Goal: Task Accomplishment & Management: Complete application form

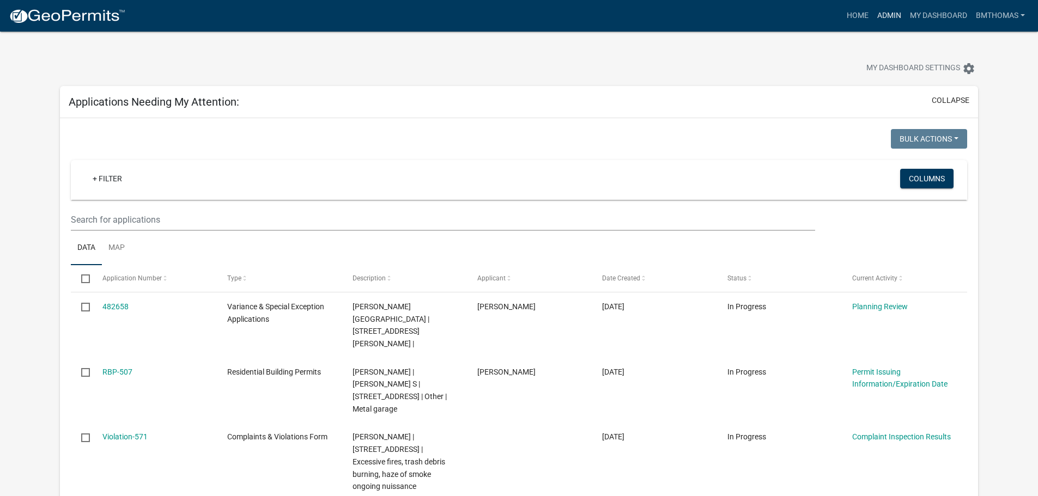
click at [889, 13] on link "Admin" at bounding box center [889, 15] width 33 height 21
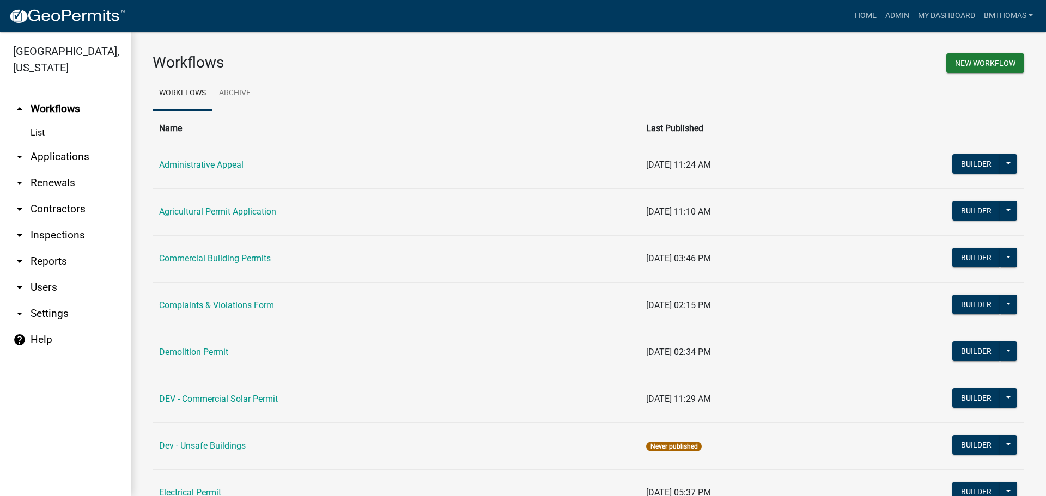
click at [60, 223] on link "arrow_drop_down Inspections" at bounding box center [65, 235] width 131 height 26
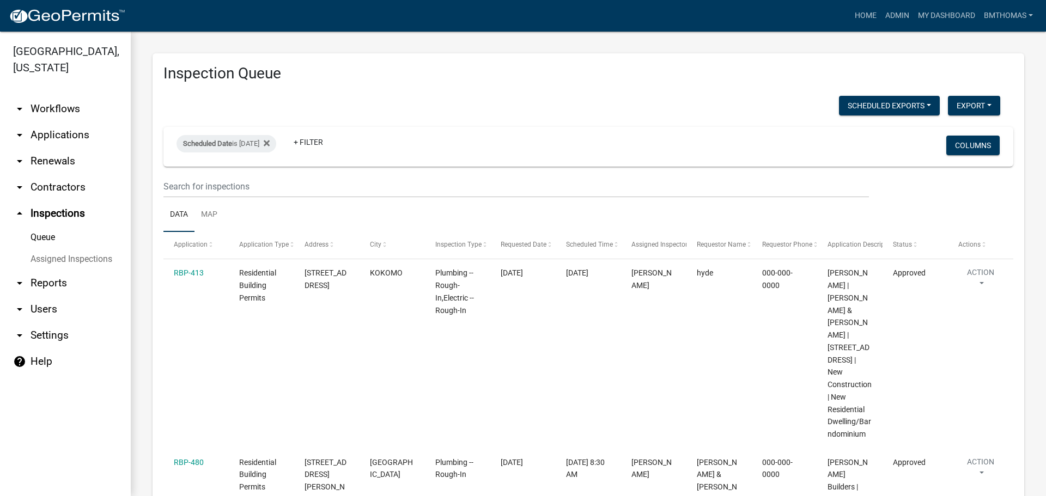
click at [55, 122] on link "arrow_drop_down Applications" at bounding box center [65, 135] width 131 height 26
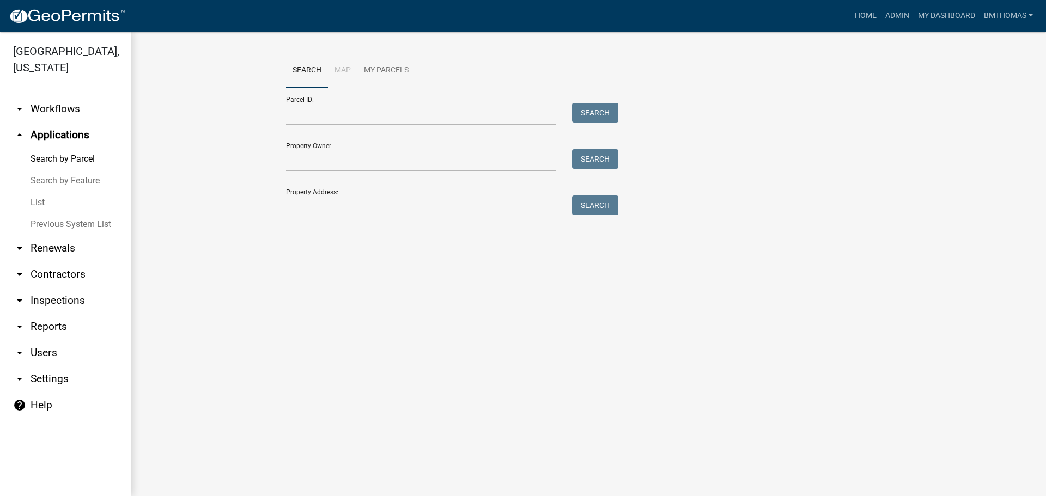
click at [44, 192] on link "List" at bounding box center [65, 203] width 131 height 22
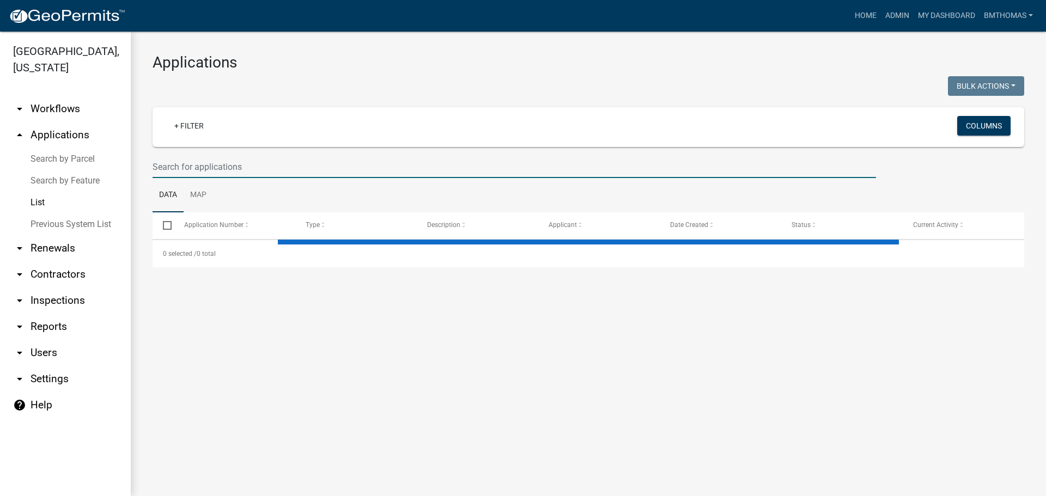
click at [188, 167] on input "text" at bounding box center [513, 167] width 723 height 22
select select "3: 100"
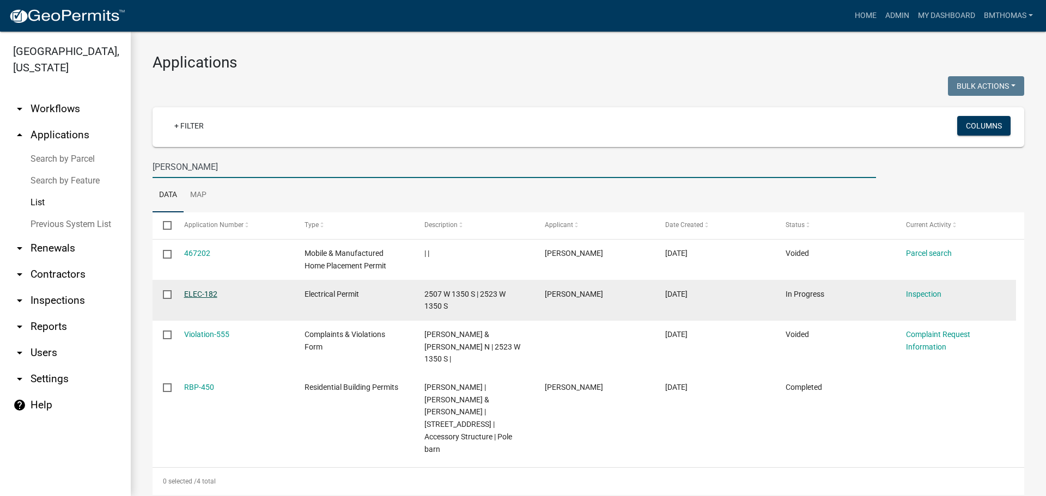
type input "[PERSON_NAME]"
click at [199, 294] on link "ELEC-182" at bounding box center [200, 294] width 33 height 9
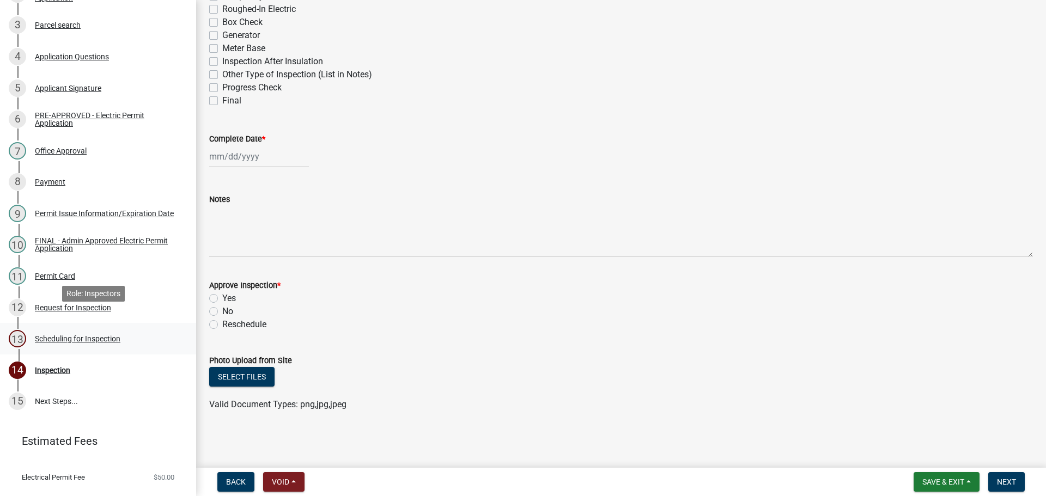
scroll to position [237, 0]
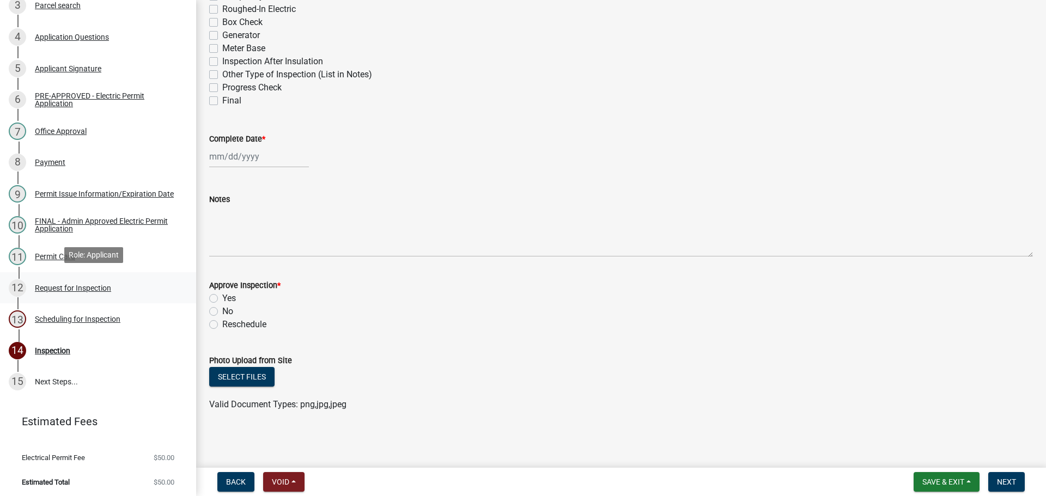
click at [56, 289] on div "Request for Inspection" at bounding box center [73, 288] width 76 height 8
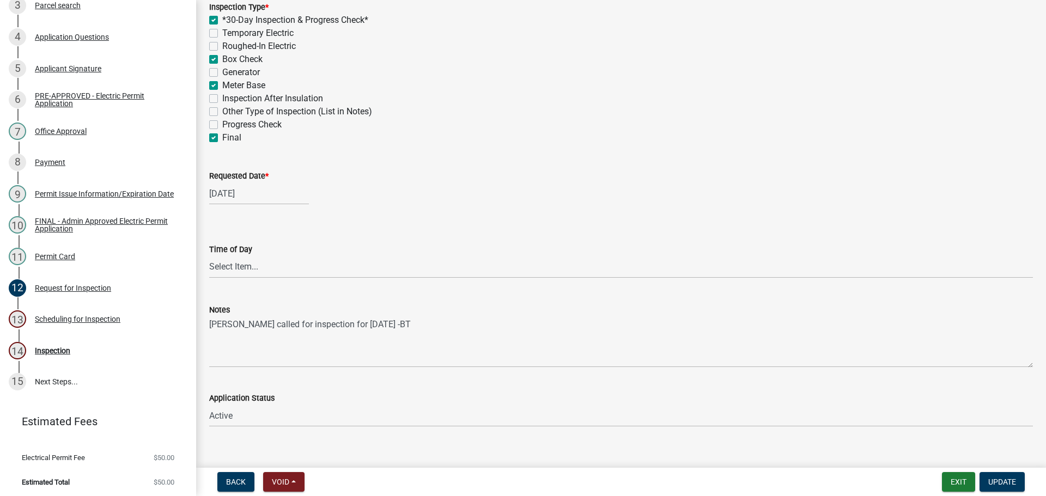
scroll to position [318, 0]
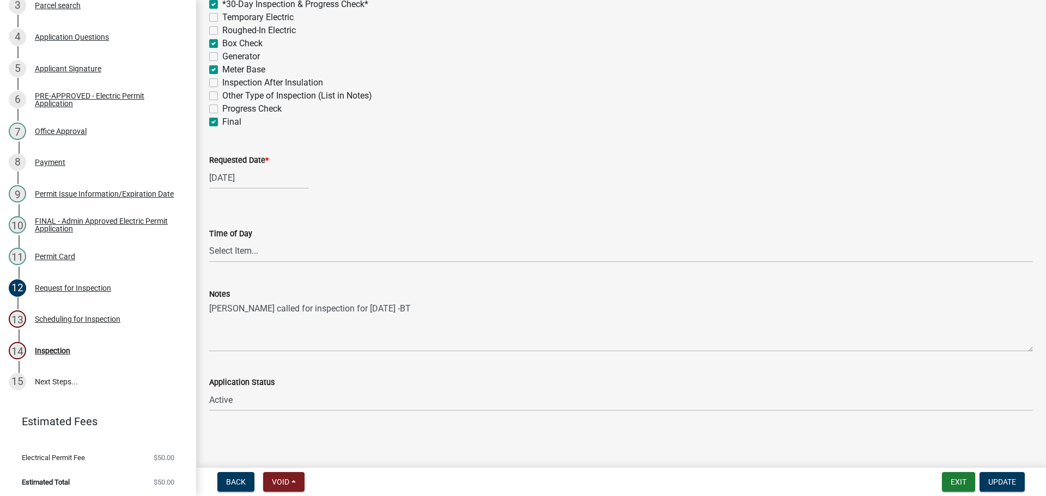
click at [236, 174] on div "[DATE]" at bounding box center [259, 178] width 100 height 22
select select "9"
select select "2025"
click at [273, 282] on div "25" at bounding box center [272, 287] width 17 height 17
type input "[DATE]"
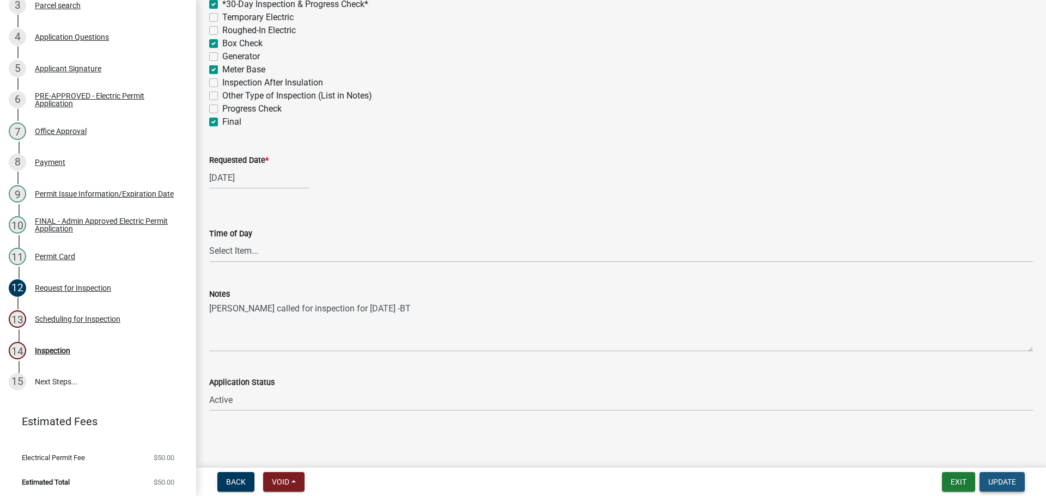
click at [986, 480] on button "Update" at bounding box center [1001, 482] width 45 height 20
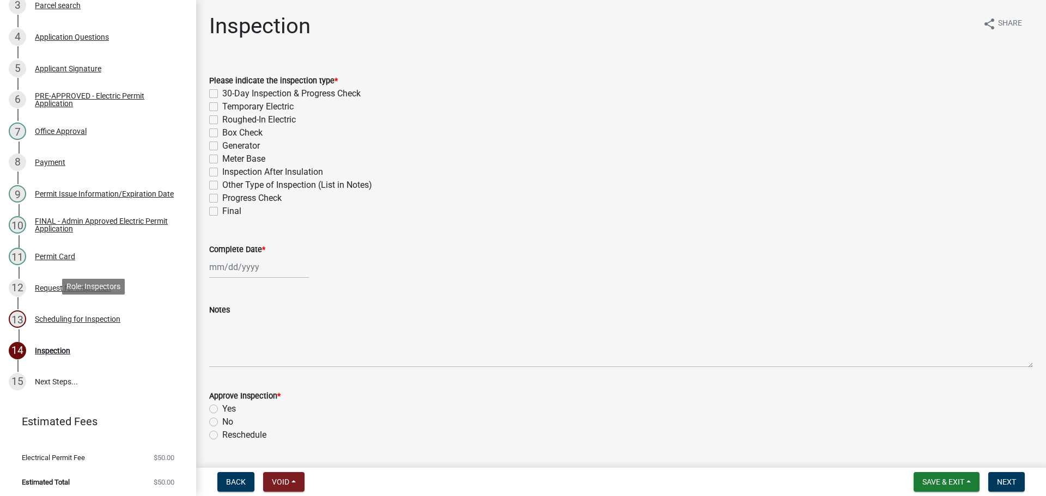
click at [58, 315] on div "Scheduling for Inspection" at bounding box center [78, 319] width 86 height 8
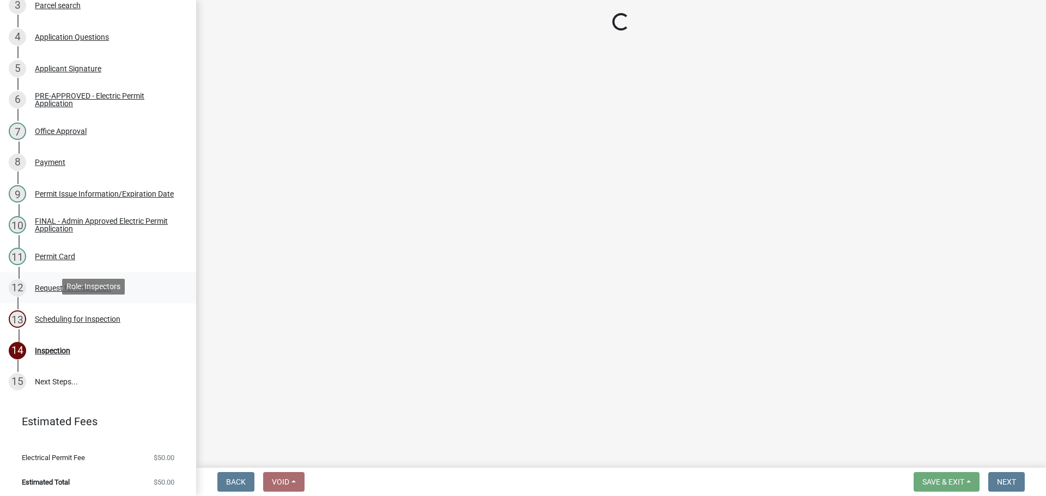
select select "25b75ae6-03c7-4280-9b34-fcf63005d5e5"
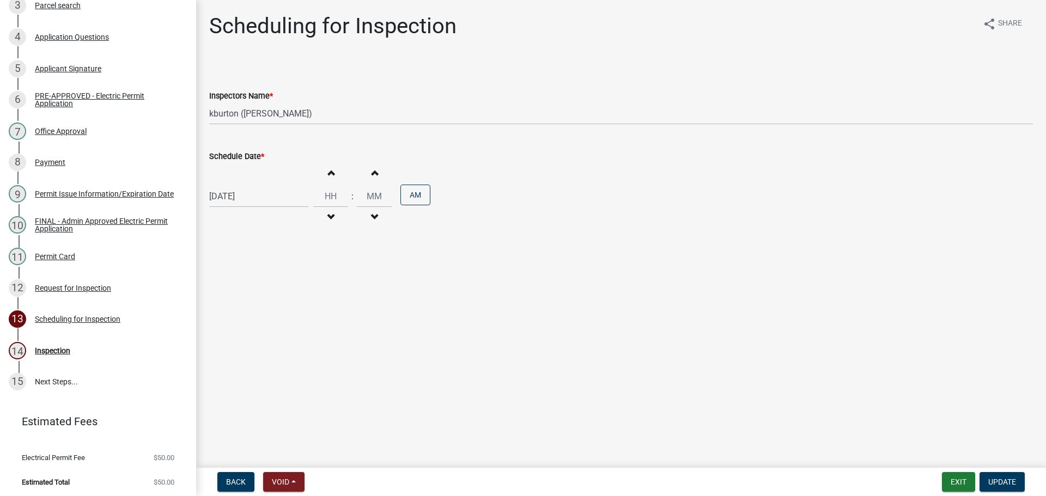
click at [243, 196] on div "[DATE]" at bounding box center [259, 196] width 100 height 22
select select "9"
select select "2025"
click at [267, 304] on div "25" at bounding box center [272, 306] width 17 height 17
type input "[DATE]"
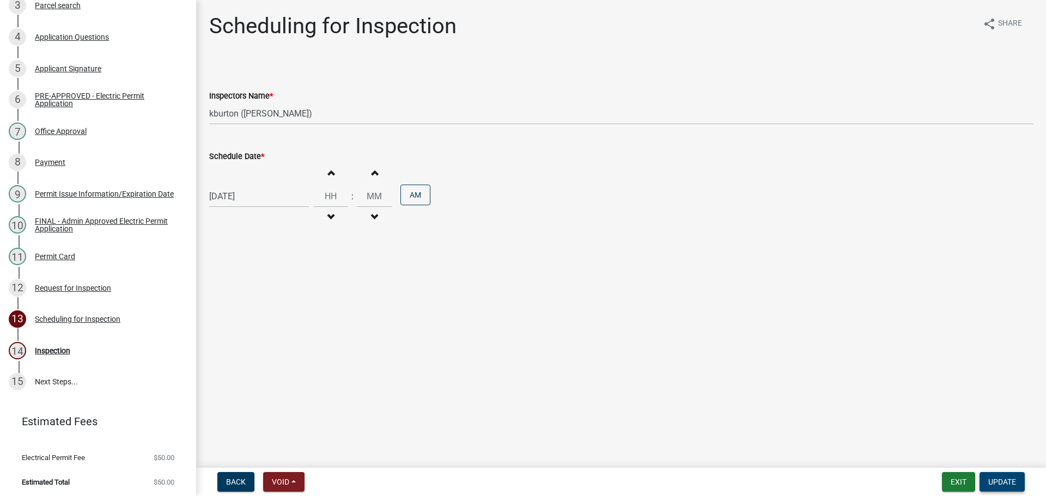
click at [1014, 484] on span "Update" at bounding box center [1002, 482] width 28 height 9
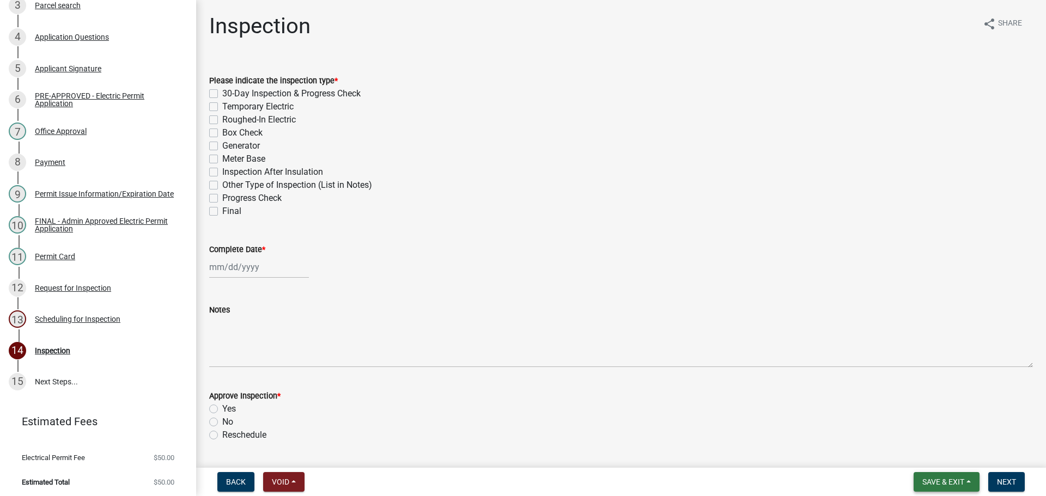
click at [952, 484] on span "Save & Exit" at bounding box center [943, 482] width 42 height 9
click at [934, 455] on button "Save & Exit" at bounding box center [935, 454] width 87 height 26
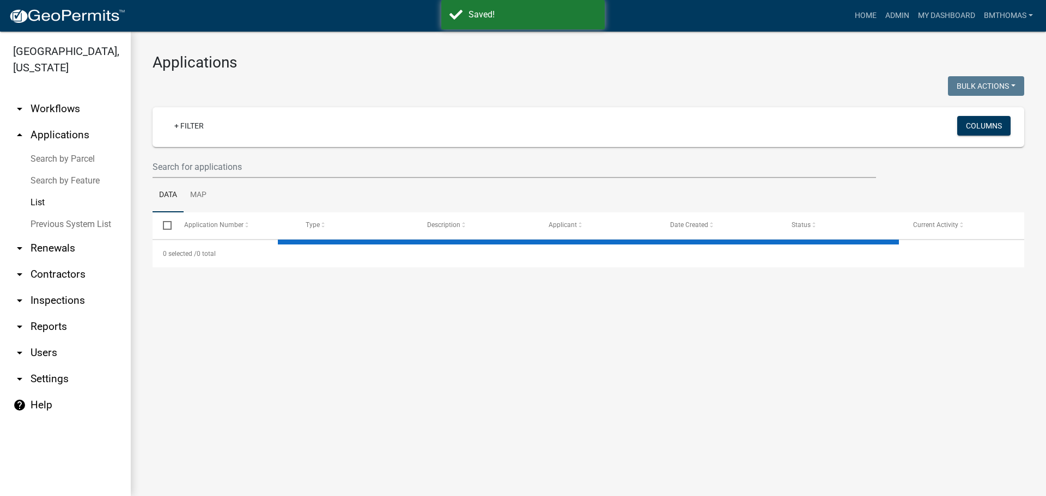
select select "3: 100"
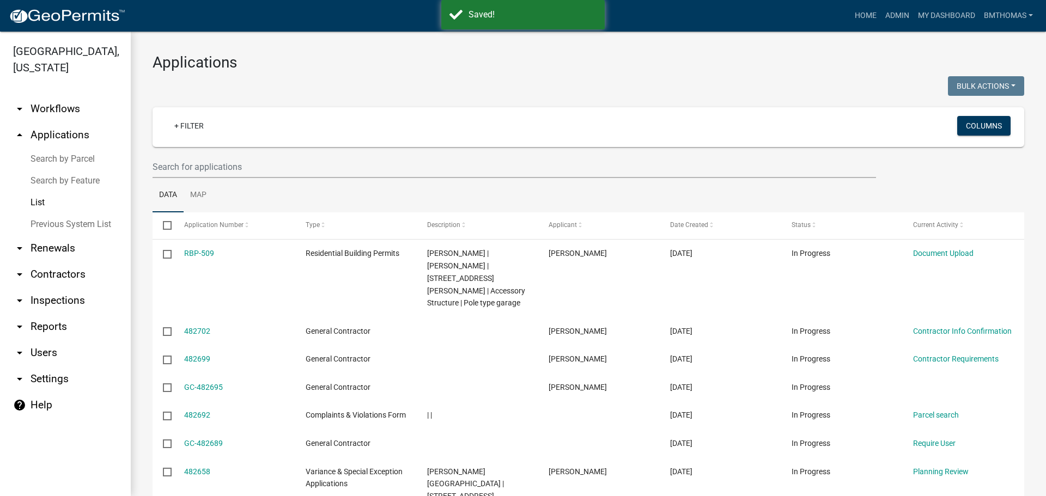
click at [49, 288] on link "arrow_drop_down Inspections" at bounding box center [65, 301] width 131 height 26
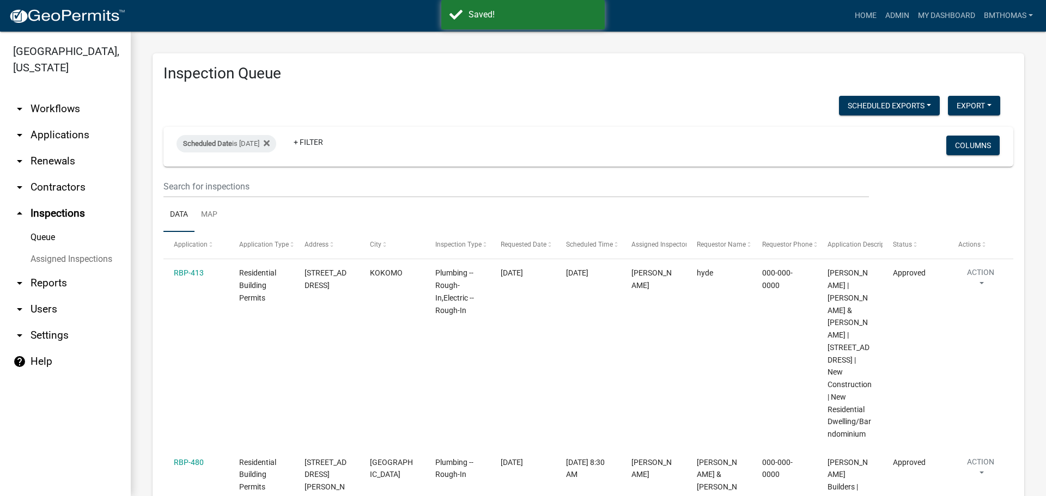
click at [57, 248] on link "Assigned Inspections" at bounding box center [65, 259] width 131 height 22
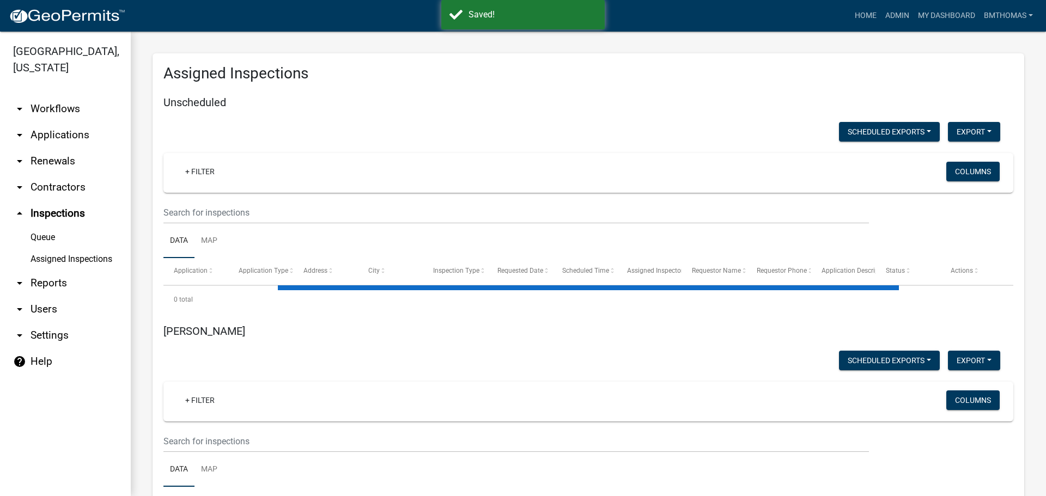
select select "3: 100"
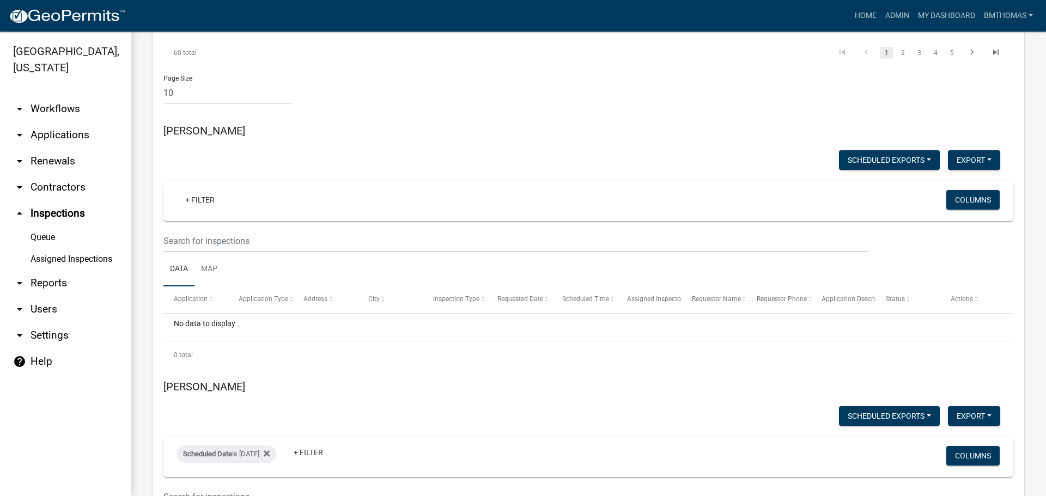
scroll to position [6154, 0]
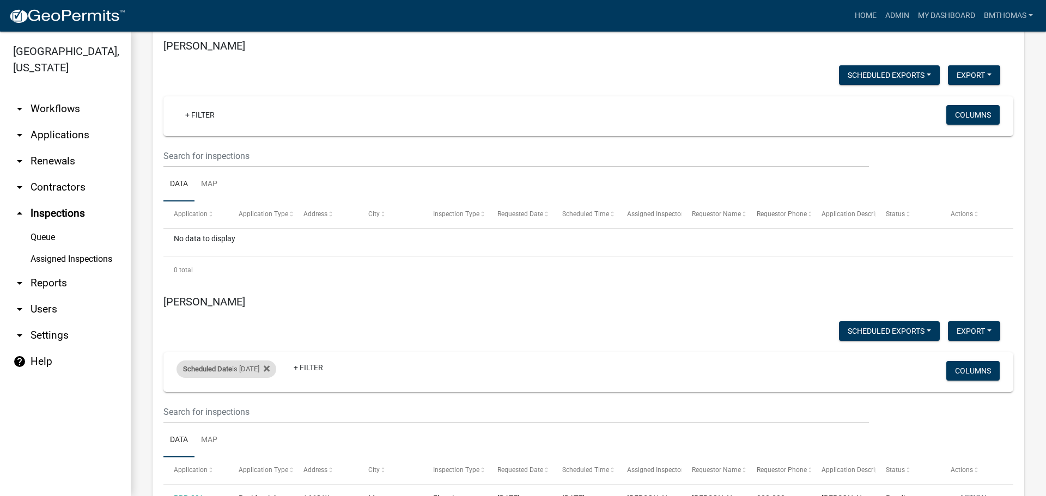
click at [267, 361] on div "Scheduled Date is [DATE]" at bounding box center [226, 369] width 100 height 17
click at [270, 361] on fa-icon at bounding box center [264, 369] width 10 height 17
click at [193, 361] on link "+ Filter" at bounding box center [199, 371] width 47 height 20
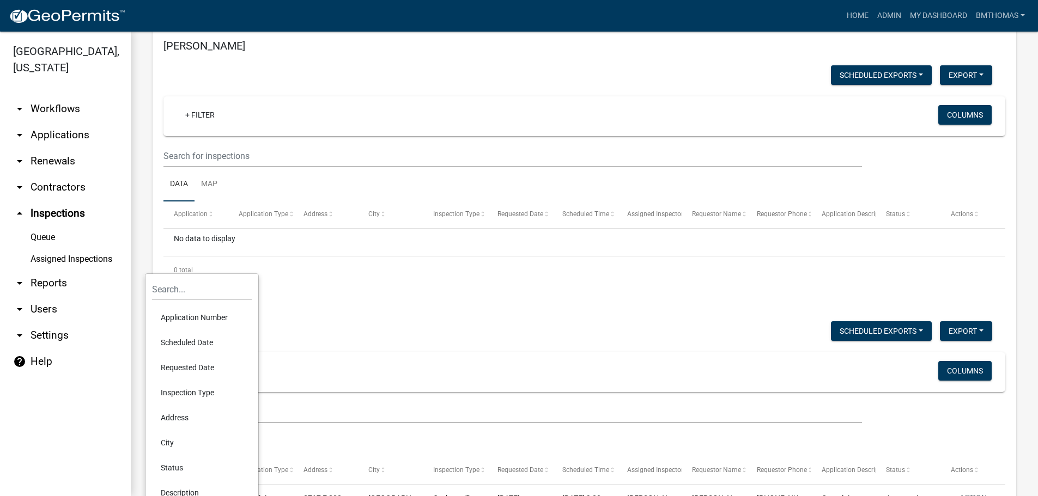
click at [200, 349] on li "Scheduled Date" at bounding box center [202, 342] width 100 height 25
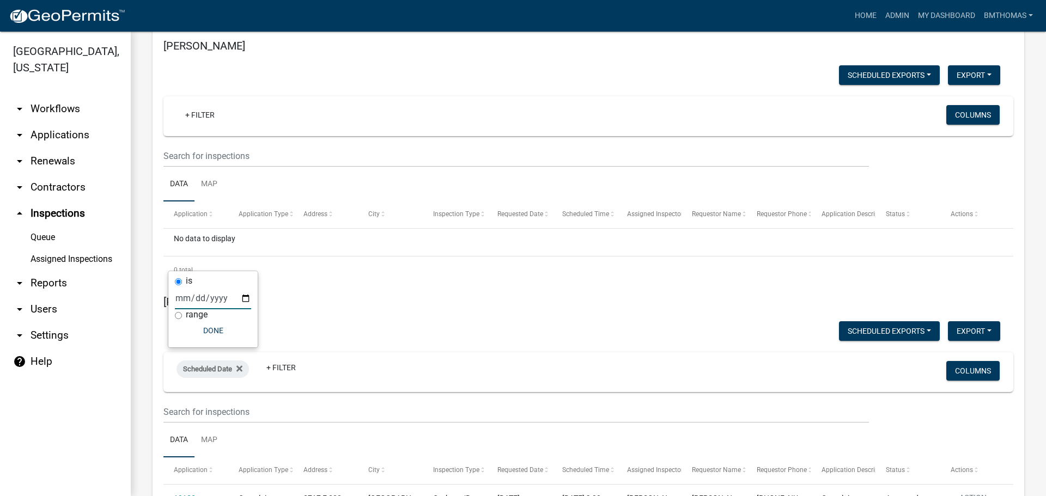
click at [240, 300] on input "date" at bounding box center [213, 298] width 76 height 22
type input "[DATE]"
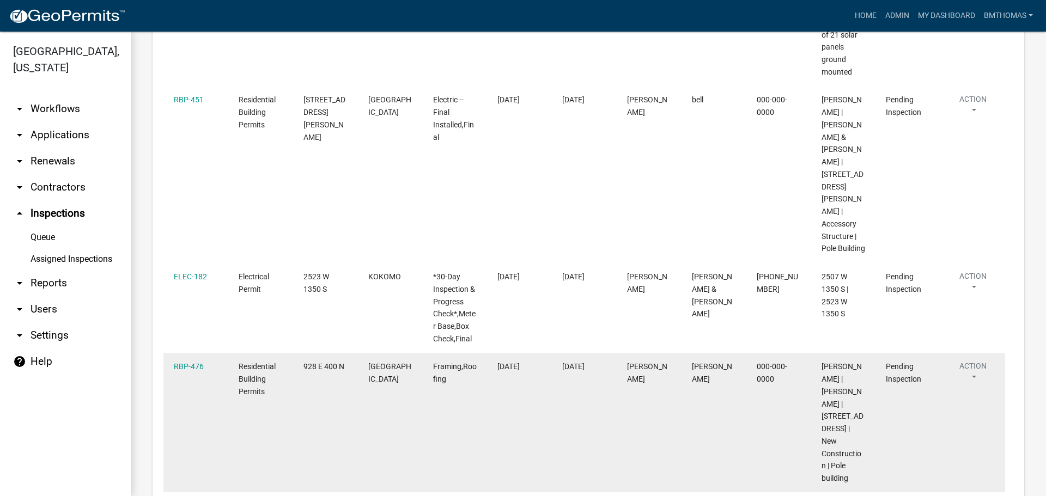
scroll to position [8115, 0]
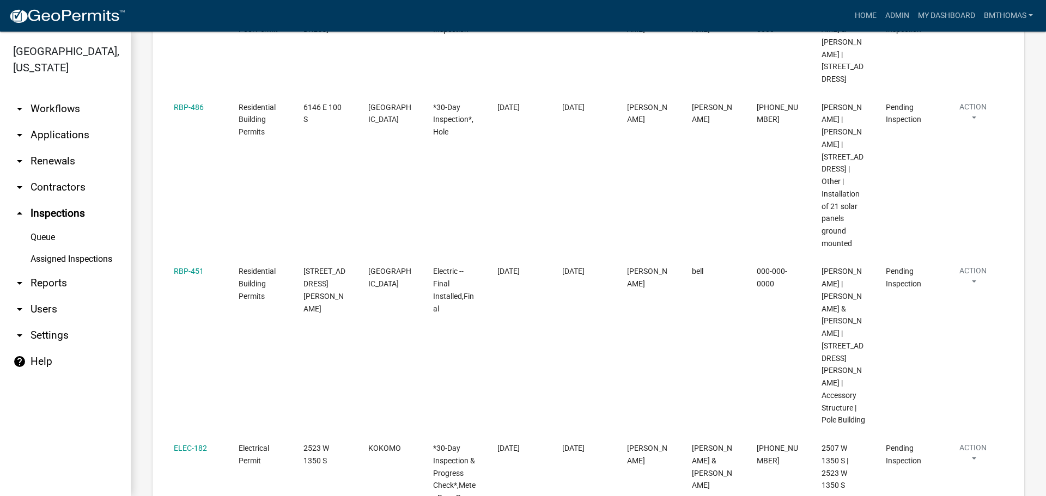
click at [49, 122] on link "arrow_drop_down Applications" at bounding box center [65, 135] width 131 height 26
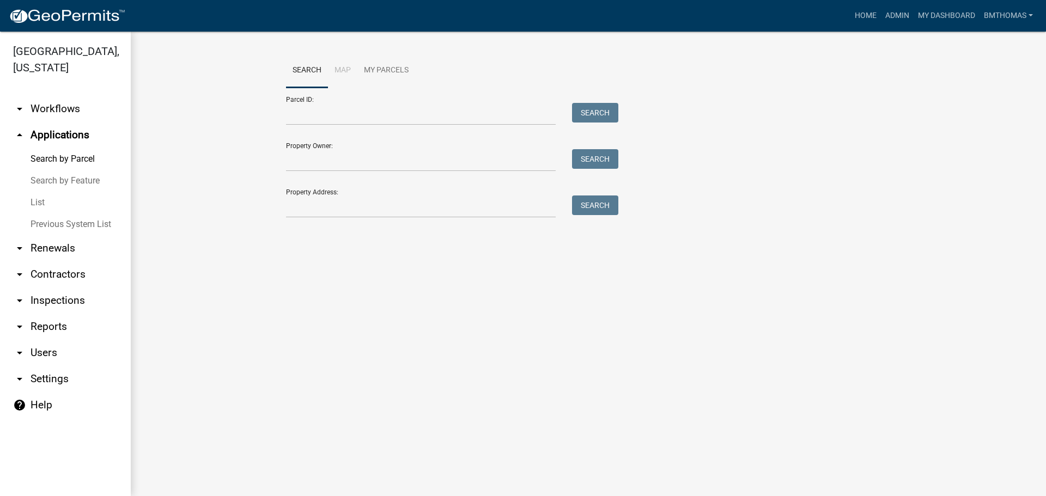
click at [35, 192] on link "List" at bounding box center [65, 203] width 131 height 22
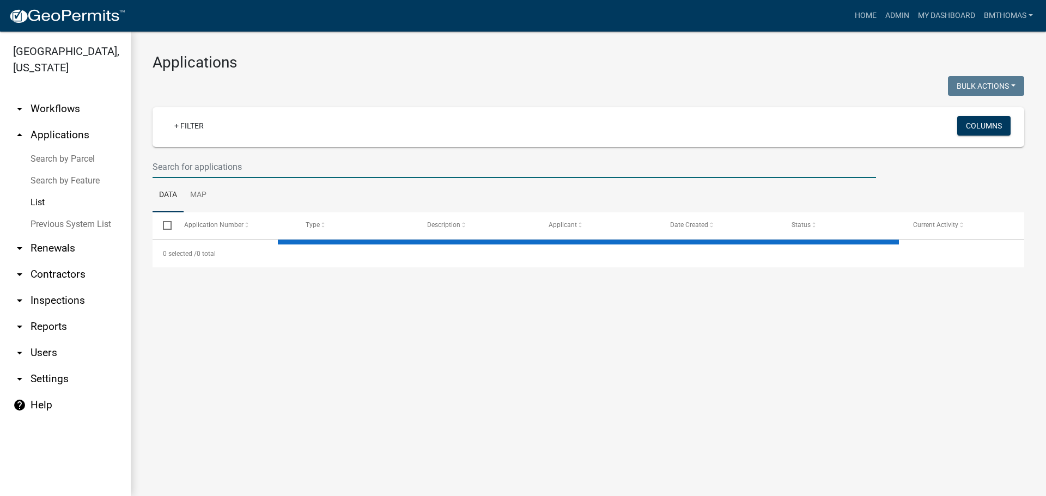
click at [174, 168] on input "text" at bounding box center [513, 167] width 723 height 22
select select "3: 100"
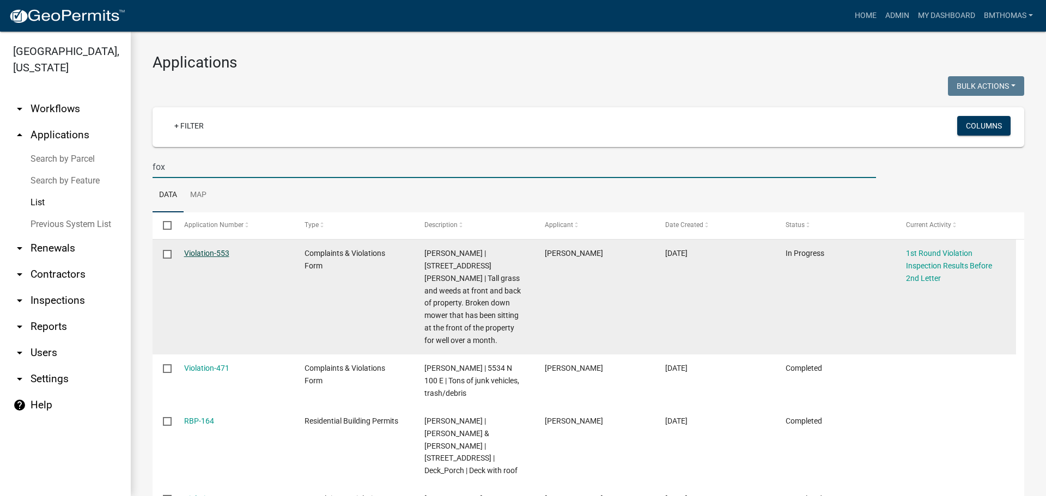
type input "fox"
click at [219, 255] on link "Violation-553" at bounding box center [206, 253] width 45 height 9
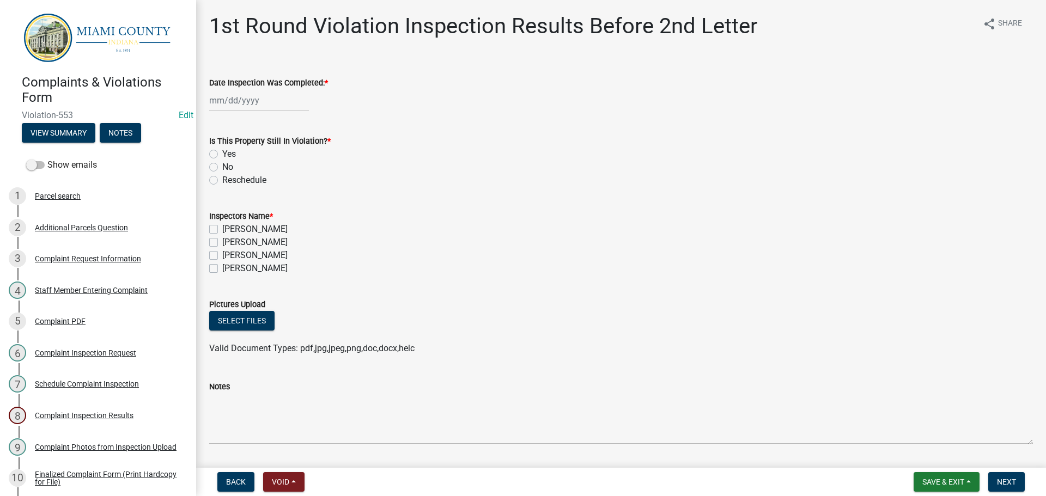
select select "9"
select select "2025"
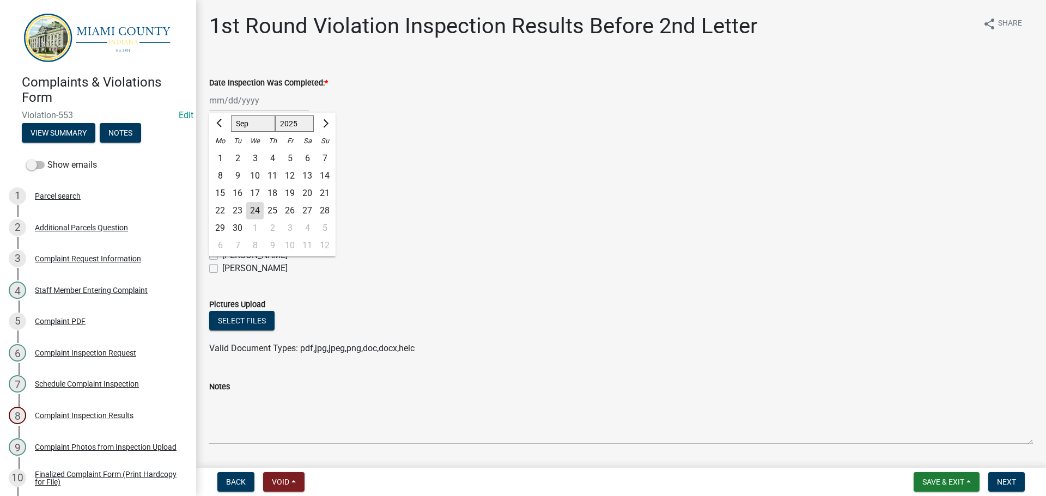
click at [223, 108] on div "[PERSON_NAME] Feb Mar Apr [PERSON_NAME][DATE] Oct Nov [DATE] 1526 1527 1528 152…" at bounding box center [259, 100] width 100 height 22
click at [223, 195] on div "15" at bounding box center [219, 193] width 17 height 17
type input "[DATE]"
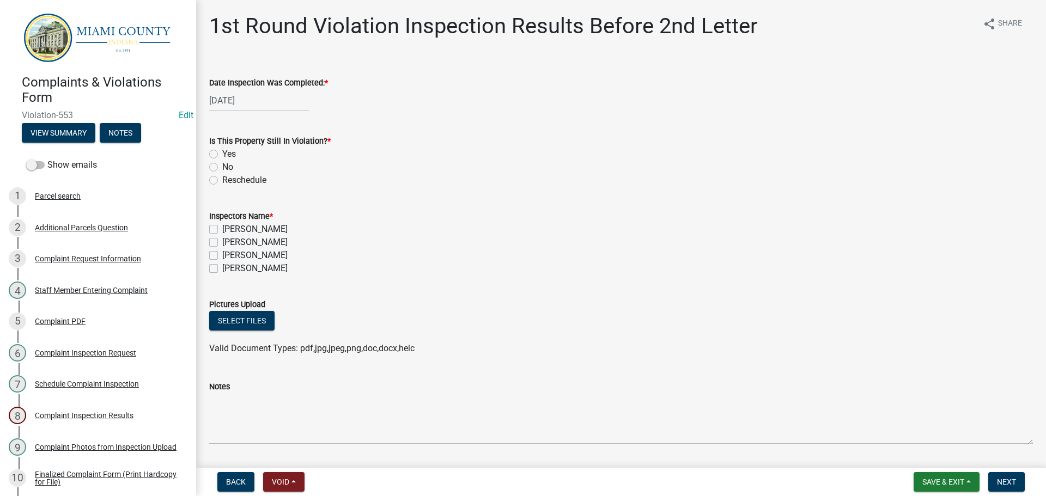
click at [222, 168] on label "No" at bounding box center [227, 167] width 11 height 13
click at [222, 168] on input "No" at bounding box center [225, 164] width 7 height 7
radio input "true"
drag, startPoint x: 214, startPoint y: 256, endPoint x: 218, endPoint y: 263, distance: 7.6
click at [222, 255] on label "[PERSON_NAME]" at bounding box center [254, 255] width 65 height 13
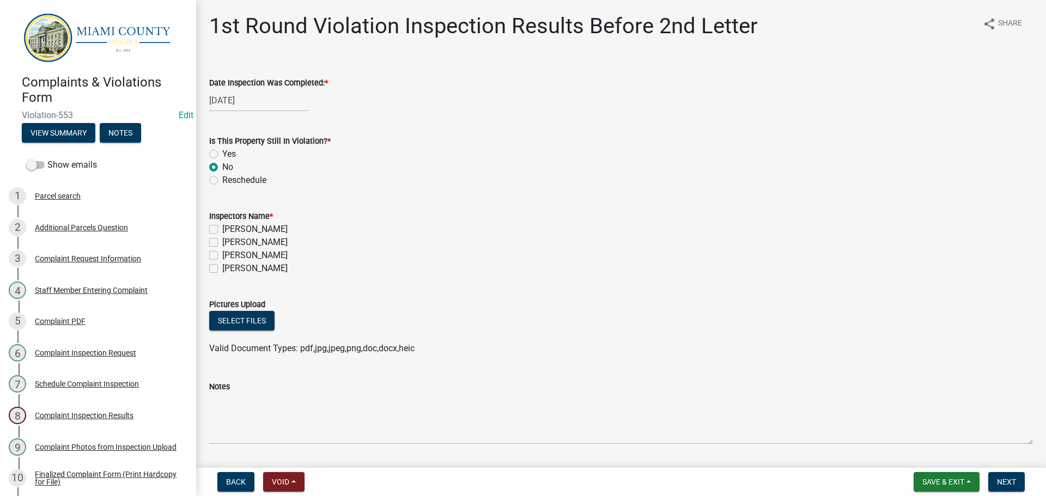
click at [222, 255] on input "[PERSON_NAME]" at bounding box center [225, 252] width 7 height 7
checkbox input "true"
checkbox input "false"
checkbox input "true"
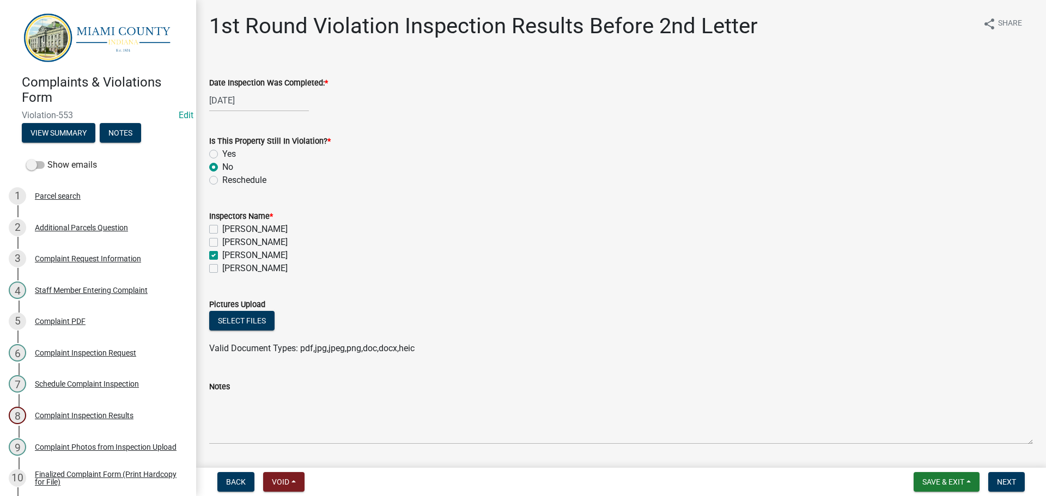
checkbox input "false"
click at [235, 324] on button "Select files" at bounding box center [241, 321] width 65 height 20
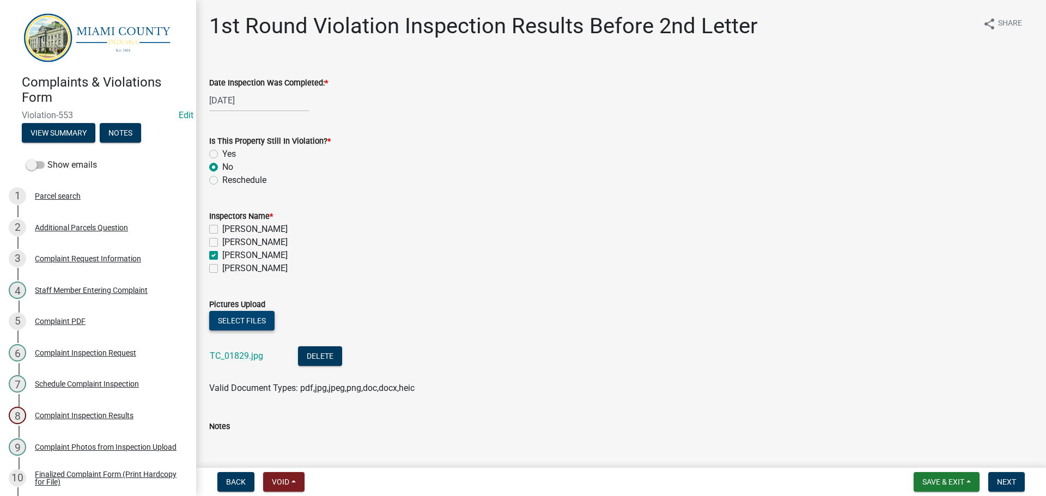
scroll to position [72, 0]
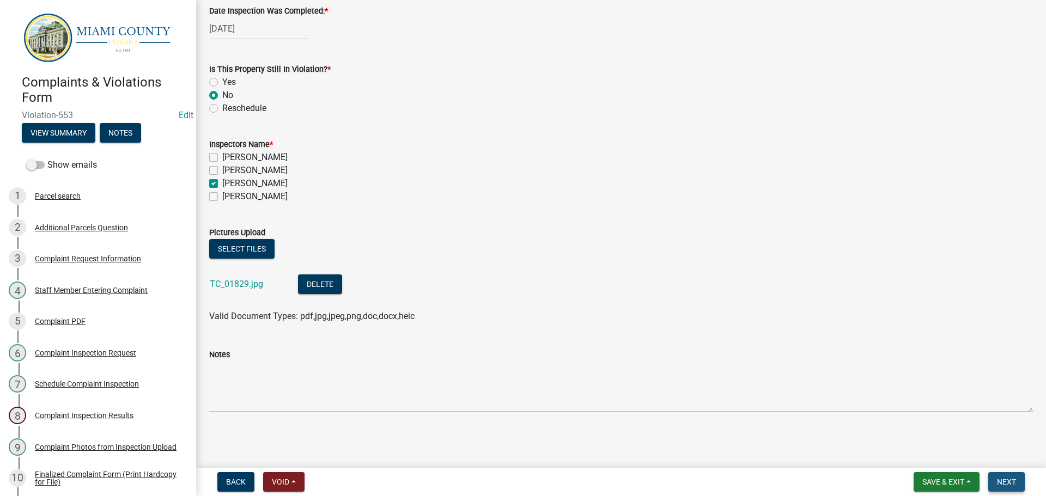
click at [1008, 480] on span "Next" at bounding box center [1006, 482] width 19 height 9
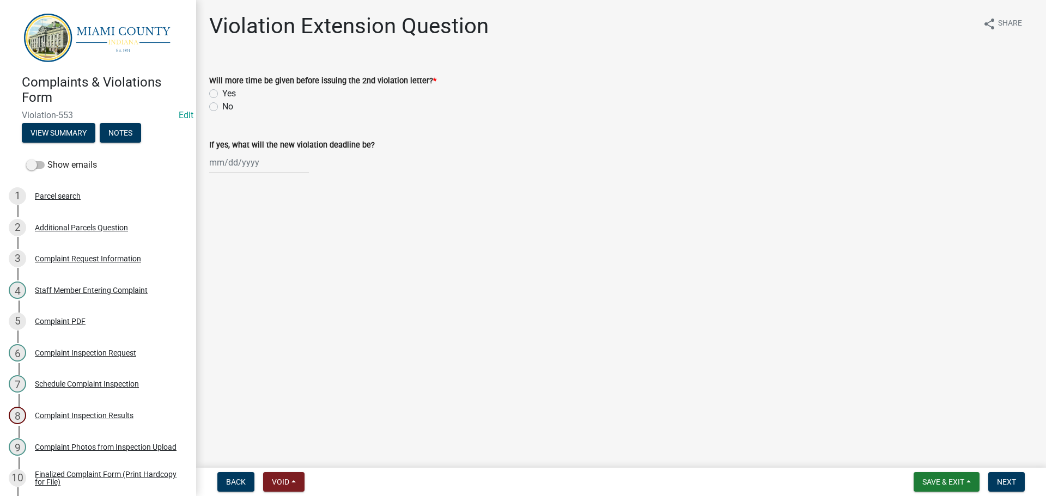
click at [222, 103] on label "No" at bounding box center [227, 106] width 11 height 13
click at [222, 103] on input "No" at bounding box center [225, 103] width 7 height 7
radio input "true"
click at [1020, 489] on button "Next" at bounding box center [1006, 482] width 36 height 20
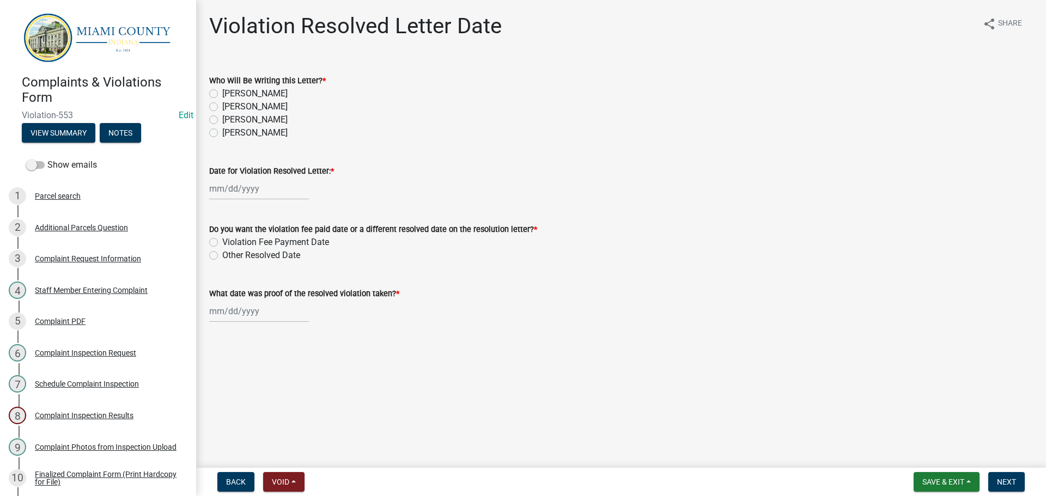
click at [222, 119] on label "[PERSON_NAME]" at bounding box center [254, 119] width 65 height 13
click at [222, 119] on input "[PERSON_NAME]" at bounding box center [225, 116] width 7 height 7
radio input "true"
click at [224, 185] on div at bounding box center [259, 189] width 100 height 22
select select "9"
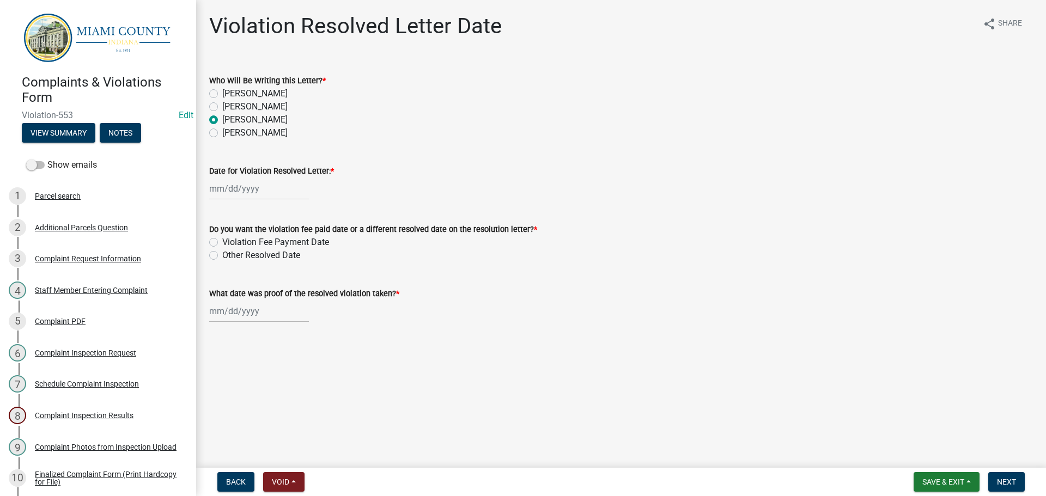
select select "2025"
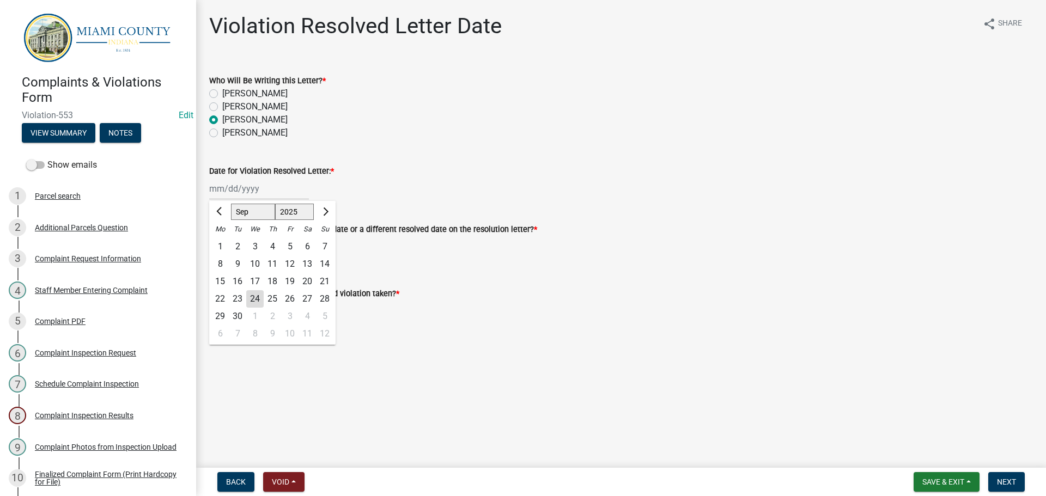
click at [259, 302] on div "24" at bounding box center [254, 298] width 17 height 17
type input "[DATE]"
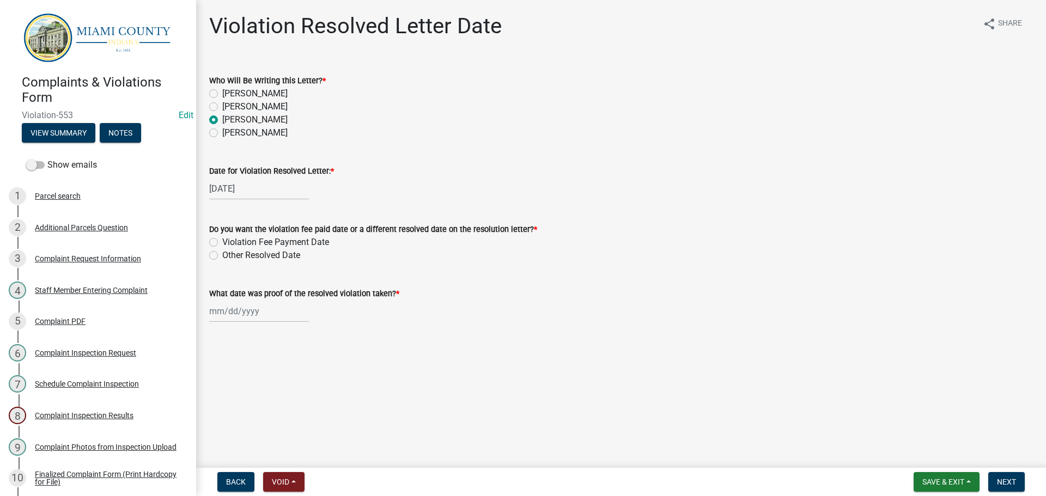
click at [222, 254] on label "Other Resolved Date" at bounding box center [261, 255] width 78 height 13
click at [222, 254] on input "Other Resolved Date" at bounding box center [225, 252] width 7 height 7
radio input "true"
click at [237, 312] on div at bounding box center [259, 311] width 100 height 22
select select "9"
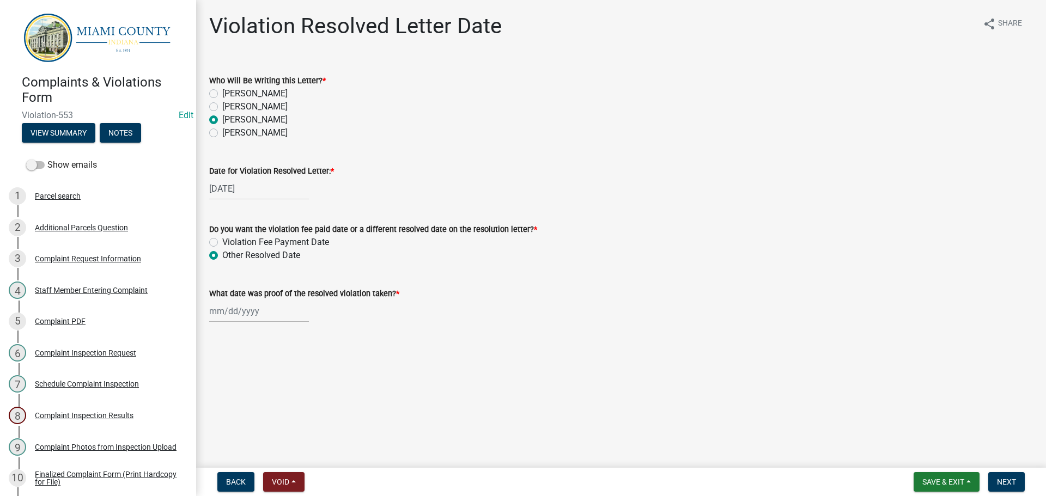
select select "2025"
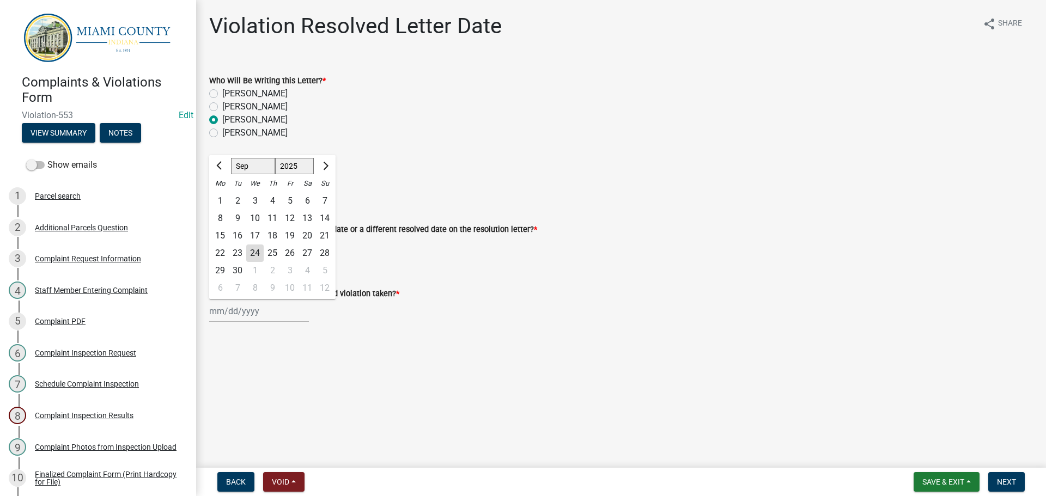
click at [221, 233] on div "15" at bounding box center [219, 235] width 17 height 17
type input "[DATE]"
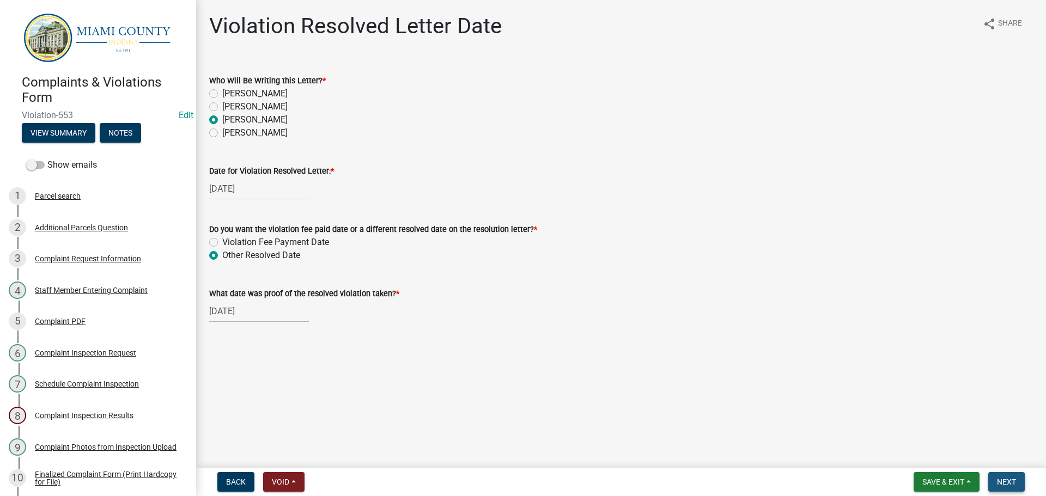
click at [1006, 491] on button "Next" at bounding box center [1006, 482] width 36 height 20
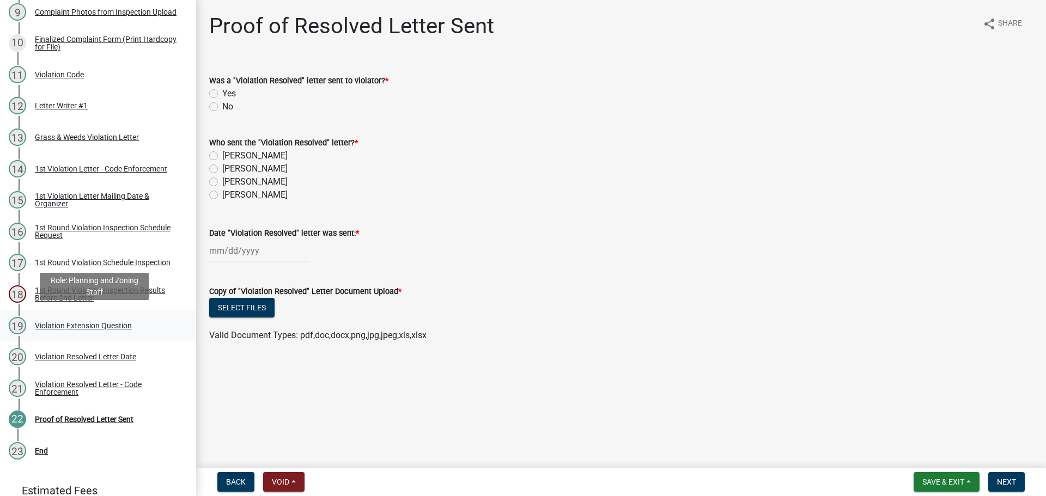
scroll to position [436, 0]
click at [87, 387] on div "Violation Resolved Letter - Code Enforcement" at bounding box center [107, 387] width 144 height 15
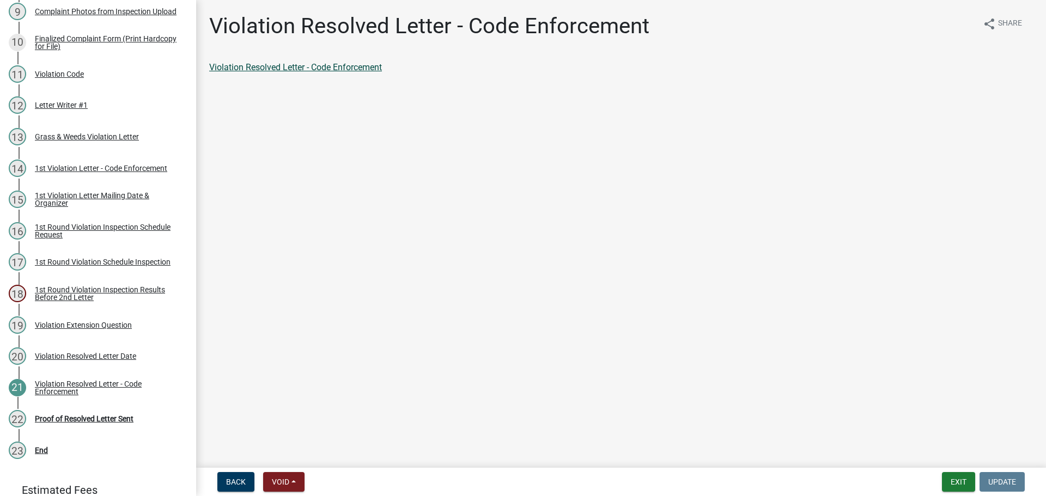
click at [262, 70] on link "Violation Resolved Letter - Code Enforcement" at bounding box center [295, 67] width 173 height 10
click at [88, 415] on div "Proof of Resolved Letter Sent" at bounding box center [84, 419] width 99 height 8
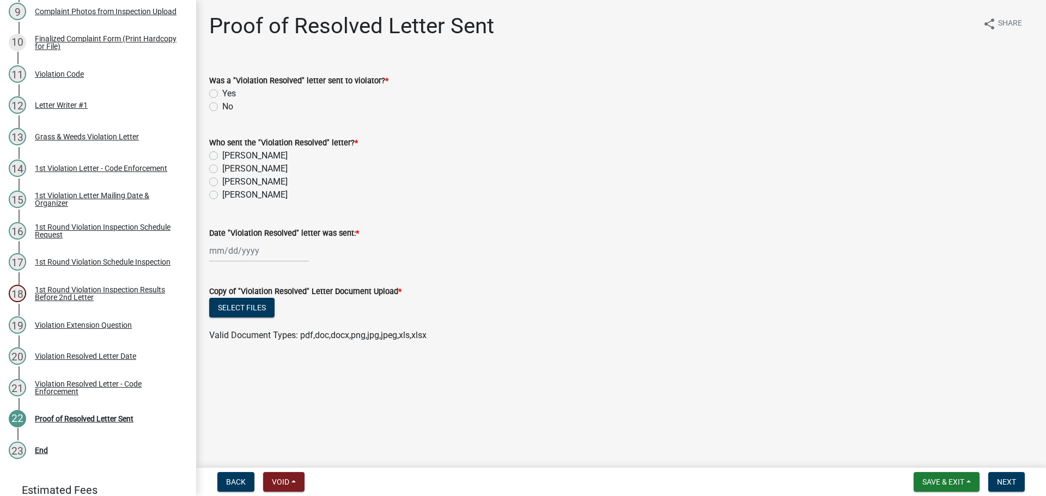
drag, startPoint x: 212, startPoint y: 92, endPoint x: 216, endPoint y: 98, distance: 7.1
click at [222, 91] on label "Yes" at bounding box center [229, 93] width 14 height 13
click at [222, 91] on input "Yes" at bounding box center [225, 90] width 7 height 7
radio input "true"
click at [222, 182] on label "[PERSON_NAME]" at bounding box center [254, 181] width 65 height 13
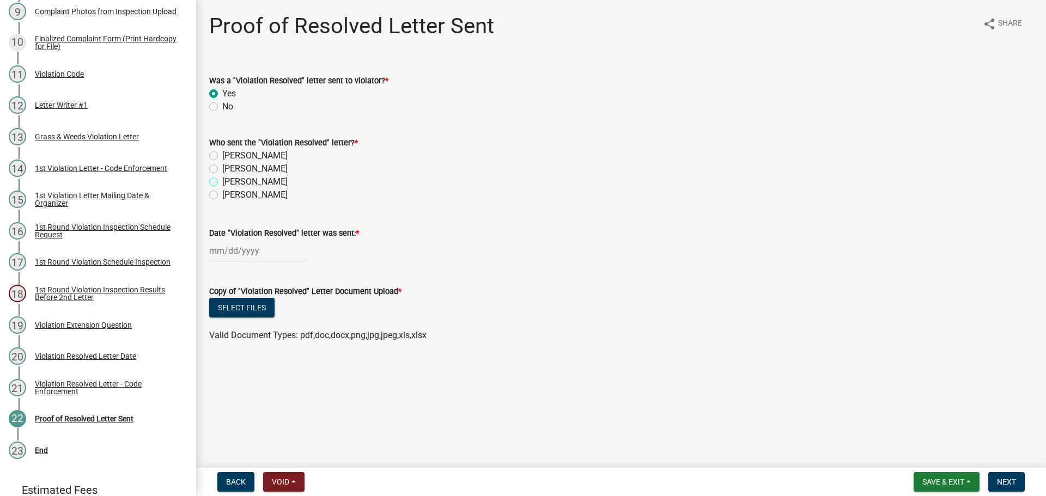
click at [222, 182] on input "[PERSON_NAME]" at bounding box center [225, 178] width 7 height 7
radio input "true"
select select "9"
select select "2025"
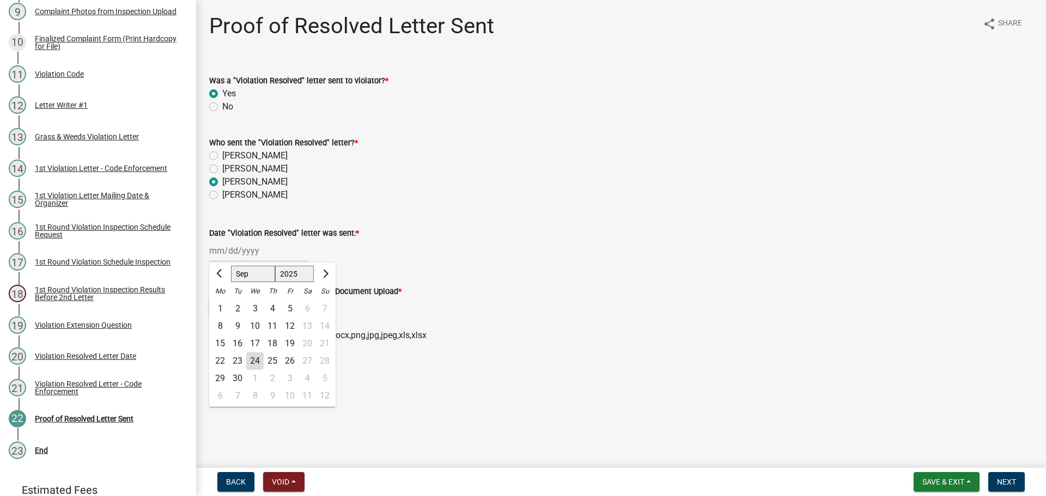
click at [235, 253] on div "[PERSON_NAME] Feb Mar Apr [PERSON_NAME][DATE] Oct Nov [DATE] 1526 1527 1528 152…" at bounding box center [259, 251] width 100 height 22
click at [256, 362] on div "24" at bounding box center [254, 360] width 17 height 17
type input "[DATE]"
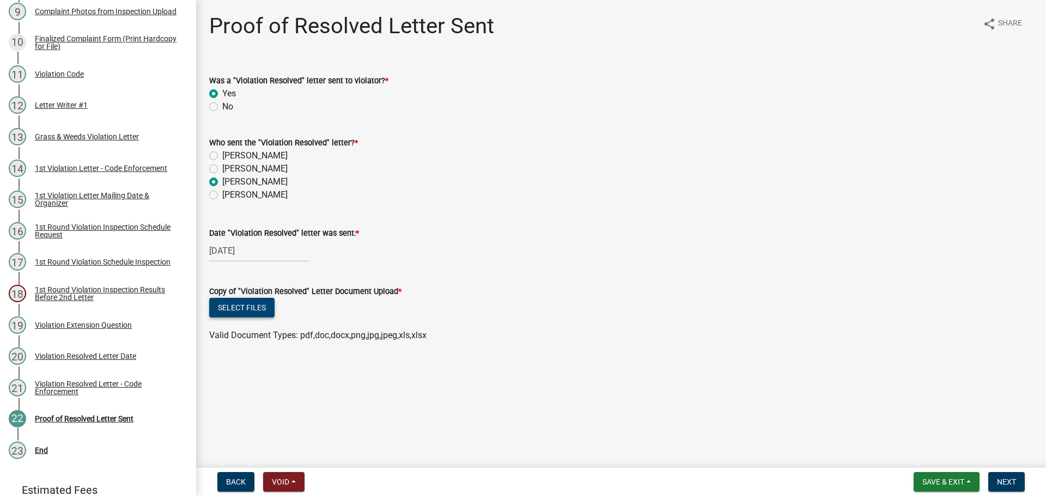
click at [255, 309] on button "Select files" at bounding box center [241, 308] width 65 height 20
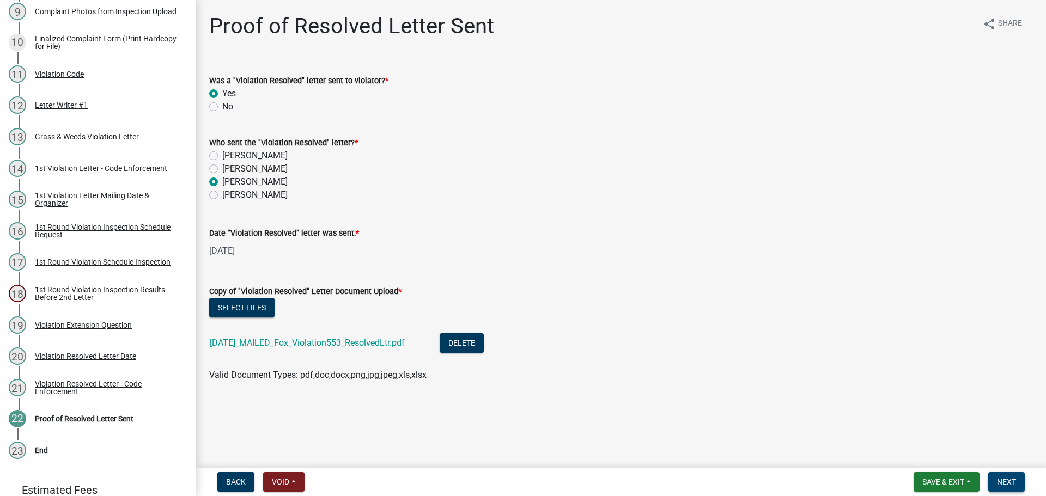
drag, startPoint x: 1008, startPoint y: 480, endPoint x: 1014, endPoint y: 475, distance: 8.2
click at [1008, 480] on span "Next" at bounding box center [1006, 482] width 19 height 9
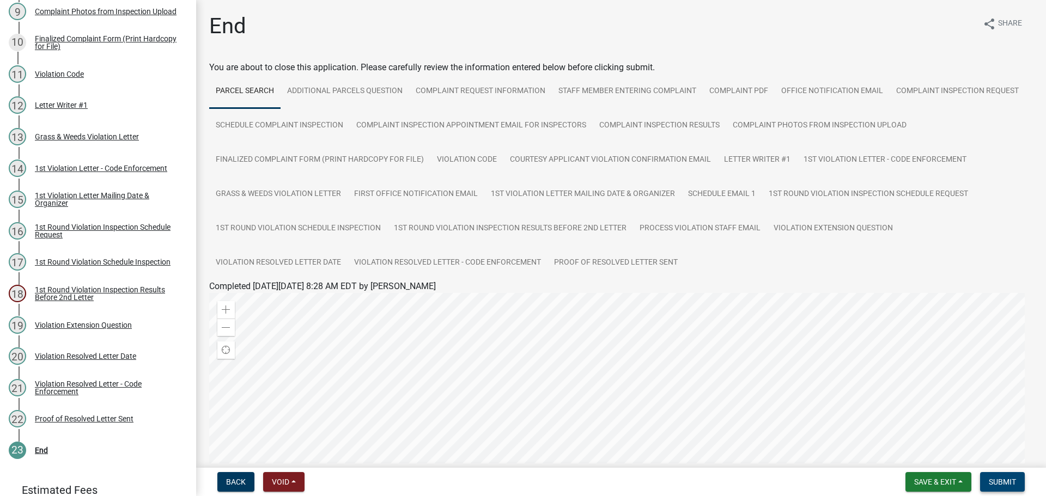
click at [1010, 484] on span "Submit" at bounding box center [1002, 482] width 27 height 9
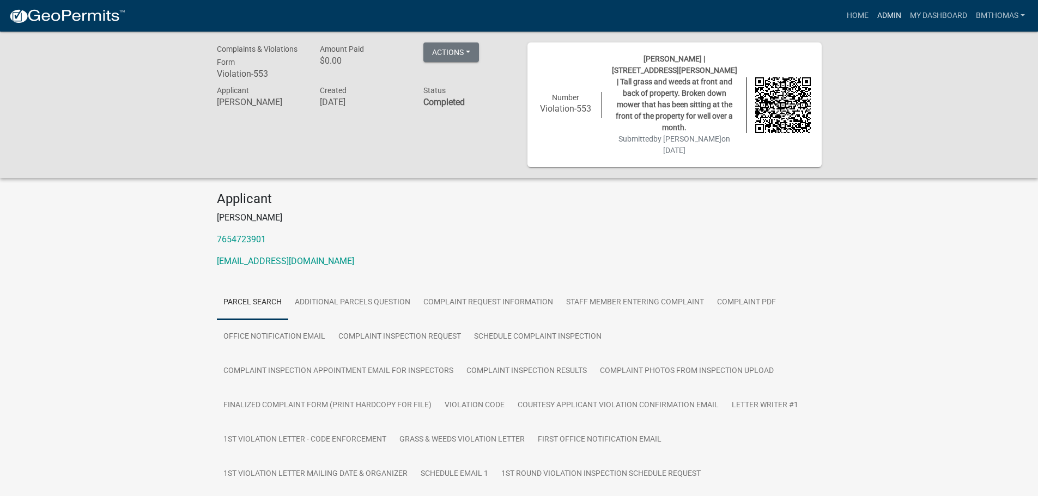
click at [896, 16] on link "Admin" at bounding box center [889, 15] width 33 height 21
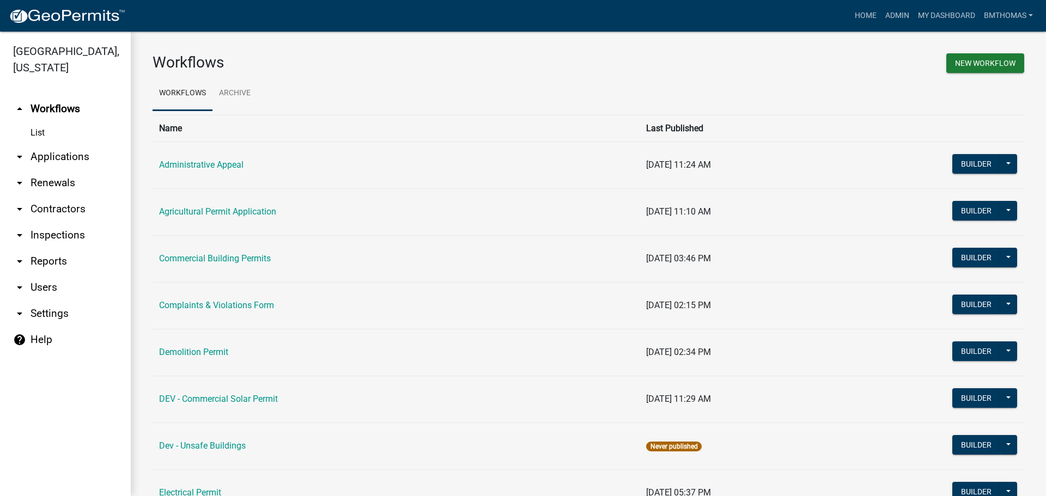
click at [46, 144] on link "arrow_drop_down Applications" at bounding box center [65, 157] width 131 height 26
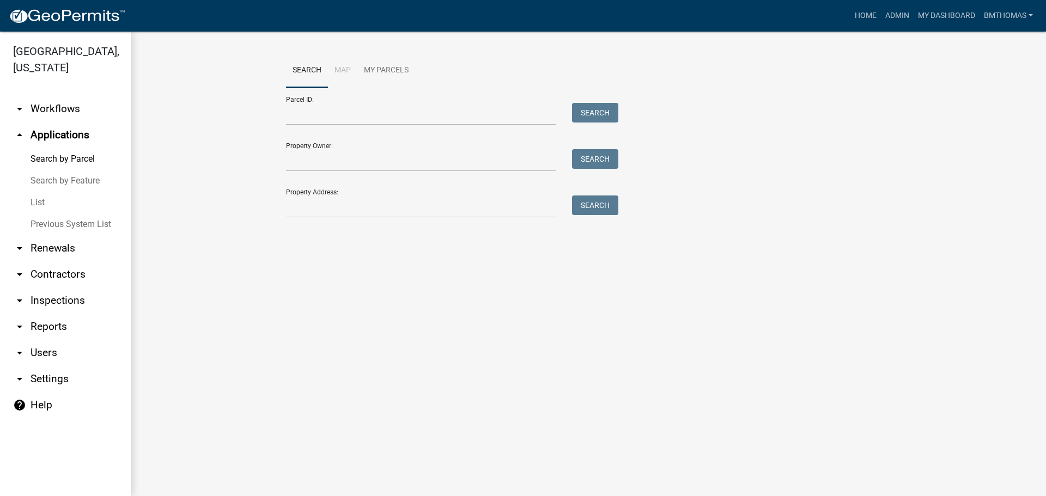
click at [46, 192] on link "List" at bounding box center [65, 203] width 131 height 22
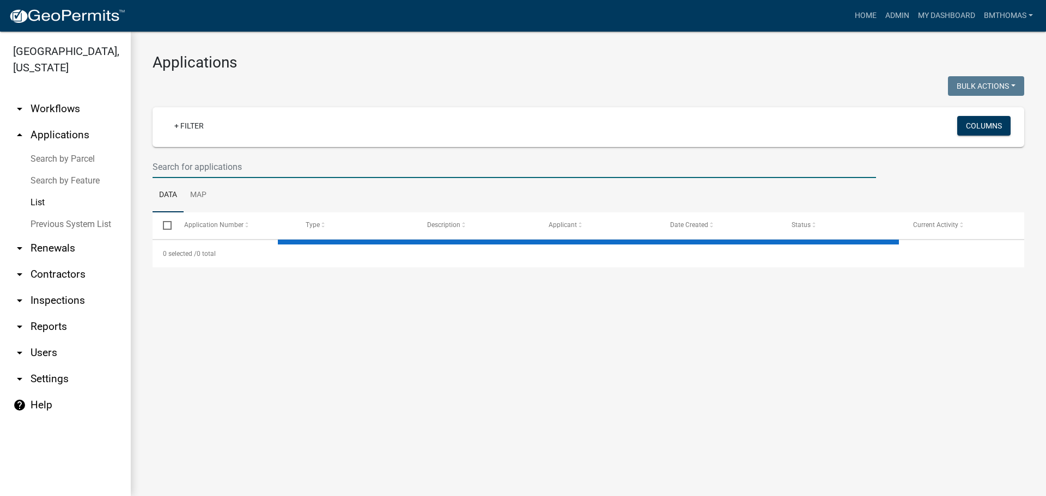
click at [185, 174] on input "text" at bounding box center [513, 167] width 723 height 22
select select "3: 100"
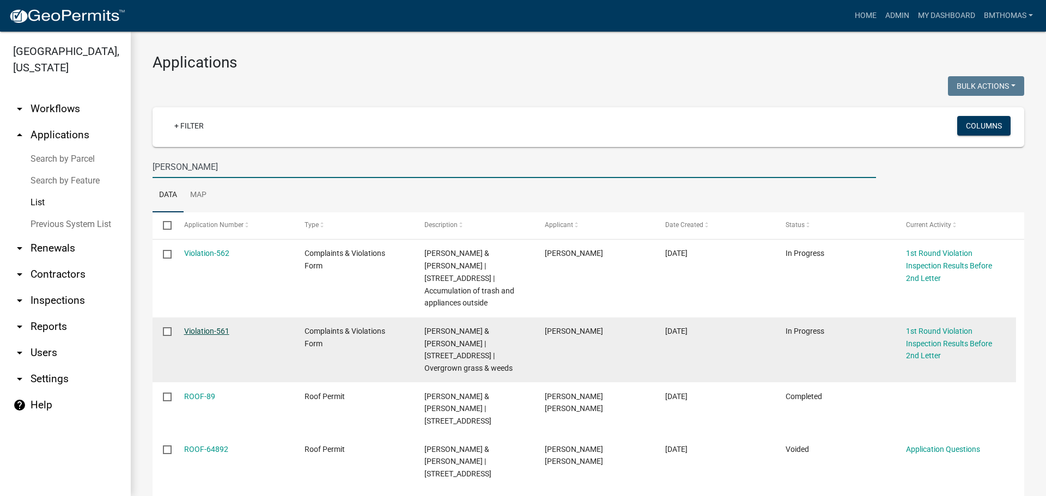
type input "[PERSON_NAME]"
click at [206, 327] on link "Violation-561" at bounding box center [206, 331] width 45 height 9
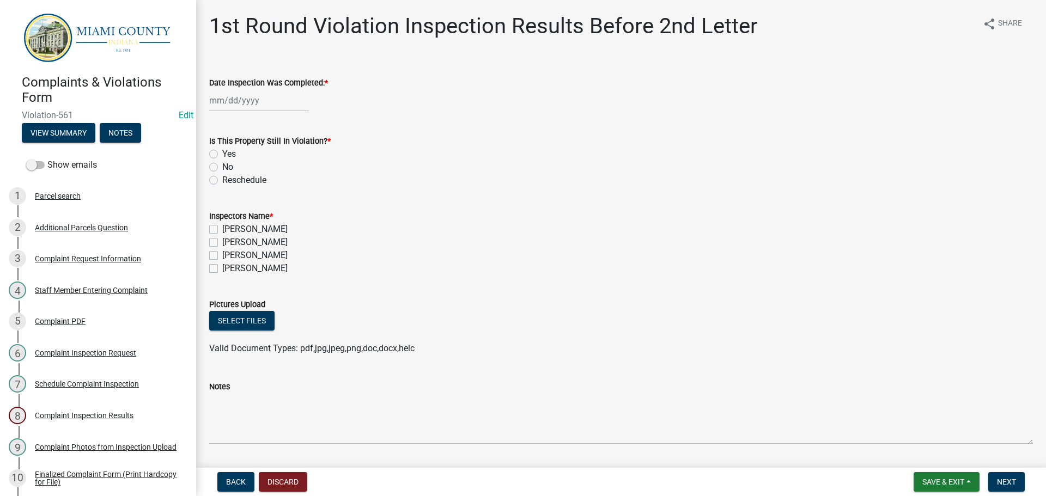
click at [259, 102] on div at bounding box center [259, 100] width 100 height 22
select select "9"
select select "2025"
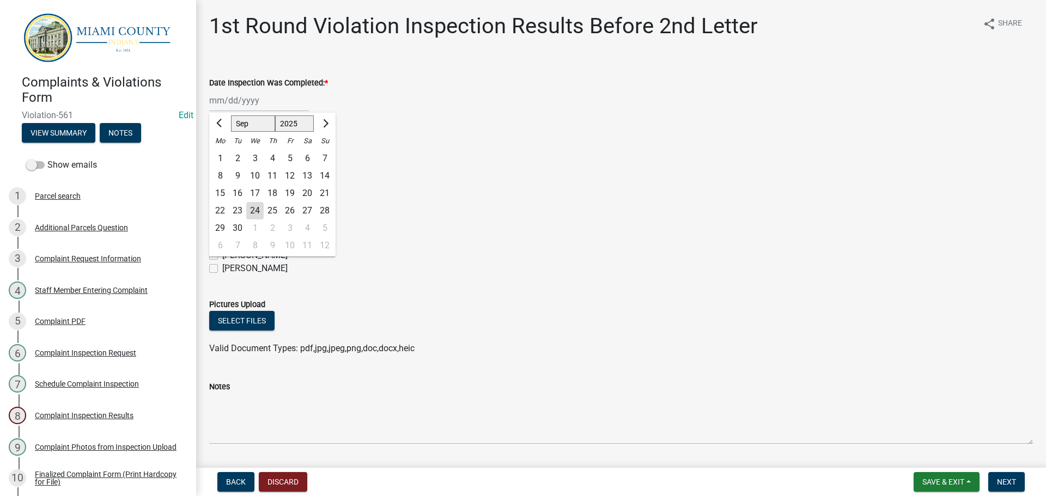
click at [234, 189] on div "16" at bounding box center [237, 193] width 17 height 17
type input "[DATE]"
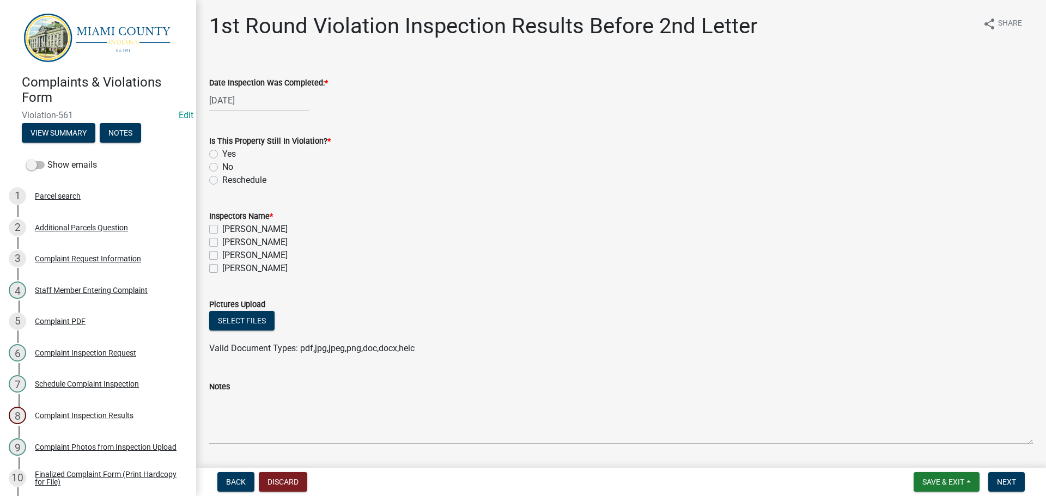
click at [222, 166] on label "No" at bounding box center [227, 167] width 11 height 13
click at [222, 166] on input "No" at bounding box center [225, 164] width 7 height 7
radio input "true"
click at [222, 257] on label "[PERSON_NAME]" at bounding box center [254, 255] width 65 height 13
click at [222, 256] on input "[PERSON_NAME]" at bounding box center [225, 252] width 7 height 7
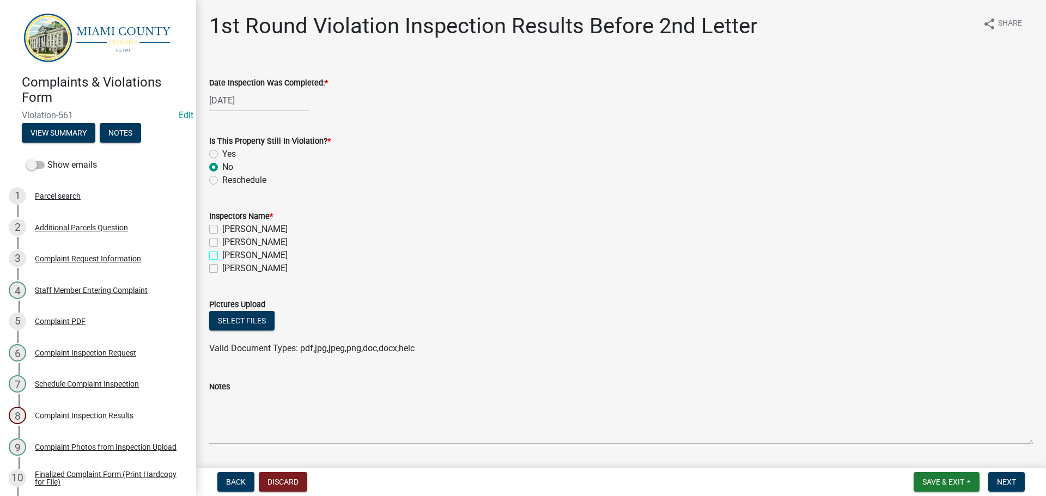
checkbox input "true"
checkbox input "false"
checkbox input "true"
checkbox input "false"
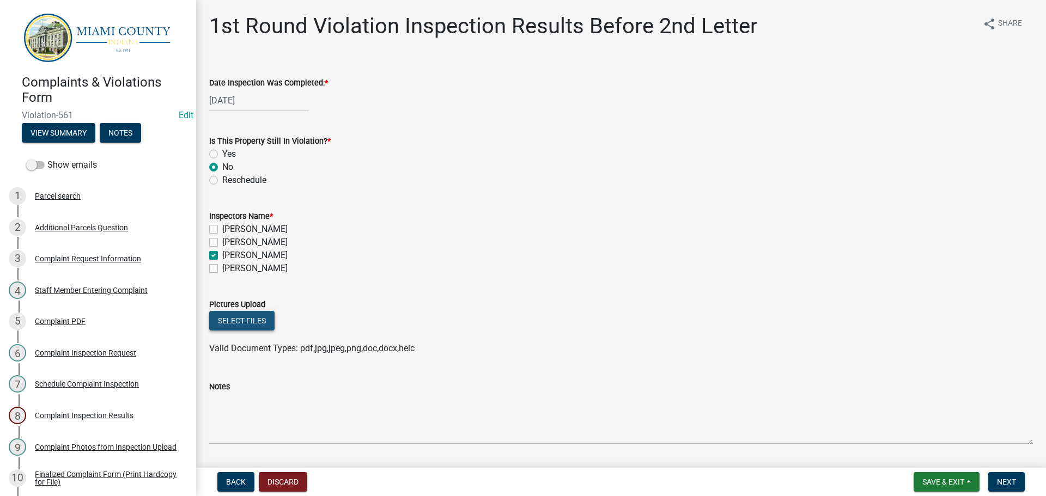
click at [251, 322] on button "Select files" at bounding box center [241, 321] width 65 height 20
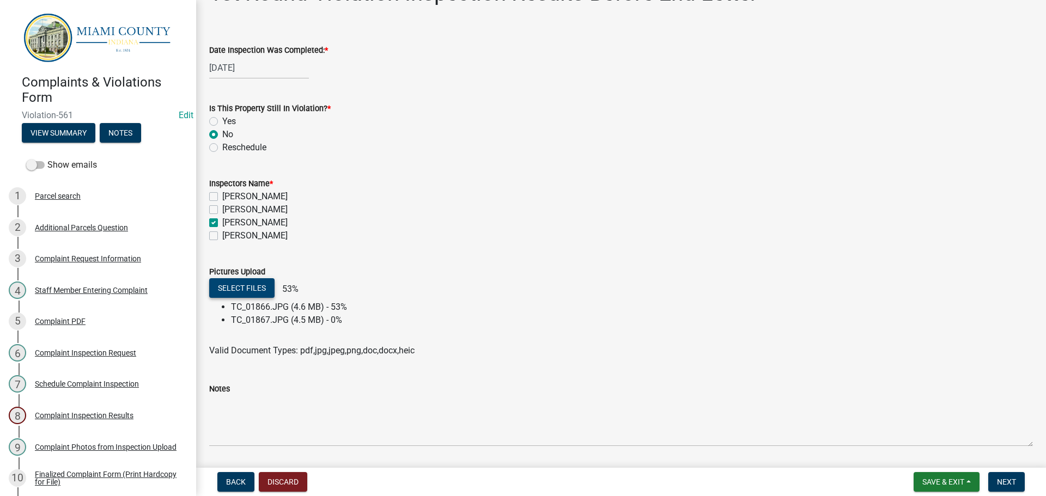
scroll to position [67, 0]
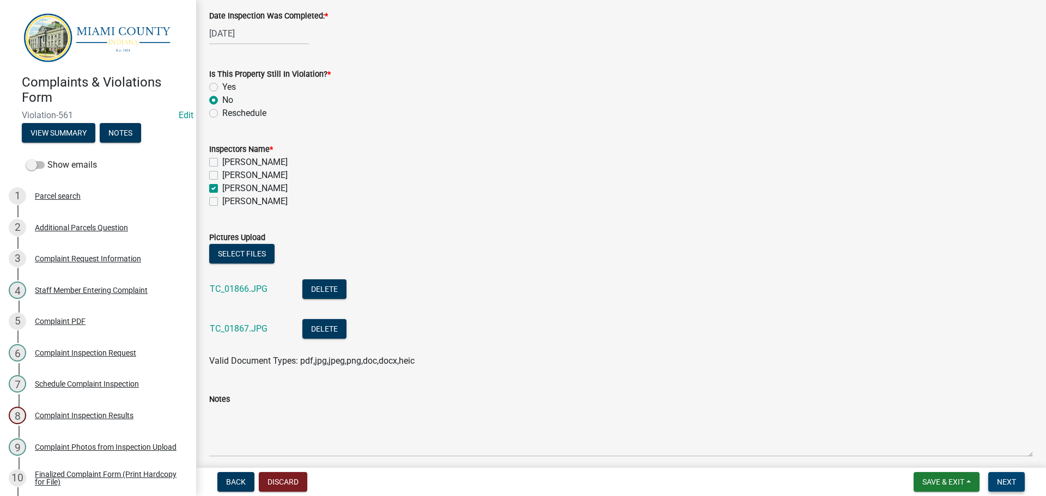
click at [1006, 484] on span "Next" at bounding box center [1006, 482] width 19 height 9
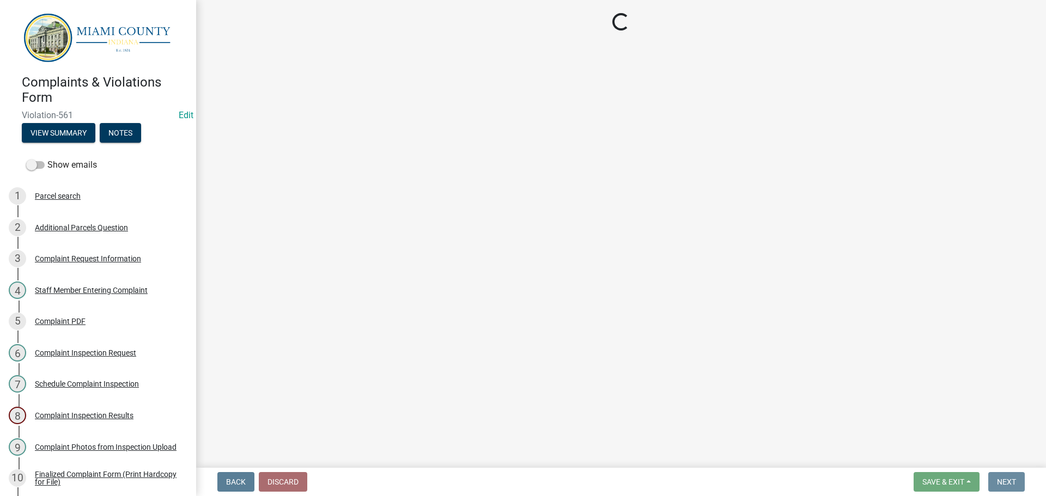
scroll to position [0, 0]
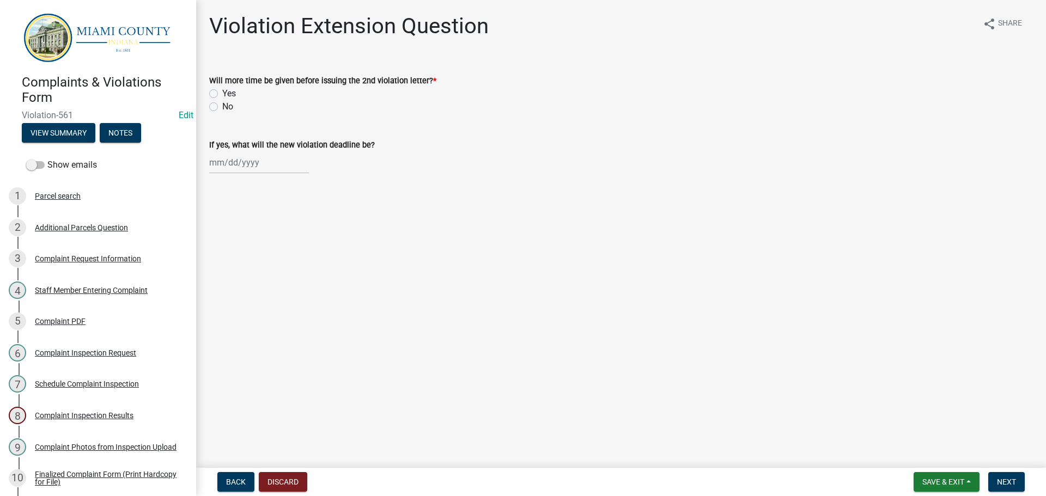
click at [222, 108] on label "No" at bounding box center [227, 106] width 11 height 13
click at [222, 107] on input "No" at bounding box center [225, 103] width 7 height 7
radio input "true"
click at [995, 480] on button "Next" at bounding box center [1006, 482] width 36 height 20
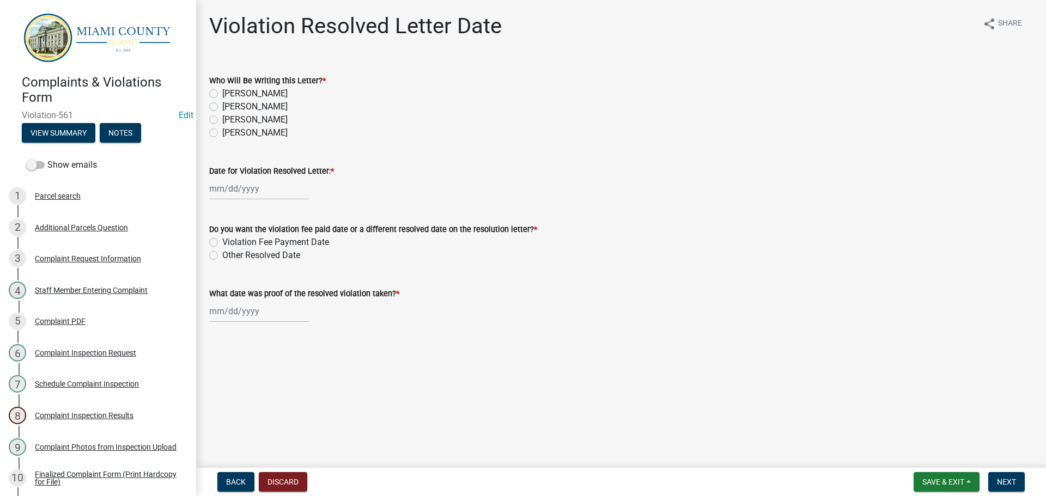
click at [222, 119] on label "[PERSON_NAME]" at bounding box center [254, 119] width 65 height 13
click at [222, 119] on input "[PERSON_NAME]" at bounding box center [225, 116] width 7 height 7
radio input "true"
click at [232, 191] on div at bounding box center [259, 189] width 100 height 22
select select "9"
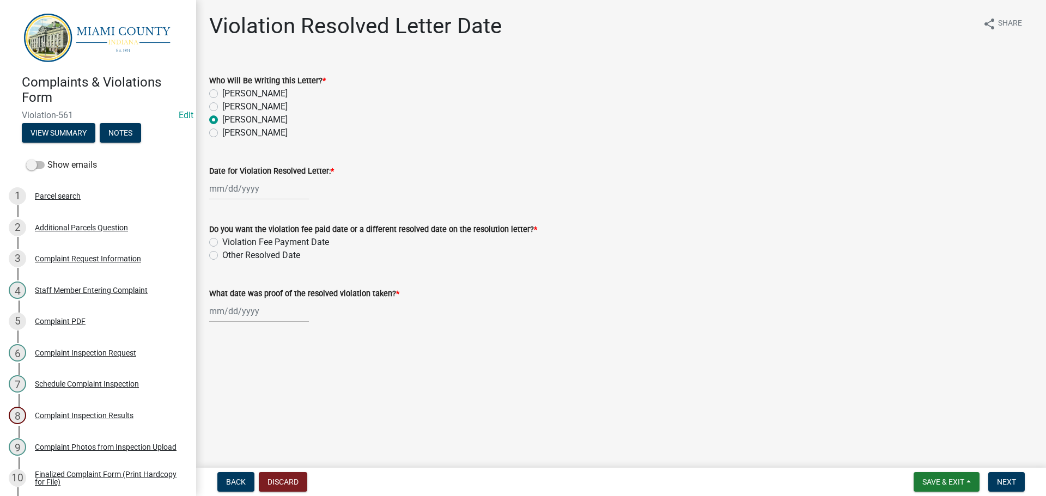
select select "2025"
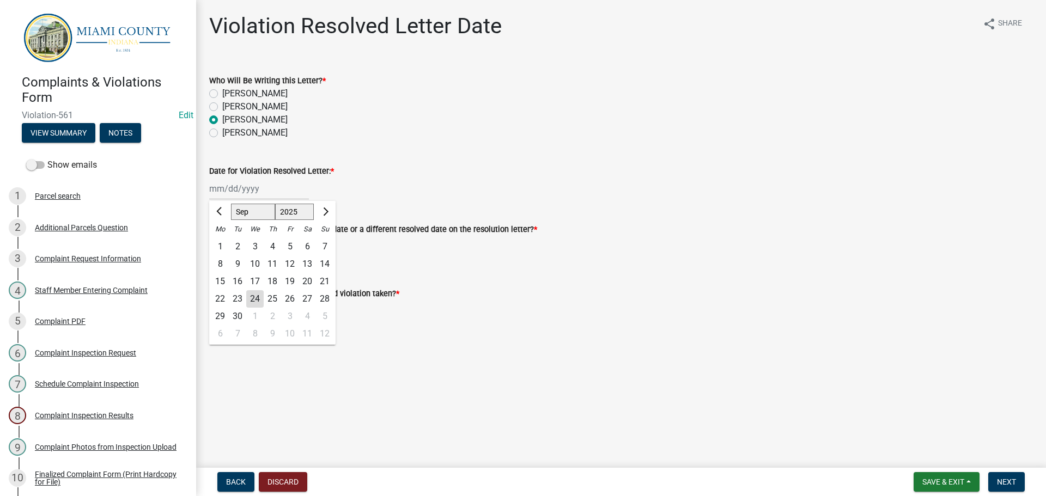
click at [251, 300] on div "24" at bounding box center [254, 298] width 17 height 17
type input "[DATE]"
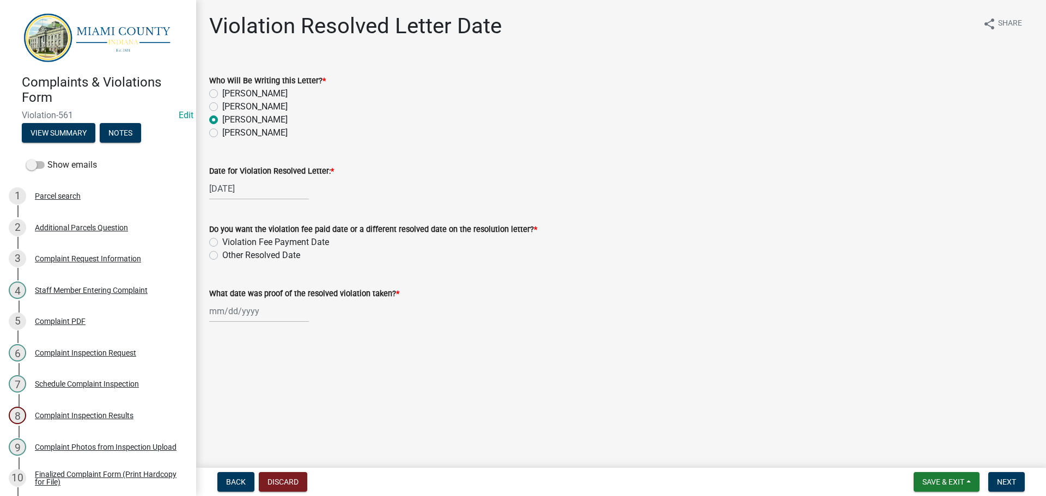
click at [207, 254] on div "Do you want the violation fee paid date or a different resolved date on the res…" at bounding box center [621, 236] width 840 height 52
click at [222, 255] on label "Other Resolved Date" at bounding box center [261, 255] width 78 height 13
click at [222, 255] on input "Other Resolved Date" at bounding box center [225, 252] width 7 height 7
radio input "true"
click at [260, 310] on div at bounding box center [259, 311] width 100 height 22
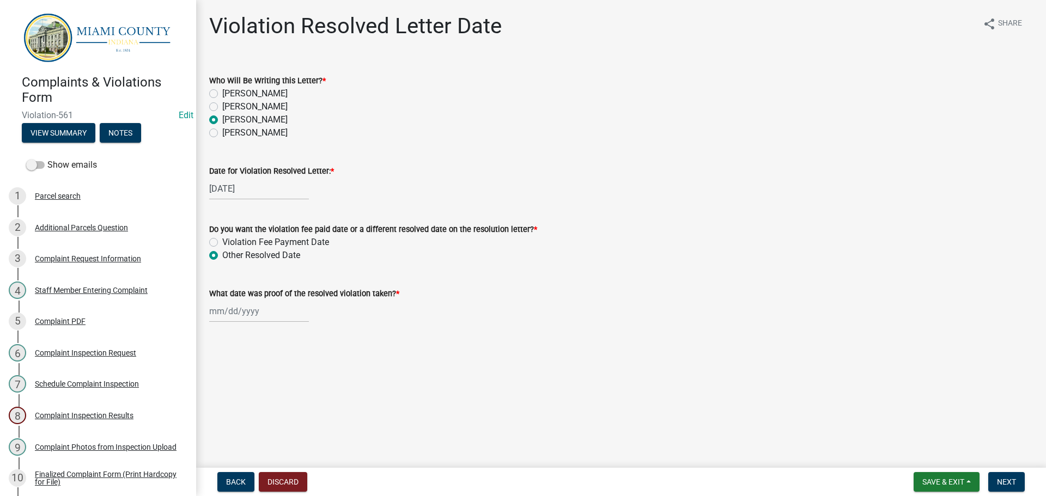
select select "9"
select select "2025"
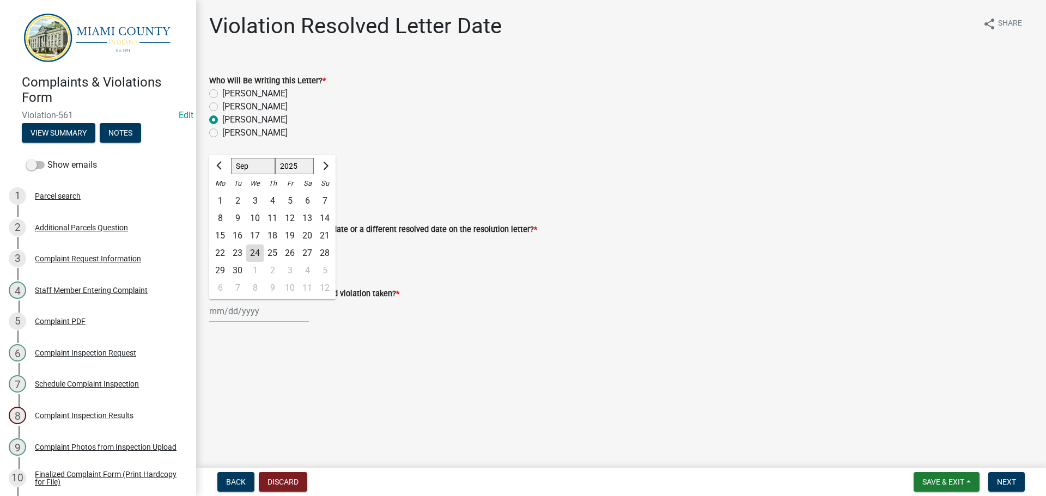
click at [242, 237] on div "16" at bounding box center [237, 235] width 17 height 17
type input "[DATE]"
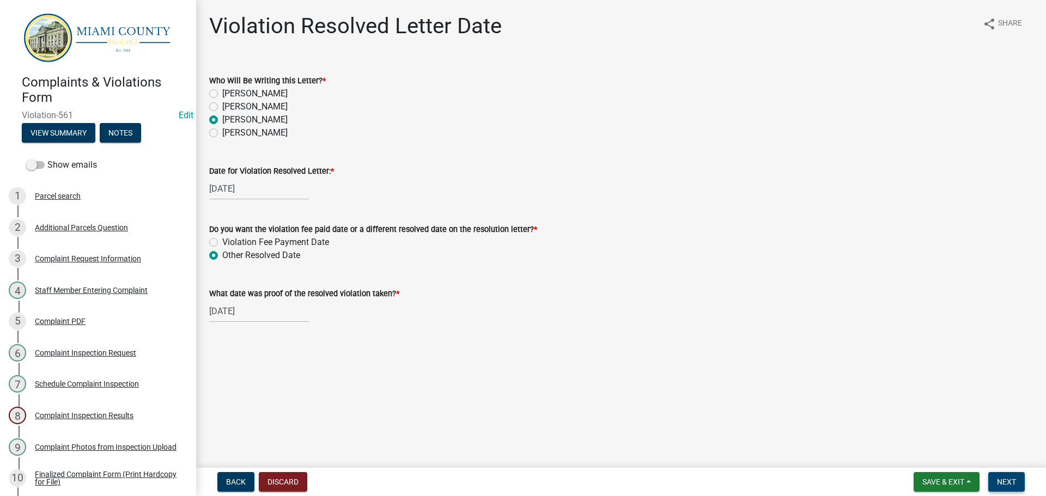
click at [1003, 485] on span "Next" at bounding box center [1006, 482] width 19 height 9
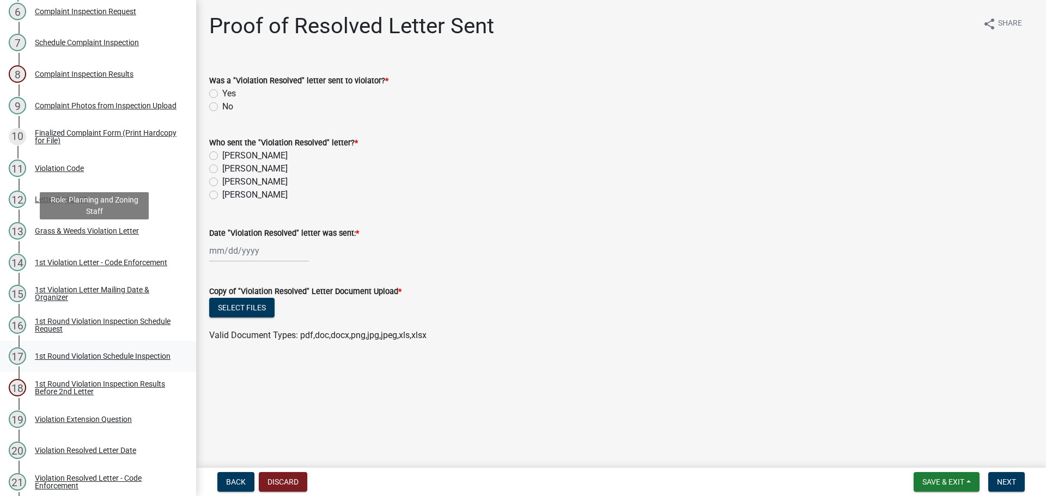
scroll to position [436, 0]
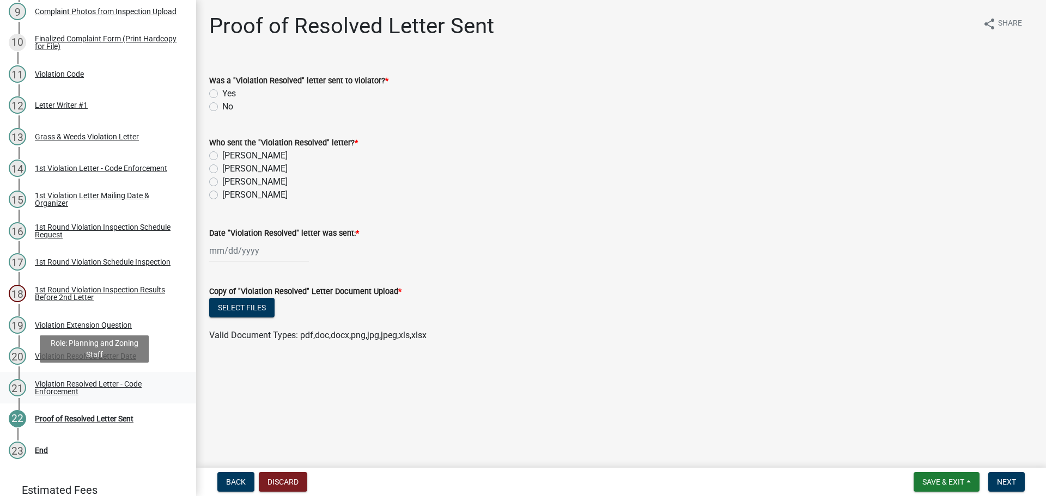
click at [74, 383] on div "Violation Resolved Letter - Code Enforcement" at bounding box center [107, 387] width 144 height 15
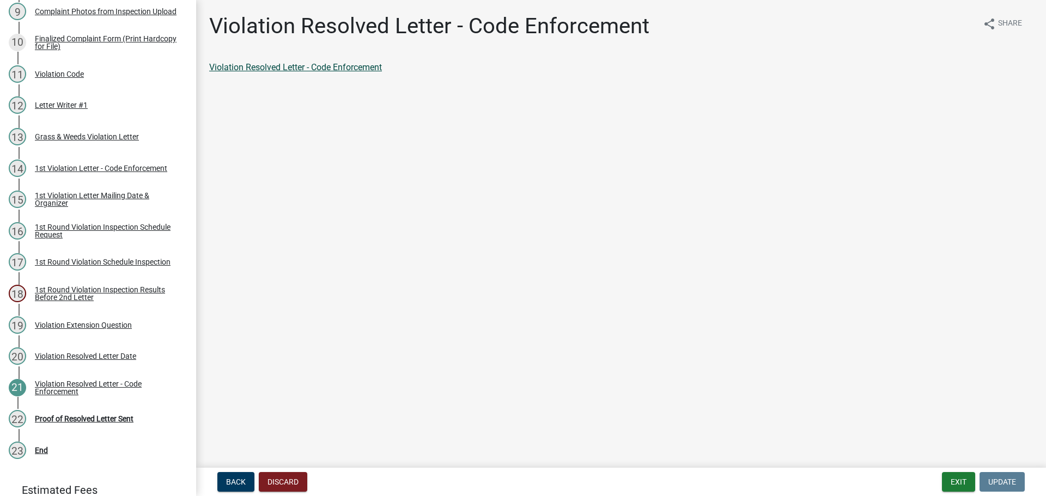
click at [274, 63] on link "Violation Resolved Letter - Code Enforcement" at bounding box center [295, 67] width 173 height 10
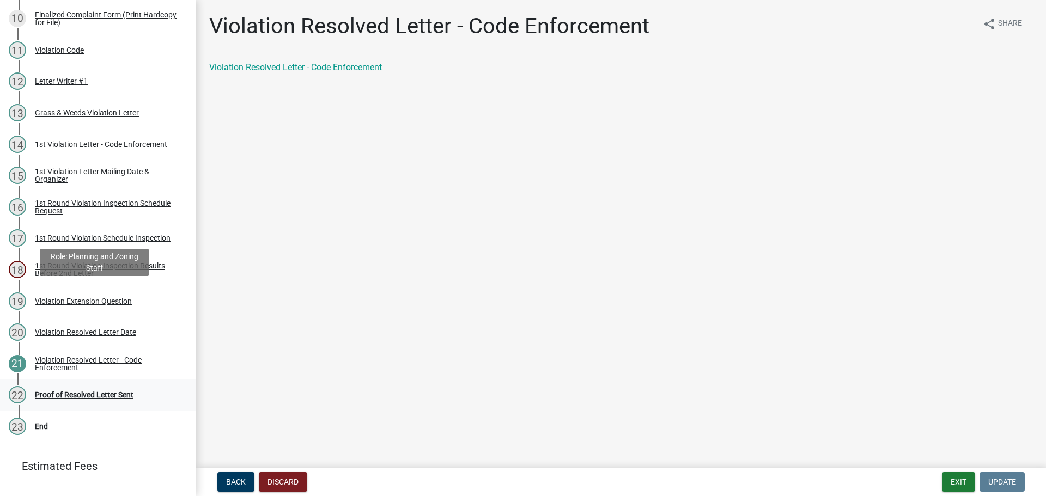
scroll to position [480, 0]
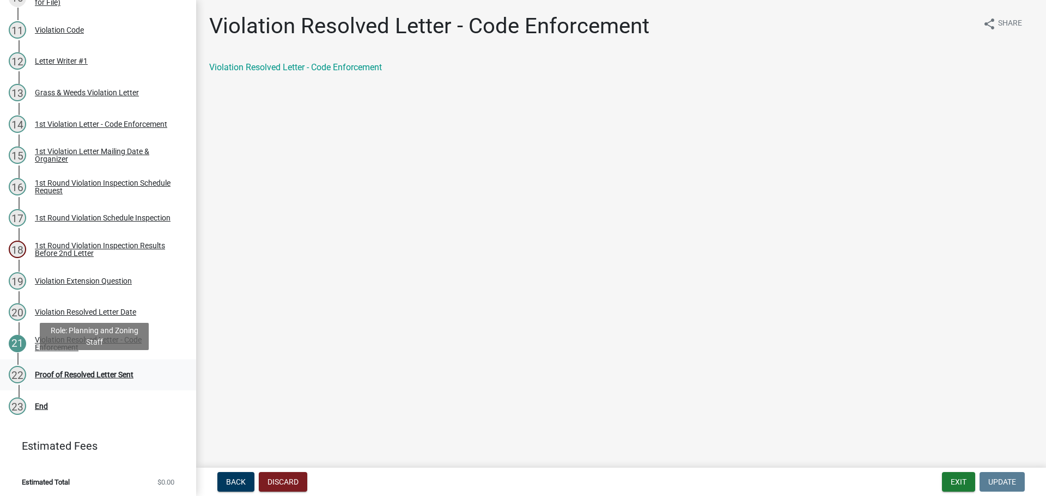
click at [61, 371] on div "Proof of Resolved Letter Sent" at bounding box center [84, 375] width 99 height 8
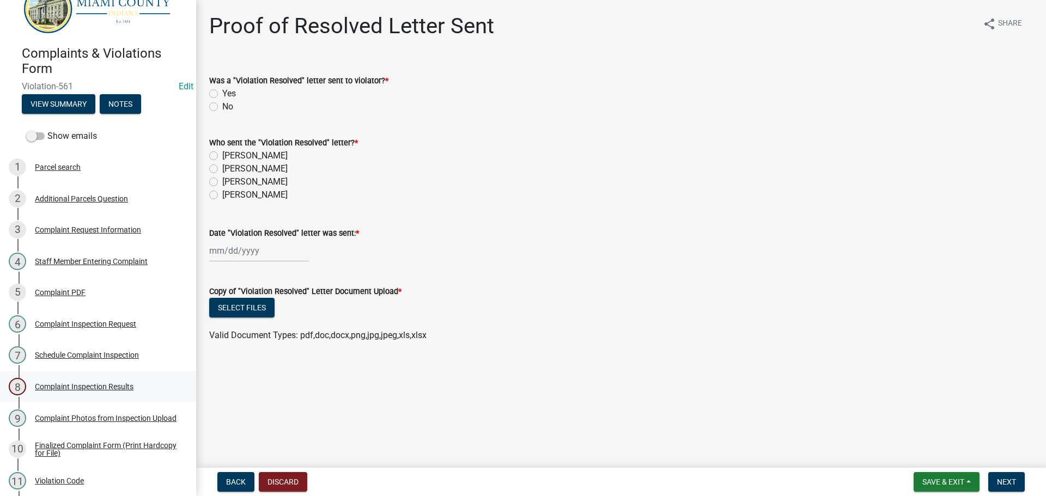
scroll to position [0, 0]
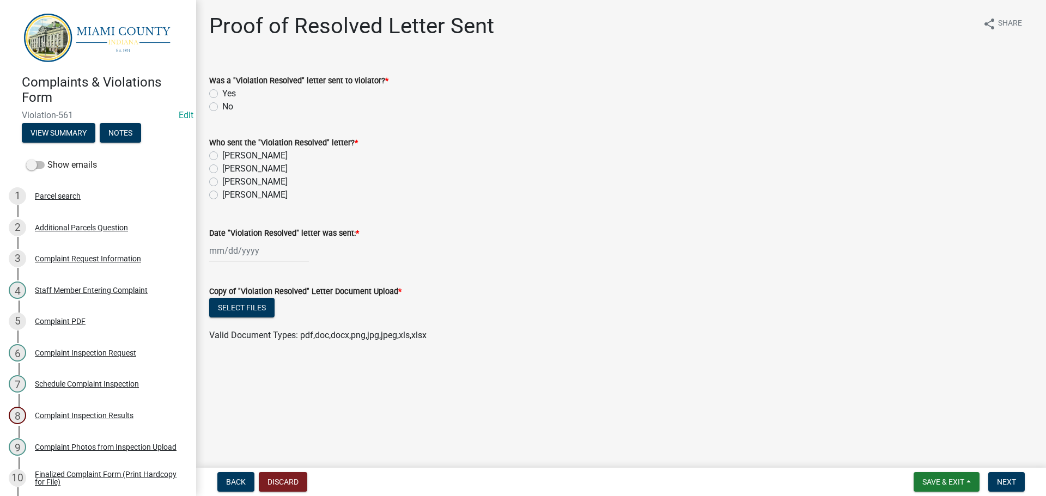
click at [222, 94] on label "Yes" at bounding box center [229, 93] width 14 height 13
click at [222, 94] on input "Yes" at bounding box center [225, 90] width 7 height 7
radio input "true"
click at [222, 182] on label "[PERSON_NAME]" at bounding box center [254, 181] width 65 height 13
click at [222, 182] on input "[PERSON_NAME]" at bounding box center [225, 178] width 7 height 7
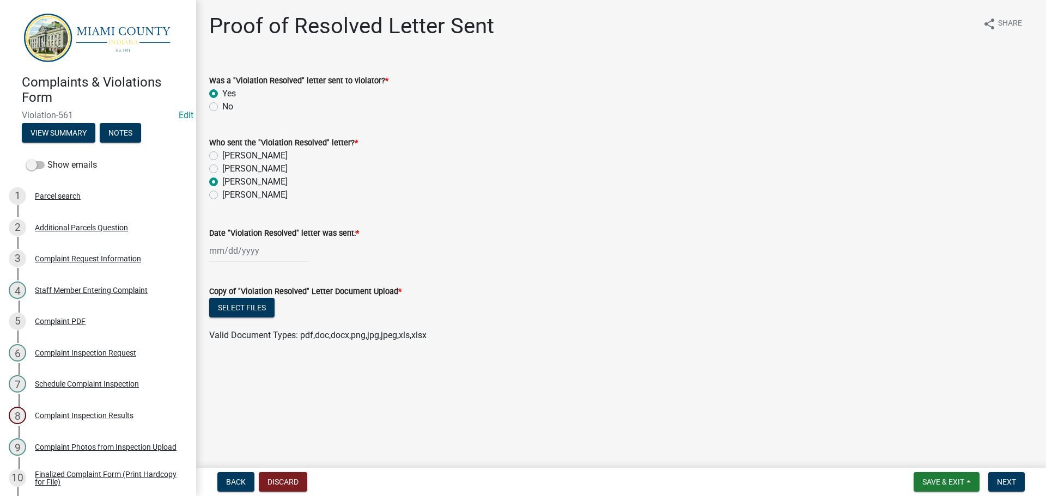
radio input "true"
click at [237, 255] on div at bounding box center [259, 251] width 100 height 22
select select "9"
select select "2025"
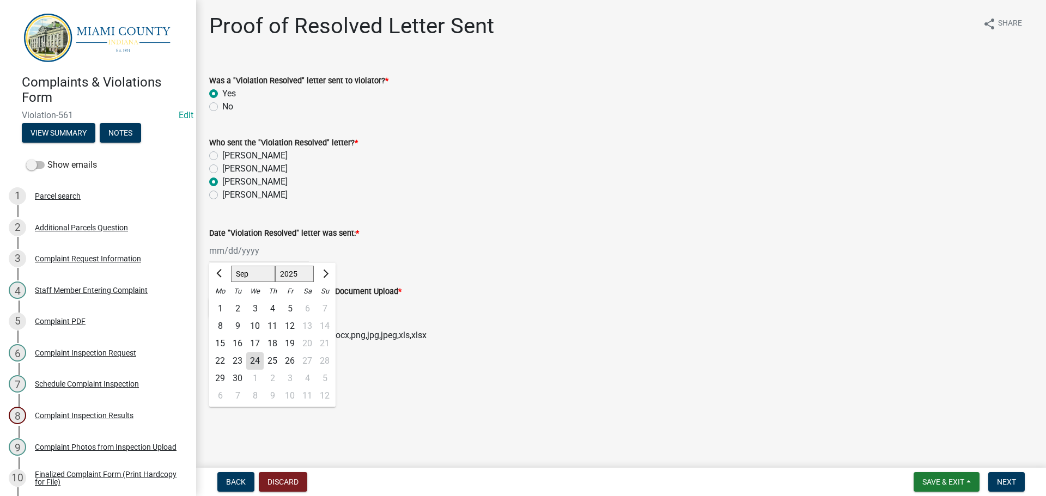
click at [256, 367] on div "24" at bounding box center [254, 360] width 17 height 17
type input "[DATE]"
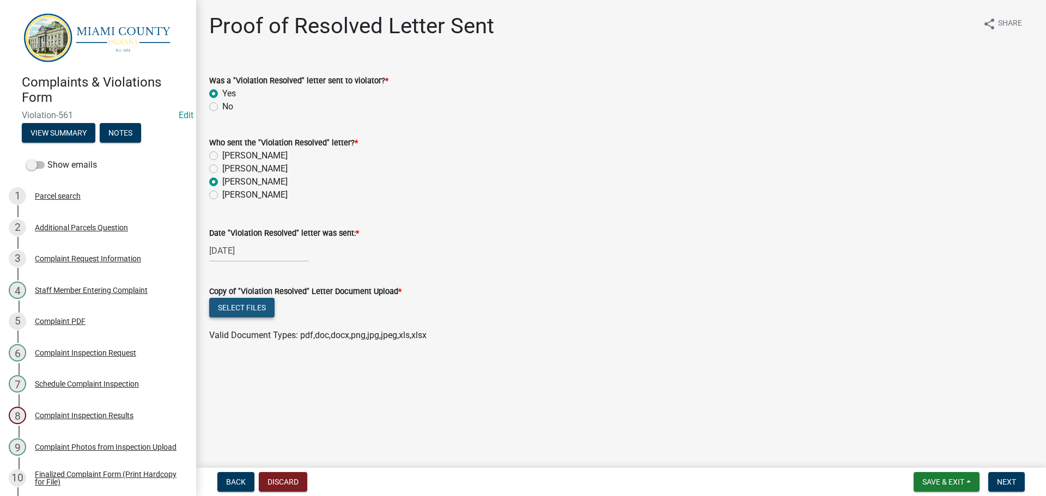
click at [263, 312] on button "Select files" at bounding box center [241, 308] width 65 height 20
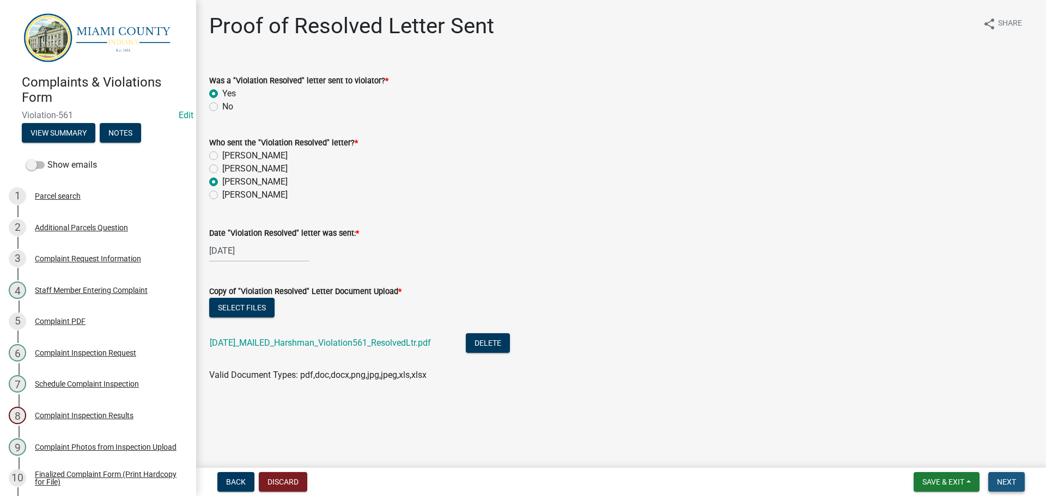
click at [1006, 478] on span "Next" at bounding box center [1006, 482] width 19 height 9
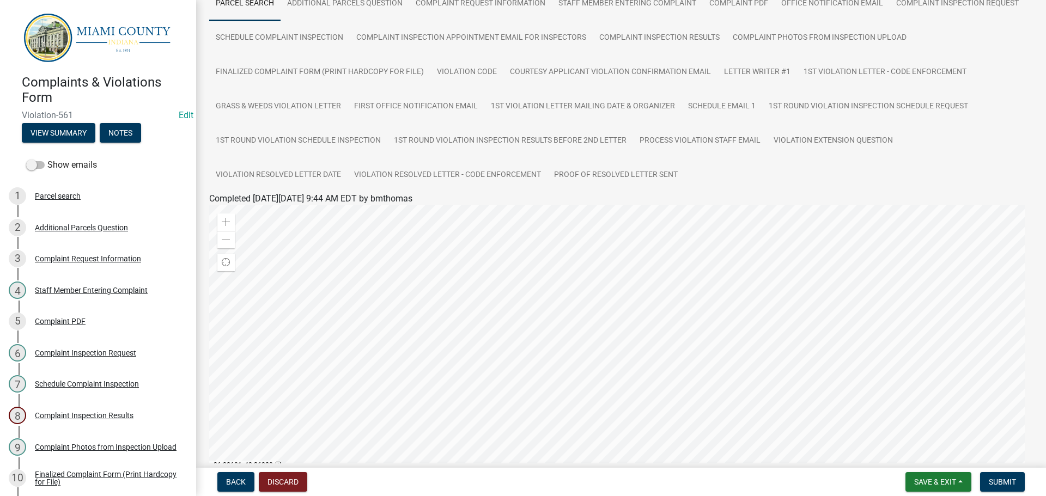
scroll to position [219, 0]
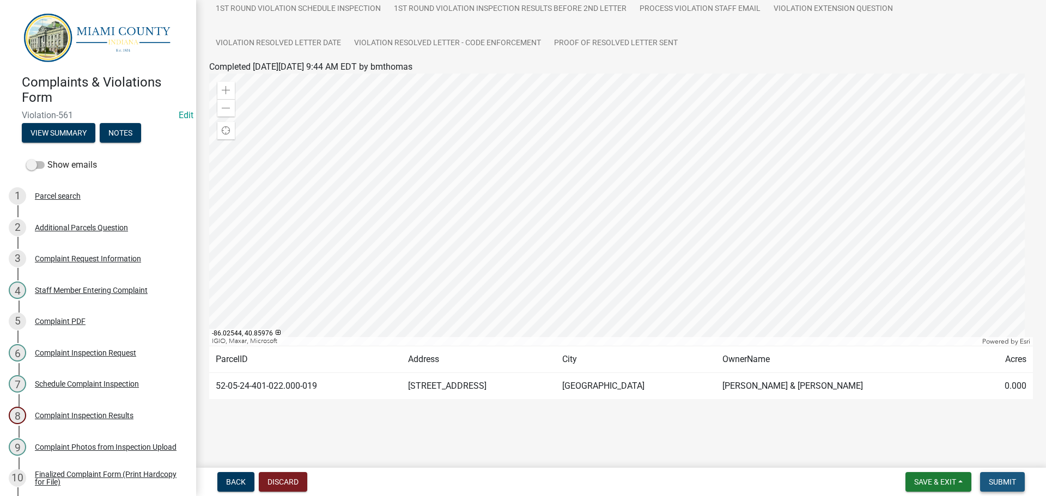
click at [996, 484] on span "Submit" at bounding box center [1002, 482] width 27 height 9
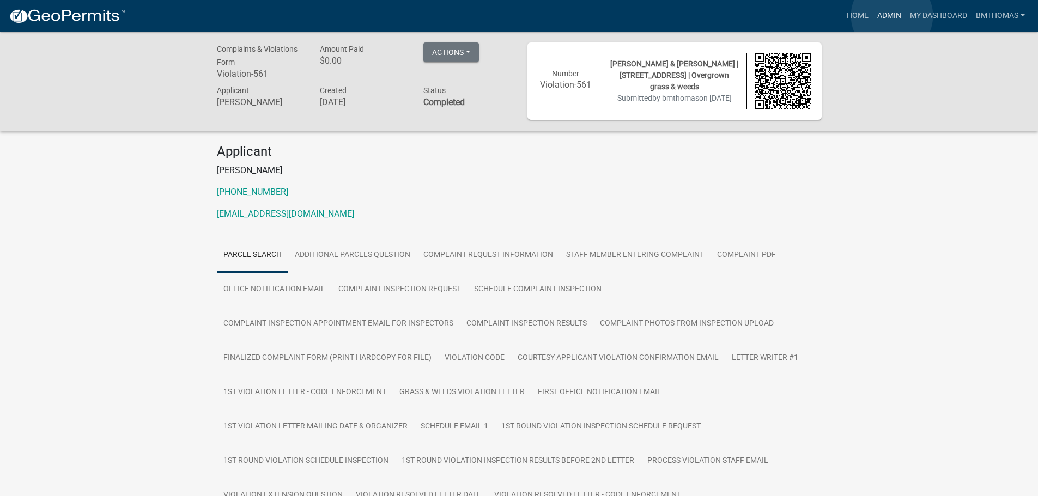
click at [892, 16] on link "Admin" at bounding box center [889, 15] width 33 height 21
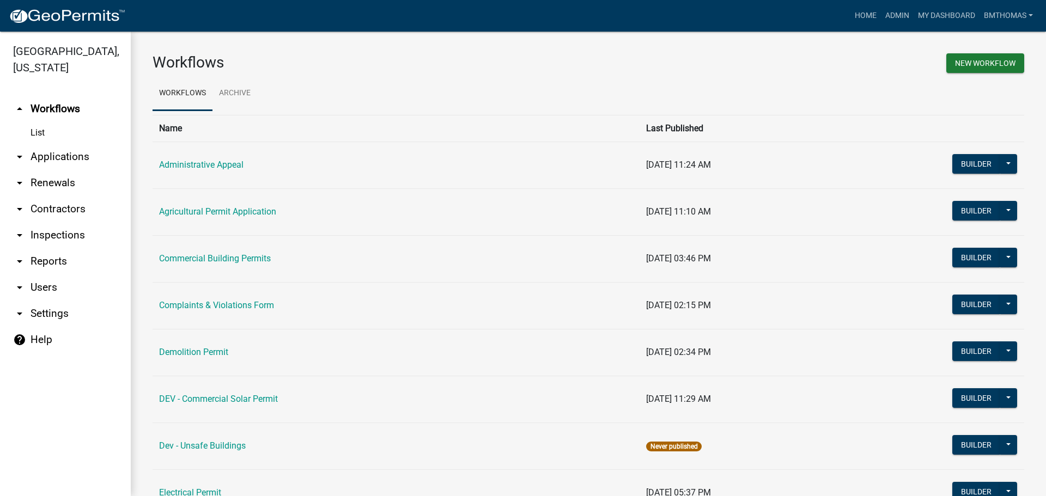
click at [56, 248] on link "arrow_drop_down Reports" at bounding box center [65, 261] width 131 height 26
select select "0: null"
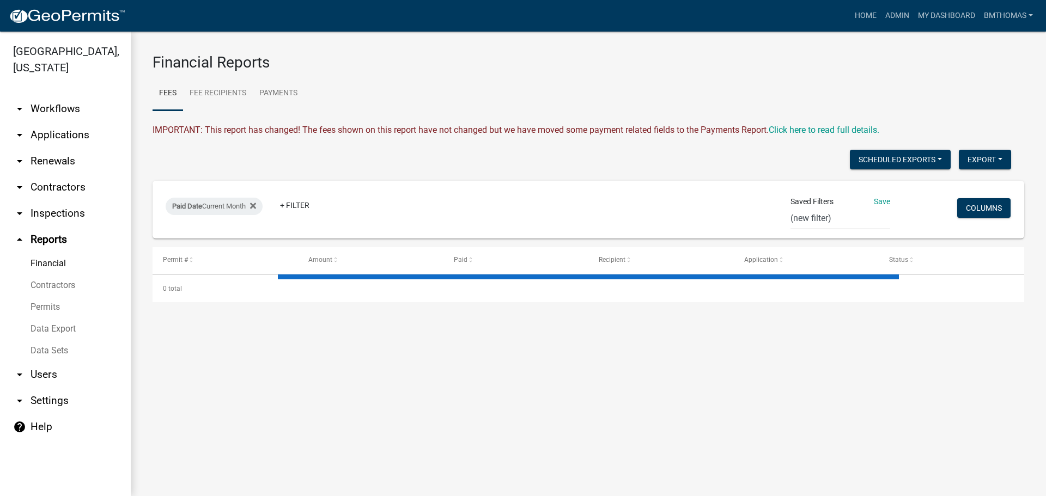
click at [36, 318] on link "Data Export" at bounding box center [65, 329] width 131 height 22
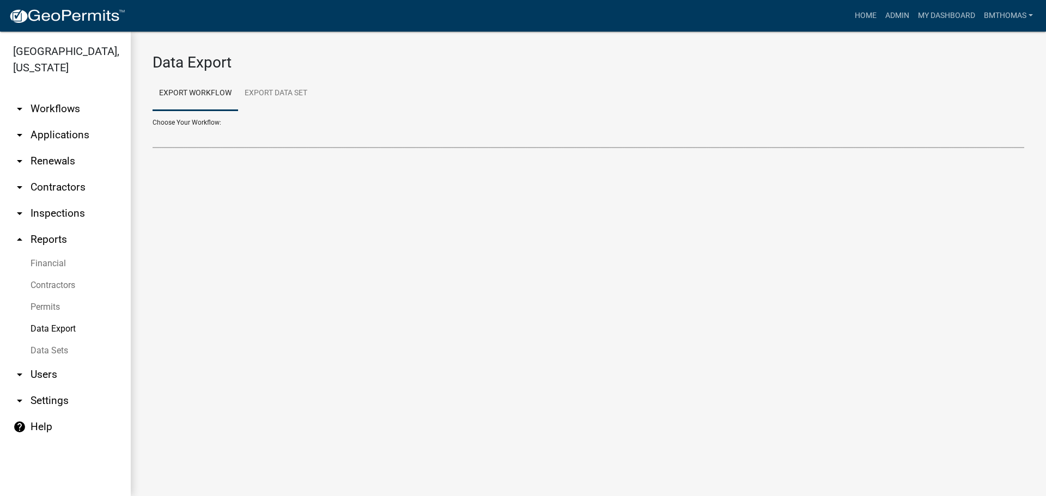
click at [210, 137] on select "Choose Your Workflow:" at bounding box center [587, 137] width 871 height 22
click at [208, 129] on select "Choose Your Workflow:" at bounding box center [587, 137] width 871 height 22
click at [290, 81] on link "Export Data Set" at bounding box center [276, 93] width 76 height 35
click at [199, 130] on select "Active Contractors List Census Bureau Data Certificate of Occupancies/Completio…" at bounding box center [587, 137] width 871 height 22
select select "8: dfb80339-e945-4358-bad7-c6e923dfdf93"
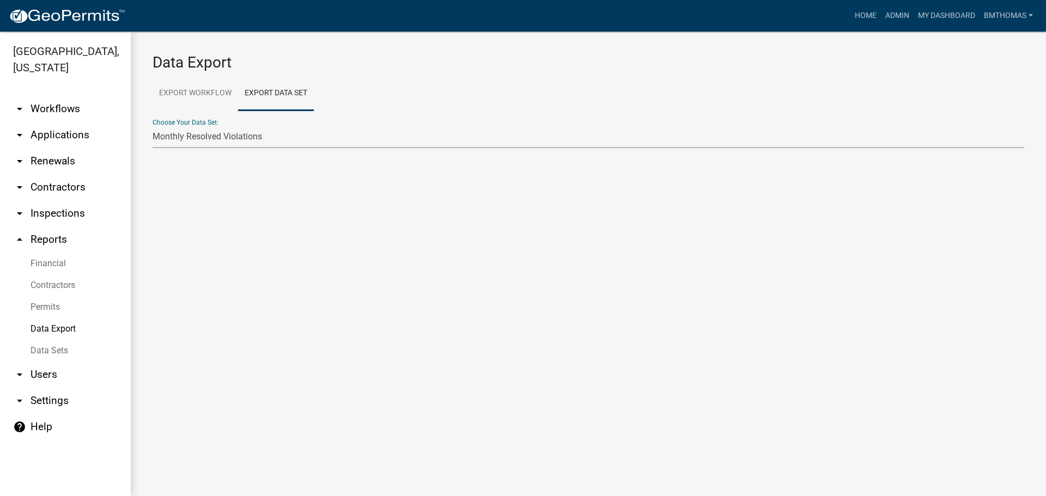
click at [152, 126] on select "Active Contractors List Census Bureau Data Certificate of Occupancies/Completio…" at bounding box center [587, 137] width 871 height 22
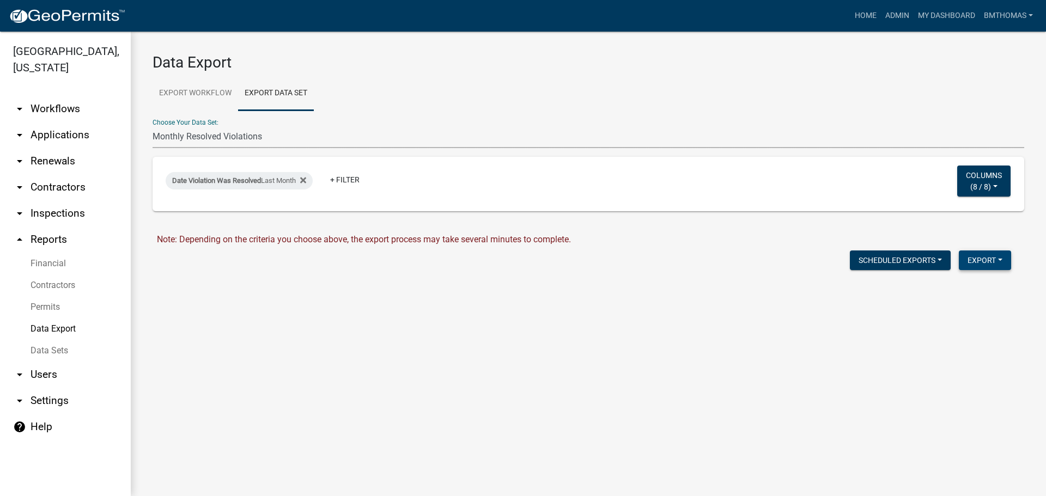
click at [996, 260] on button "Export" at bounding box center [985, 261] width 52 height 20
click at [949, 285] on button "Excel Format (.xlsx)" at bounding box center [960, 289] width 102 height 26
click at [226, 280] on link "Download Monthly Resolved Violations.xlsx" at bounding box center [241, 283] width 168 height 10
click at [347, 180] on link "+ Filter" at bounding box center [344, 180] width 47 height 20
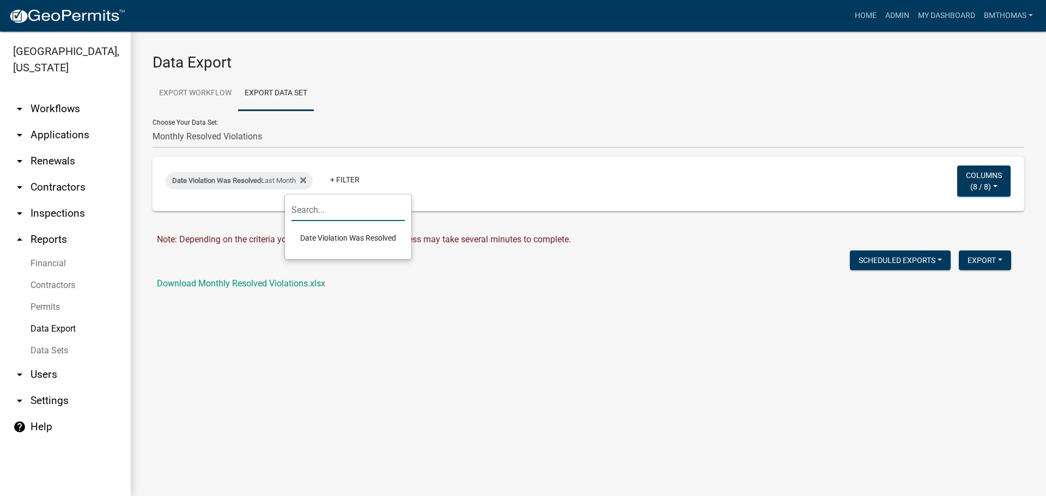
click at [334, 216] on input "text" at bounding box center [347, 210] width 113 height 22
click at [306, 236] on li "Date Violation Was Resolved" at bounding box center [347, 237] width 113 height 25
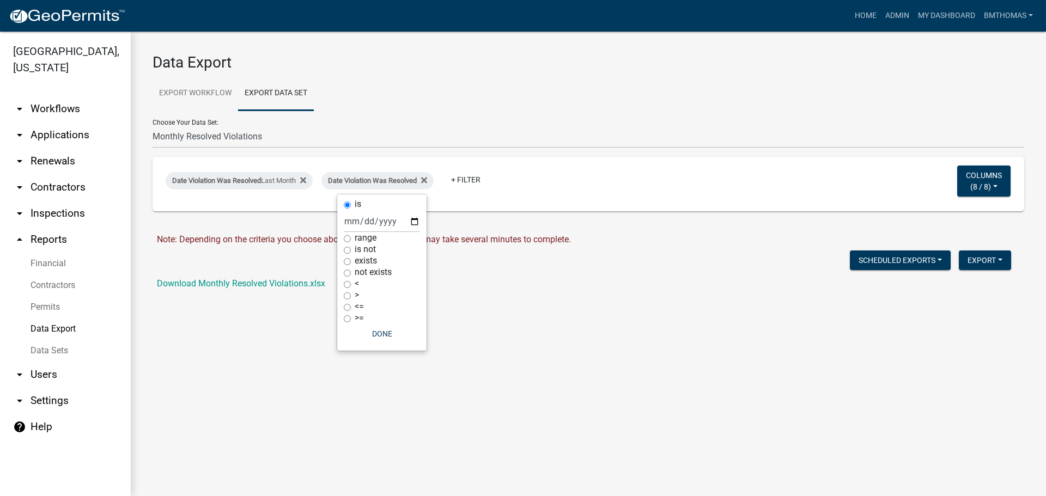
click at [497, 276] on form "Data Export Export Workflow Export Data Set Choose Your Workflow: Administrativ…" at bounding box center [587, 171] width 871 height 237
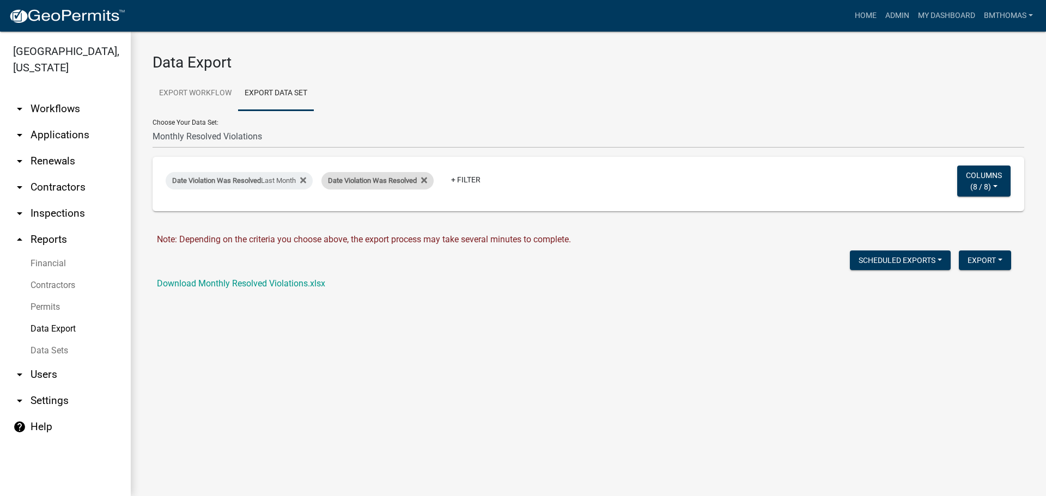
click at [392, 182] on span "Date Violation Was Resolved" at bounding box center [372, 180] width 89 height 8
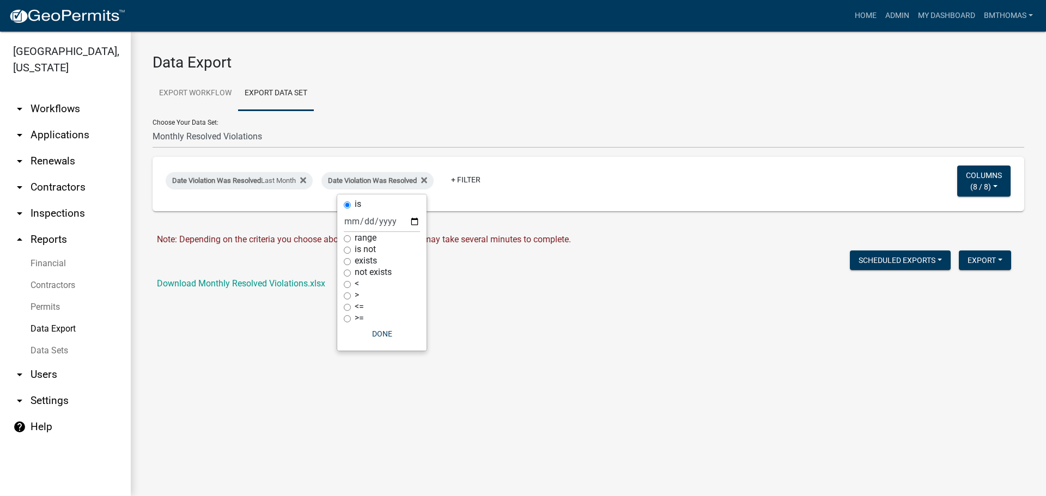
click at [345, 241] on input "range" at bounding box center [347, 238] width 7 height 7
radio input "true"
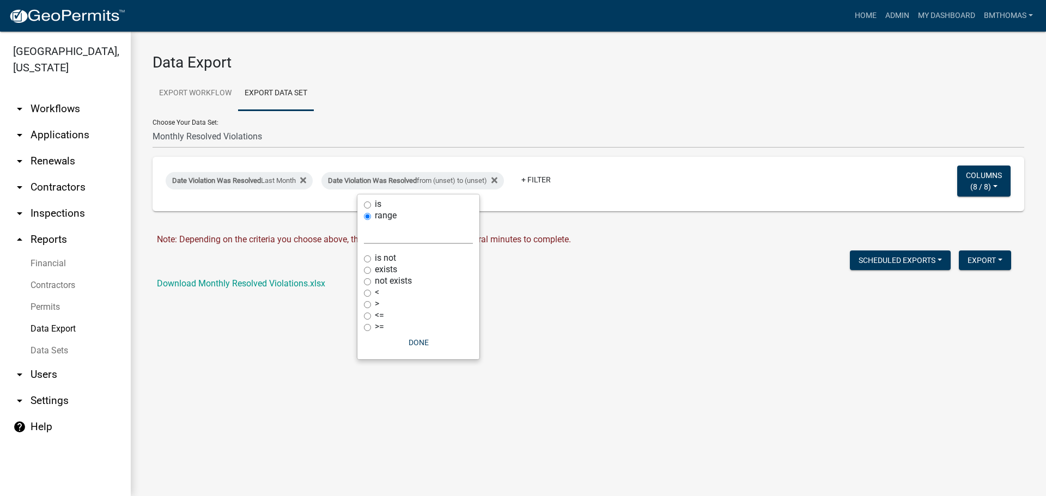
click at [373, 235] on select "[DATE] [DATE] Current Week Previous Week Current Month Last Month Current Calen…" at bounding box center [418, 233] width 109 height 22
select select "this_1_months"
click at [364, 222] on select "[DATE] [DATE] Current Week Previous Week Current Month Last Month Current Calen…" at bounding box center [418, 233] width 109 height 22
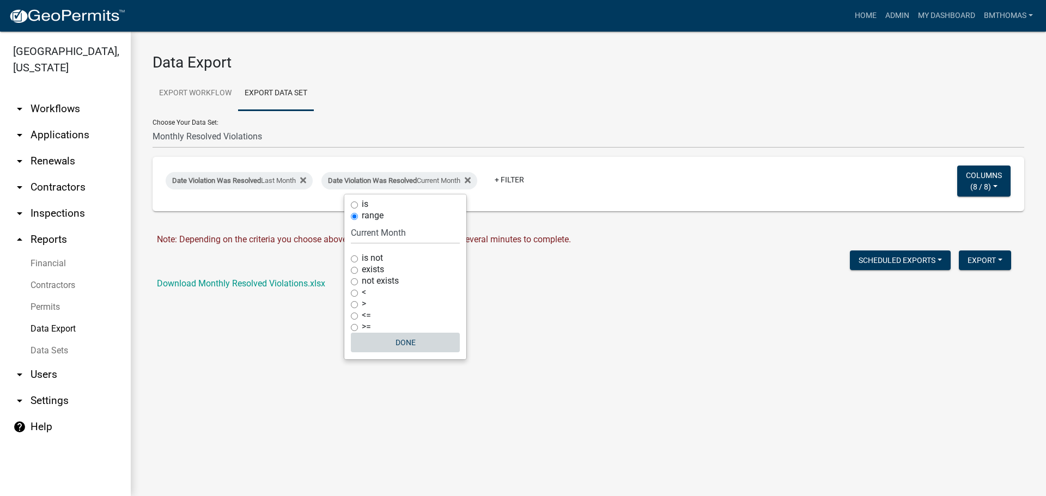
click at [410, 343] on button "Done" at bounding box center [405, 343] width 109 height 20
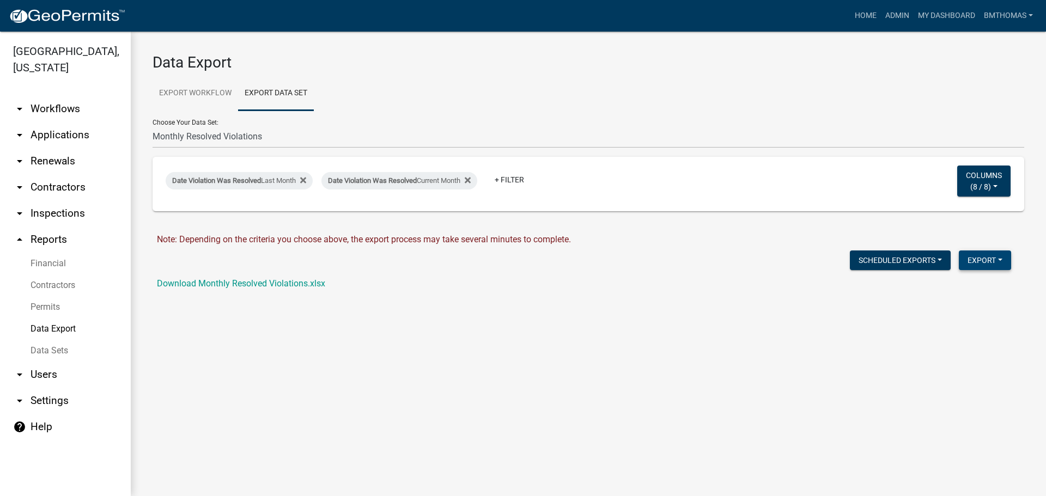
click at [1003, 255] on button "Export" at bounding box center [985, 261] width 52 height 20
click at [961, 293] on button "Excel Format (.xlsx)" at bounding box center [960, 289] width 102 height 26
click at [209, 283] on link "Download Monthly Resolved Violations.xlsx" at bounding box center [241, 283] width 168 height 10
click at [471, 181] on icon at bounding box center [468, 181] width 6 height 6
click at [58, 96] on link "arrow_drop_down Workflows" at bounding box center [65, 109] width 131 height 26
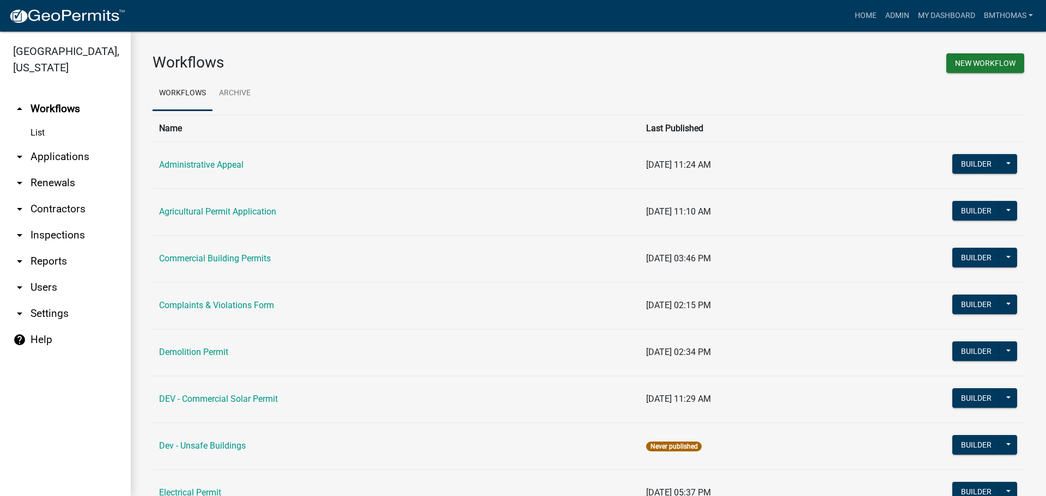
click at [56, 144] on link "arrow_drop_down Applications" at bounding box center [65, 157] width 131 height 26
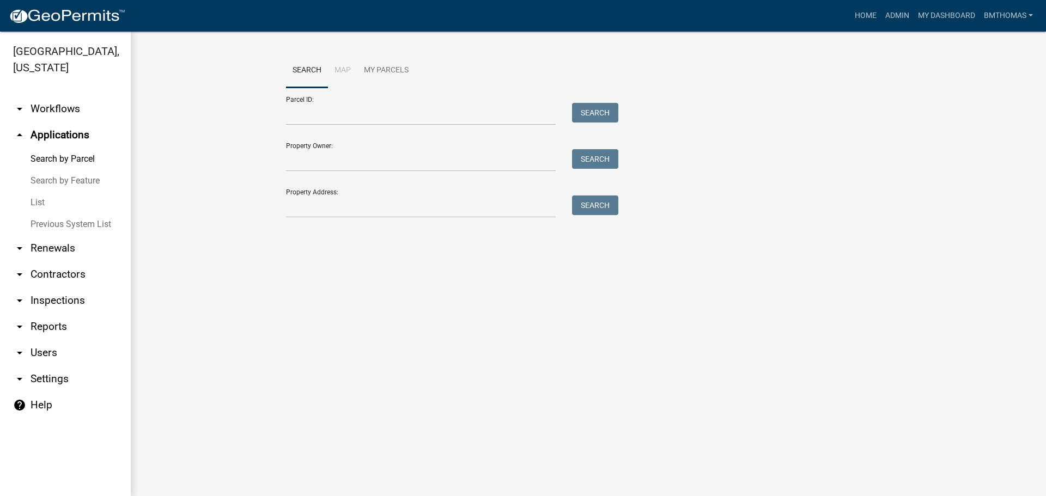
click at [35, 192] on link "List" at bounding box center [65, 203] width 131 height 22
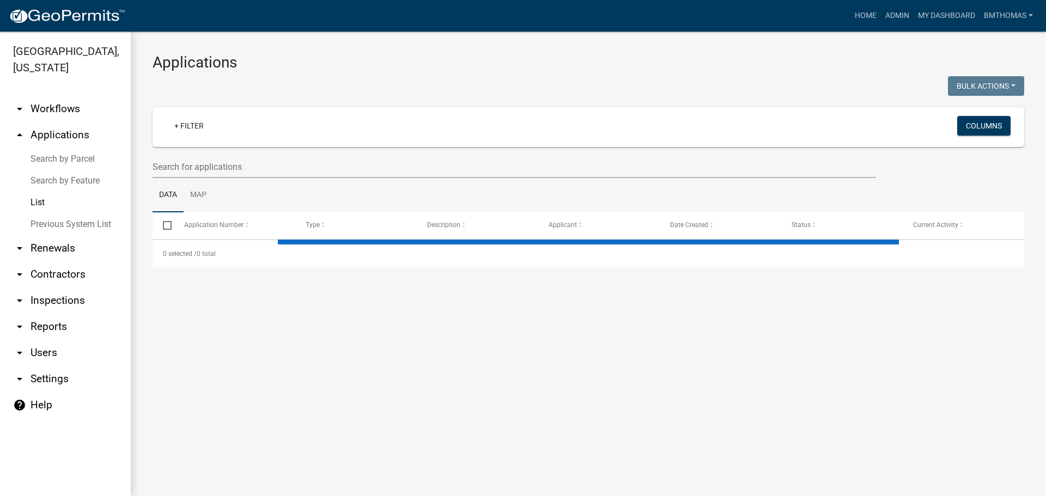
select select "3: 100"
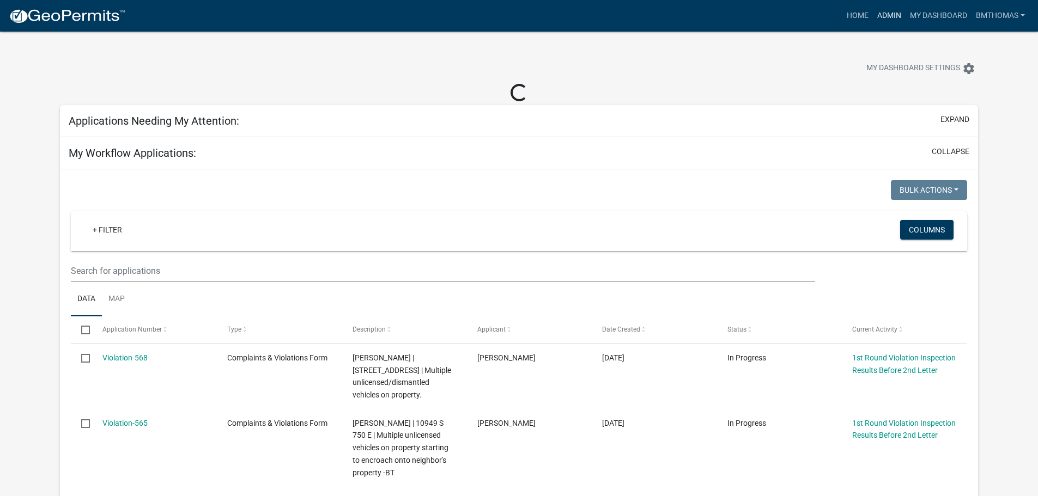
click at [884, 17] on link "Admin" at bounding box center [889, 15] width 33 height 21
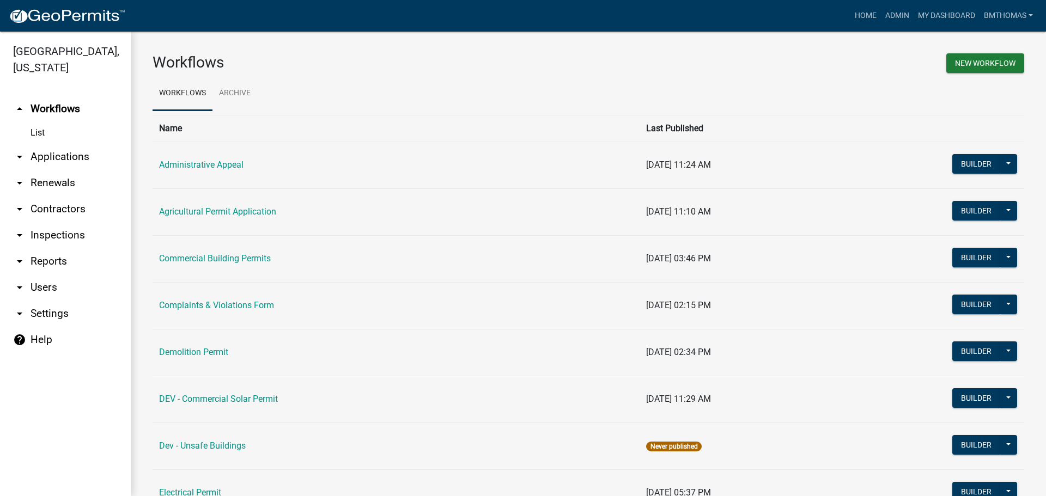
click at [51, 144] on link "arrow_drop_down Applications" at bounding box center [65, 157] width 131 height 26
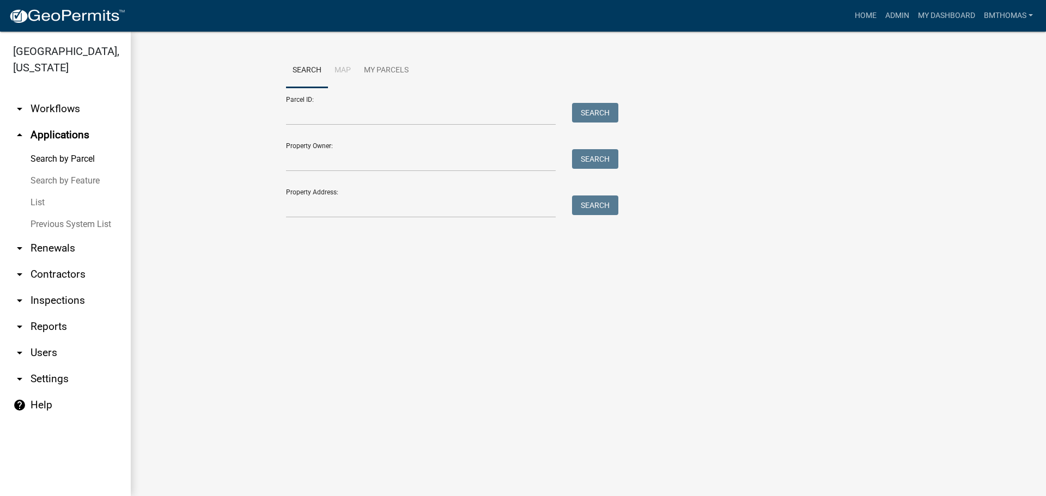
click at [39, 192] on link "List" at bounding box center [65, 203] width 131 height 22
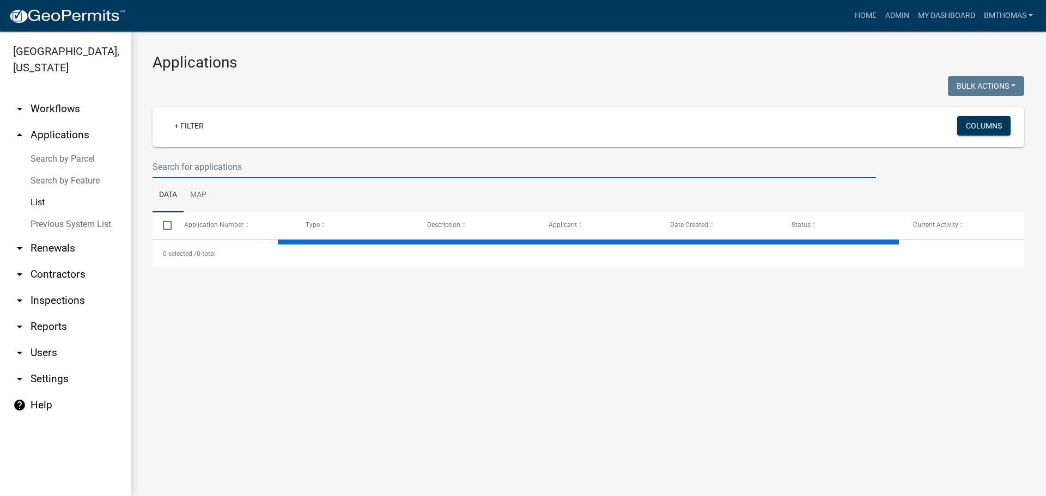
click at [180, 173] on input "text" at bounding box center [513, 167] width 723 height 22
select select "3: 100"
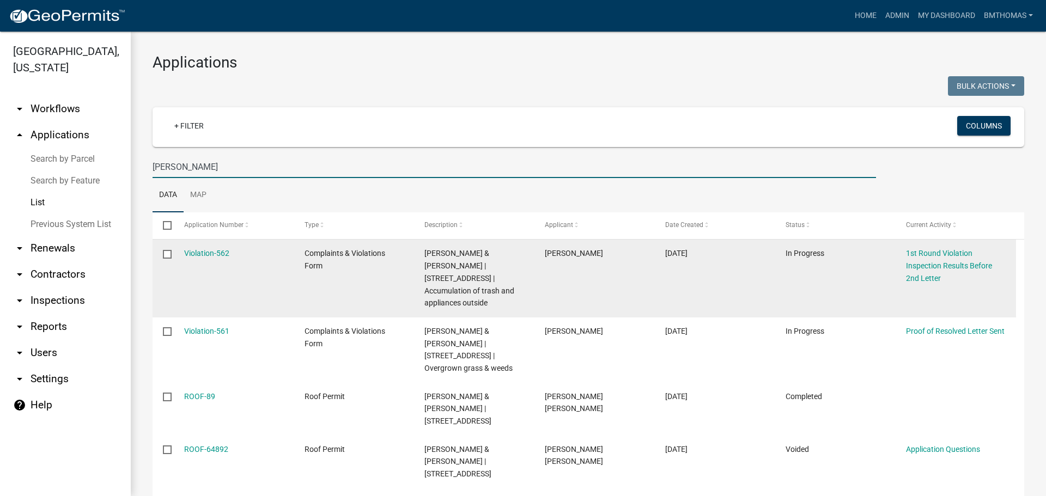
type input "[PERSON_NAME]"
click at [205, 245] on datatable-body-cell "Violation-562" at bounding box center [233, 279] width 120 height 78
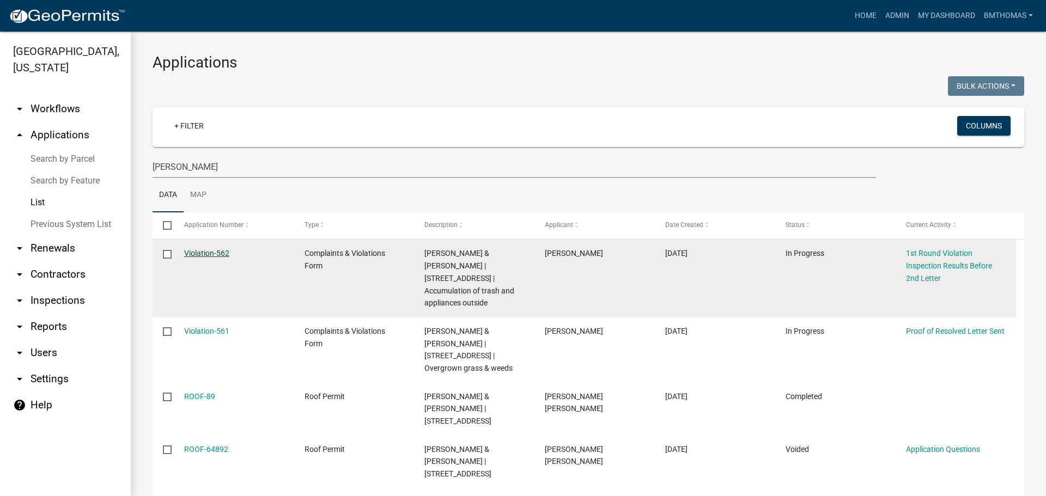
click at [208, 250] on link "Violation-562" at bounding box center [206, 253] width 45 height 9
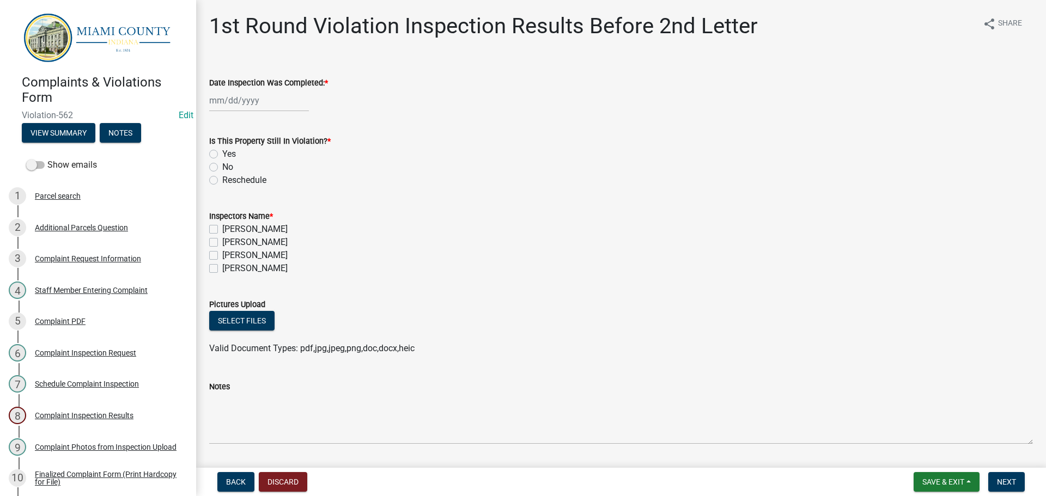
select select "9"
select select "2025"
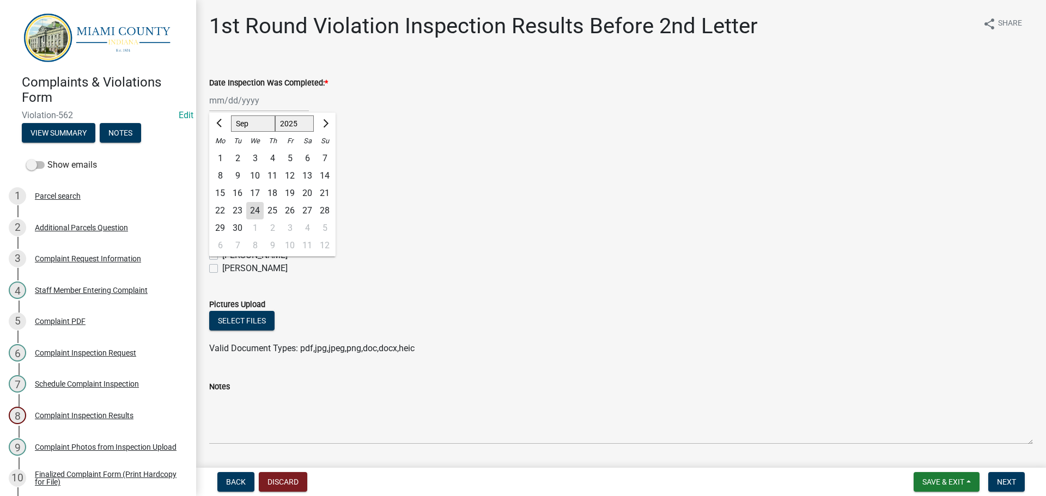
click at [254, 102] on div "[PERSON_NAME] Feb Mar Apr [PERSON_NAME][DATE] Oct Nov [DATE] 1526 1527 1528 152…" at bounding box center [259, 100] width 100 height 22
click at [237, 189] on div "16" at bounding box center [237, 193] width 17 height 17
type input "[DATE]"
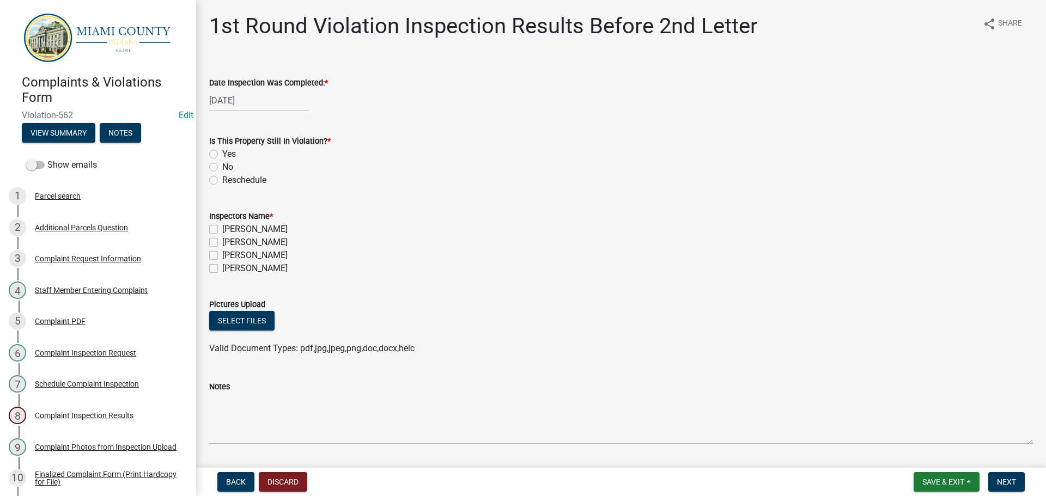
click at [222, 166] on label "No" at bounding box center [227, 167] width 11 height 13
click at [222, 166] on input "No" at bounding box center [225, 164] width 7 height 7
radio input "true"
click at [222, 255] on label "[PERSON_NAME]" at bounding box center [254, 255] width 65 height 13
click at [222, 255] on input "[PERSON_NAME]" at bounding box center [225, 252] width 7 height 7
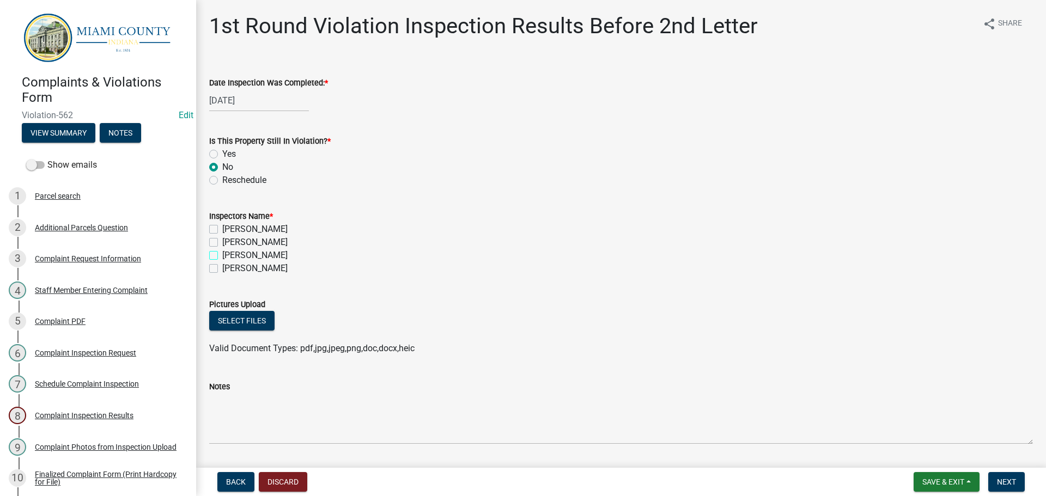
checkbox input "true"
checkbox input "false"
checkbox input "true"
checkbox input "false"
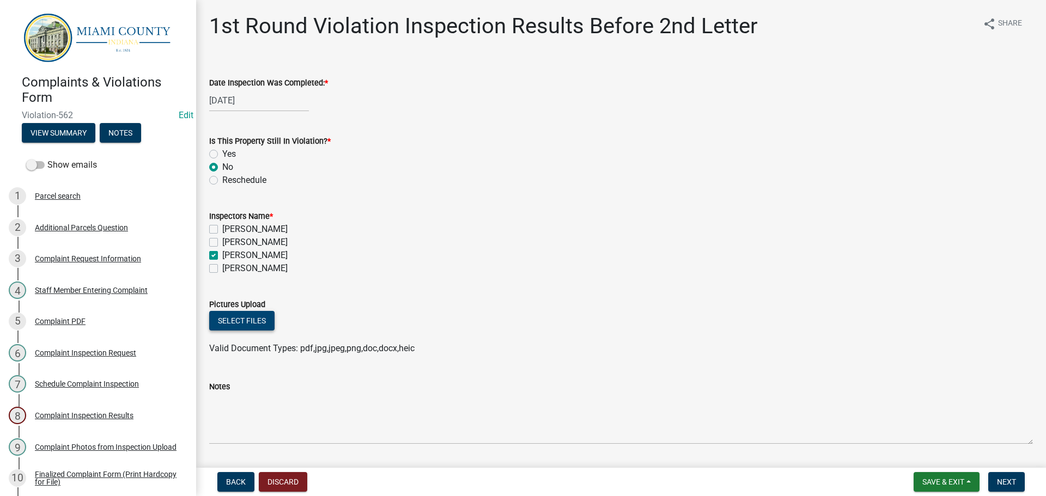
click at [230, 323] on button "Select files" at bounding box center [241, 321] width 65 height 20
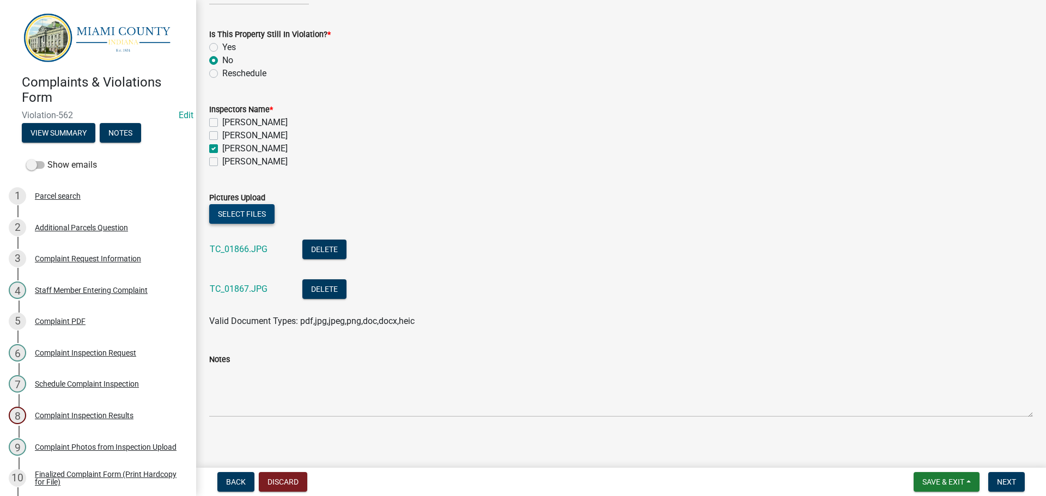
scroll to position [112, 0]
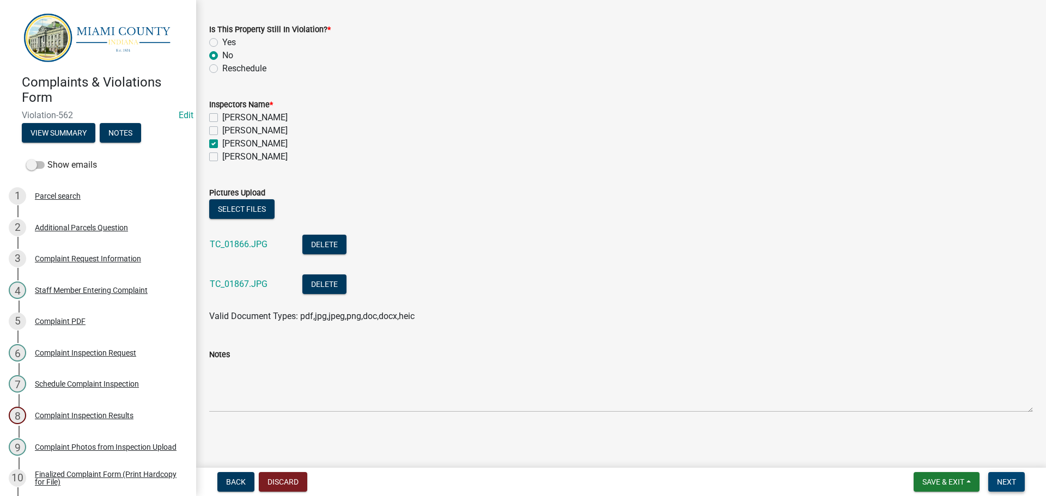
click at [1014, 480] on span "Next" at bounding box center [1006, 482] width 19 height 9
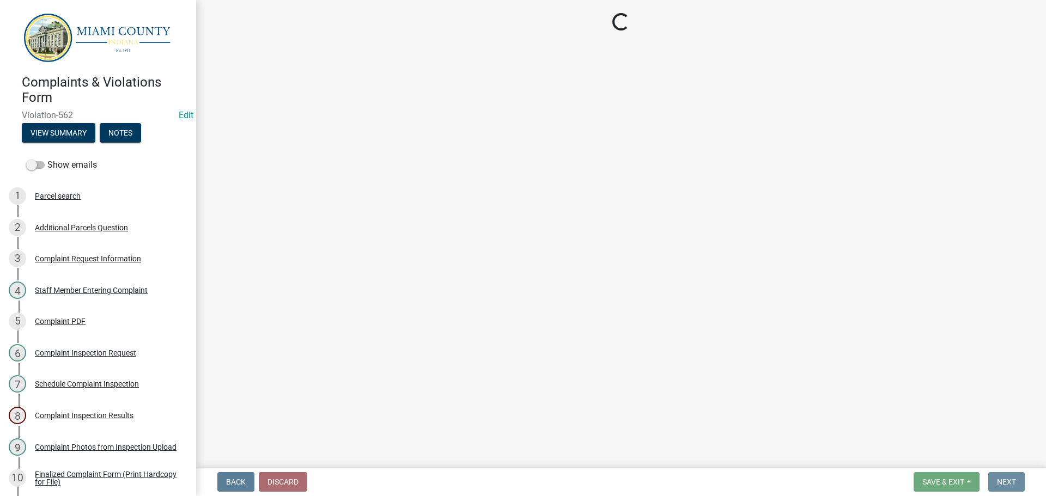
scroll to position [0, 0]
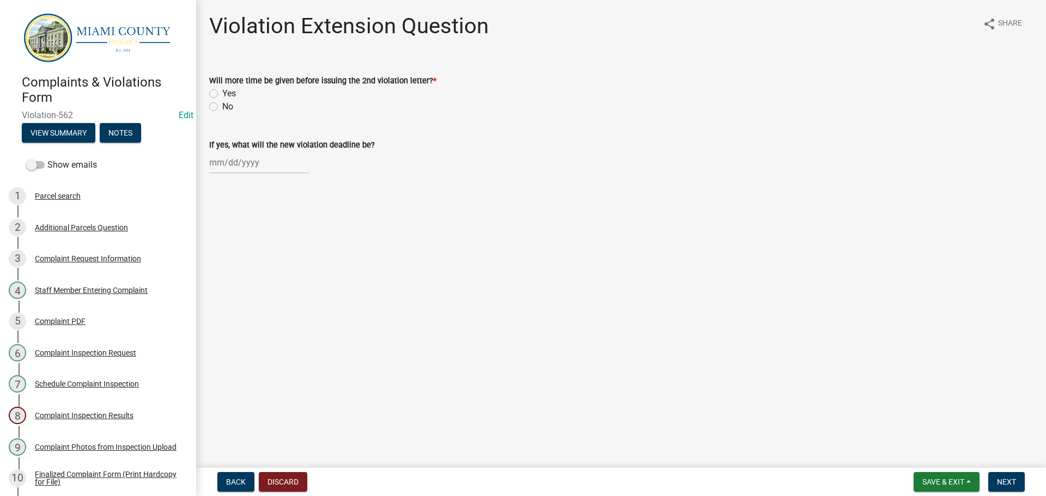
click at [222, 106] on label "No" at bounding box center [227, 106] width 11 height 13
click at [222, 106] on input "No" at bounding box center [225, 103] width 7 height 7
radio input "true"
click at [1011, 483] on span "Next" at bounding box center [1006, 482] width 19 height 9
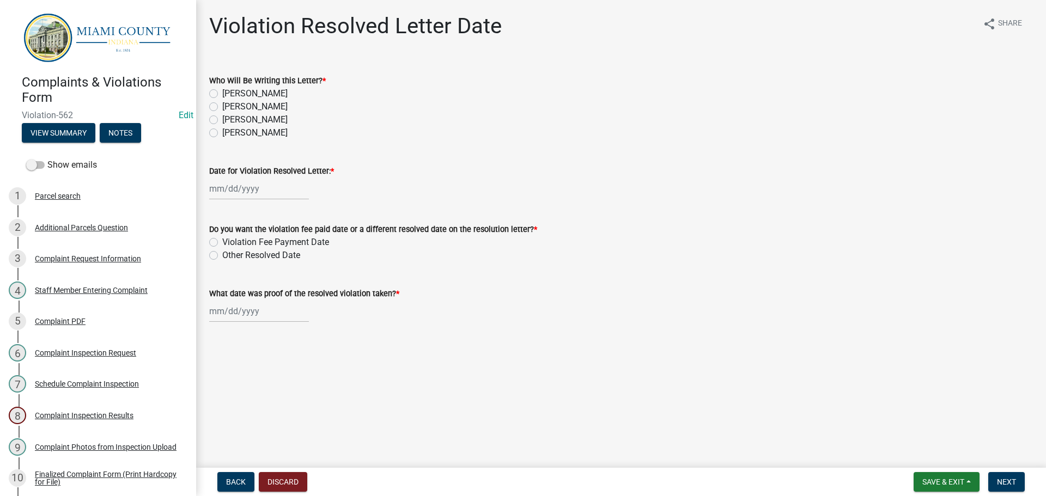
click at [222, 120] on label "[PERSON_NAME]" at bounding box center [254, 119] width 65 height 13
click at [222, 120] on input "[PERSON_NAME]" at bounding box center [225, 116] width 7 height 7
radio input "true"
click at [245, 188] on div at bounding box center [259, 189] width 100 height 22
select select "9"
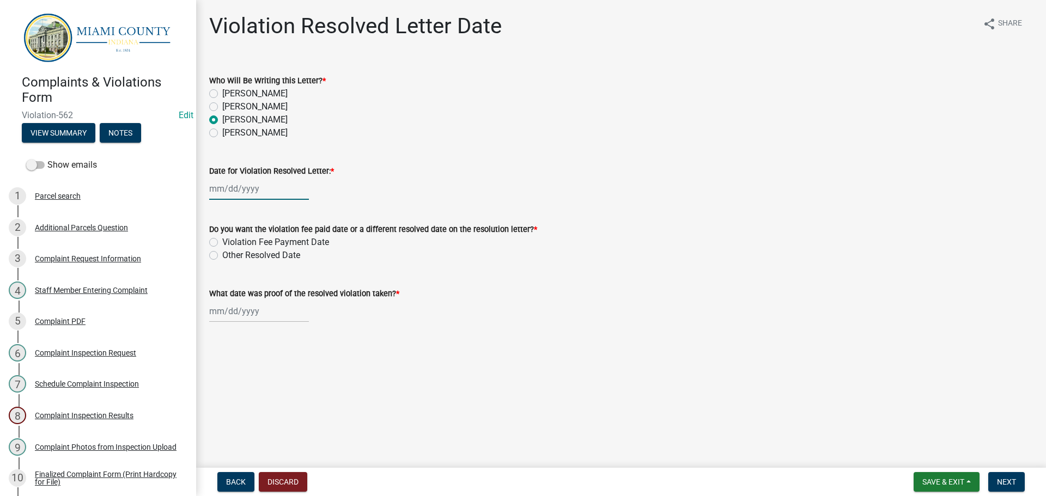
select select "2025"
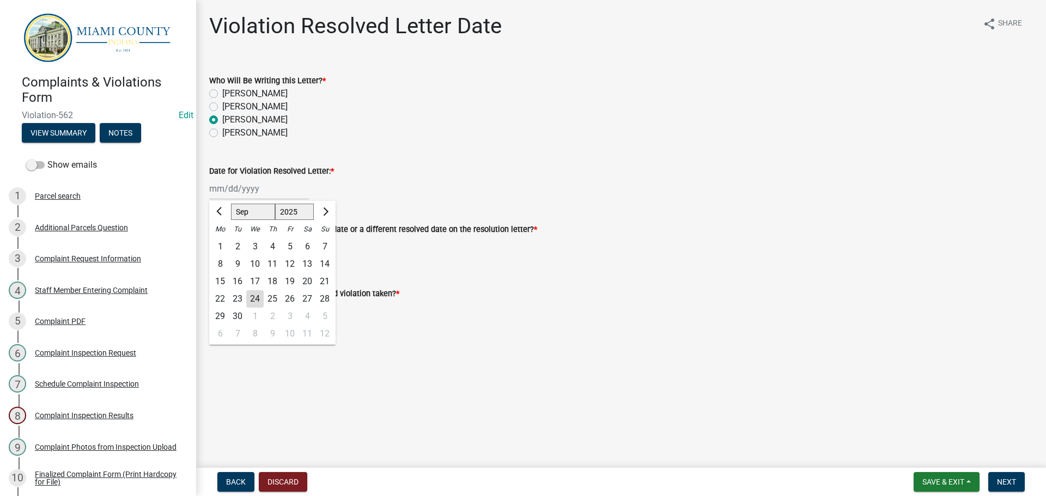
click at [255, 303] on div "24" at bounding box center [254, 298] width 17 height 17
type input "[DATE]"
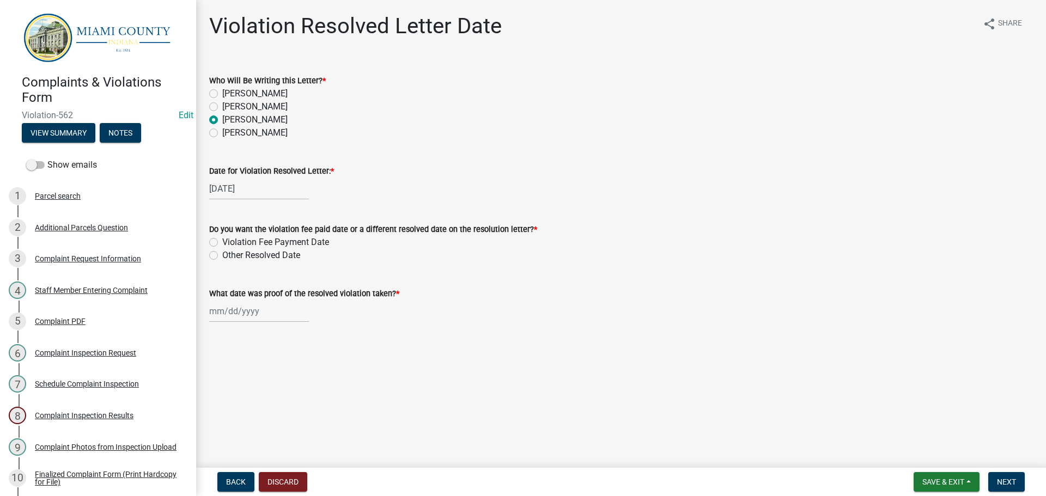
click at [222, 254] on label "Other Resolved Date" at bounding box center [261, 255] width 78 height 13
click at [222, 254] on input "Other Resolved Date" at bounding box center [225, 252] width 7 height 7
radio input "true"
click at [245, 311] on div at bounding box center [259, 311] width 100 height 22
select select "9"
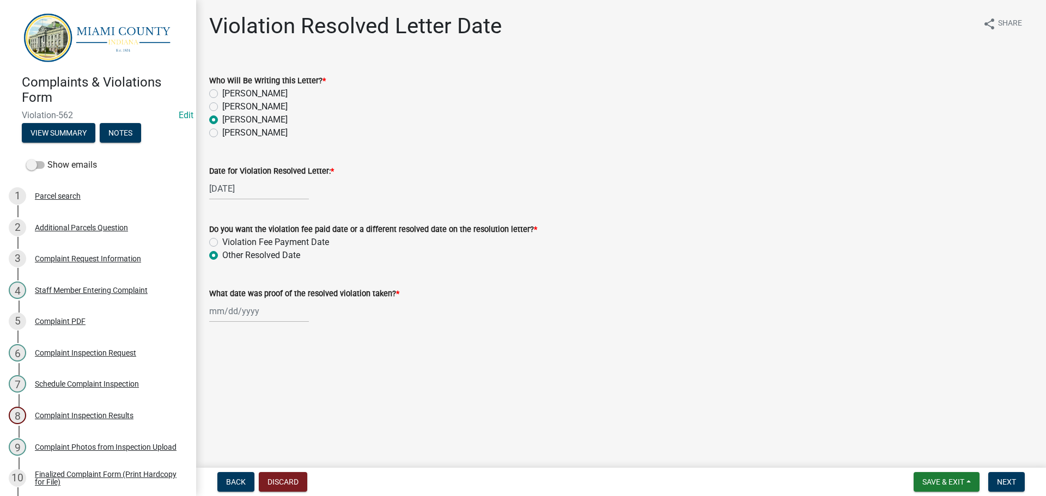
select select "2025"
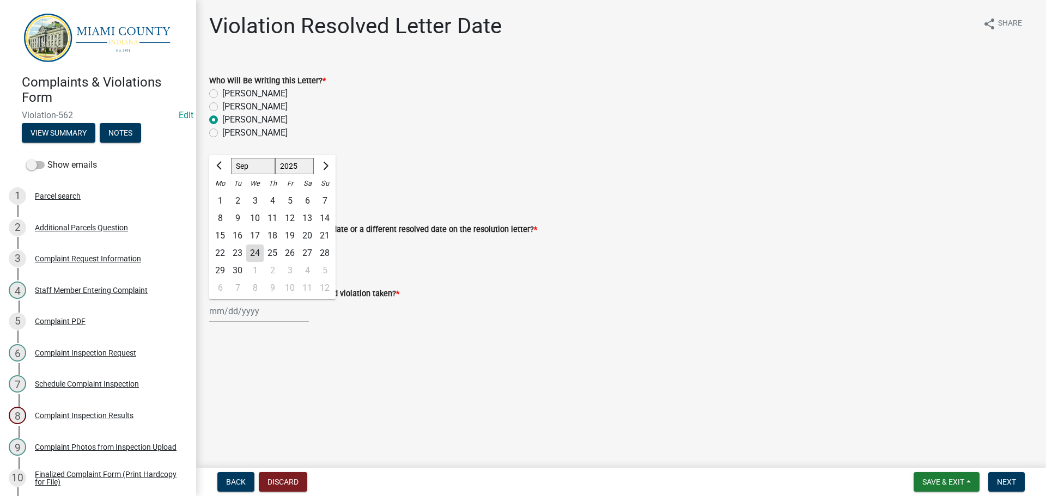
click at [235, 239] on div "16" at bounding box center [237, 235] width 17 height 17
type input "[DATE]"
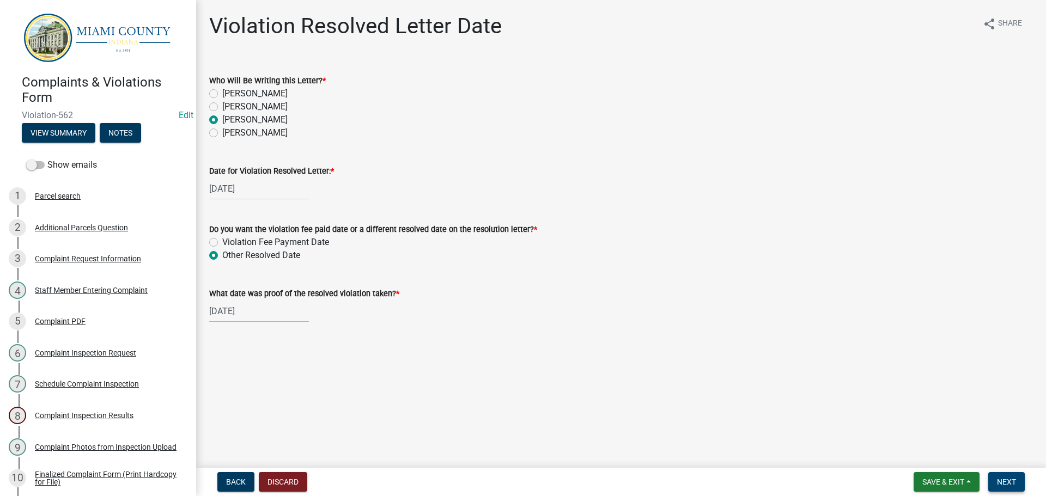
click at [1009, 480] on span "Next" at bounding box center [1006, 482] width 19 height 9
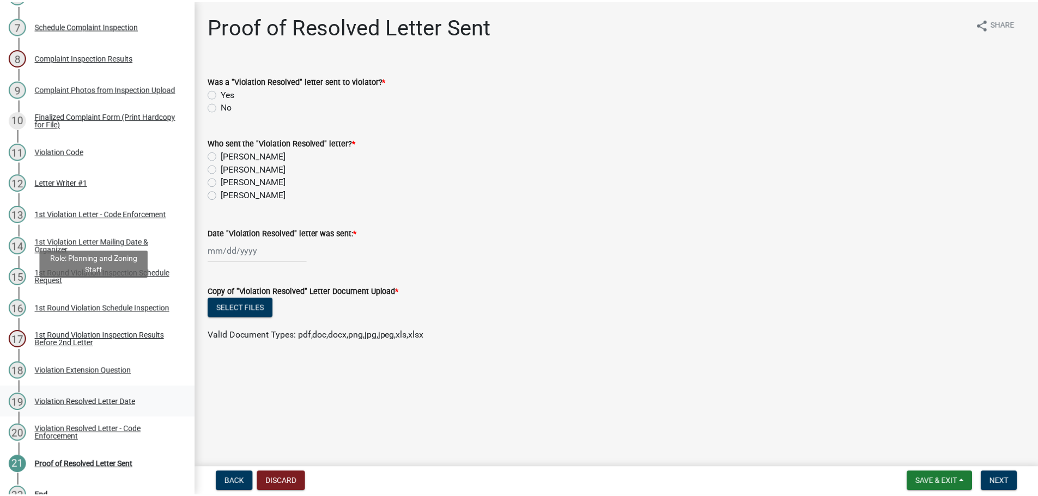
scroll to position [448, 0]
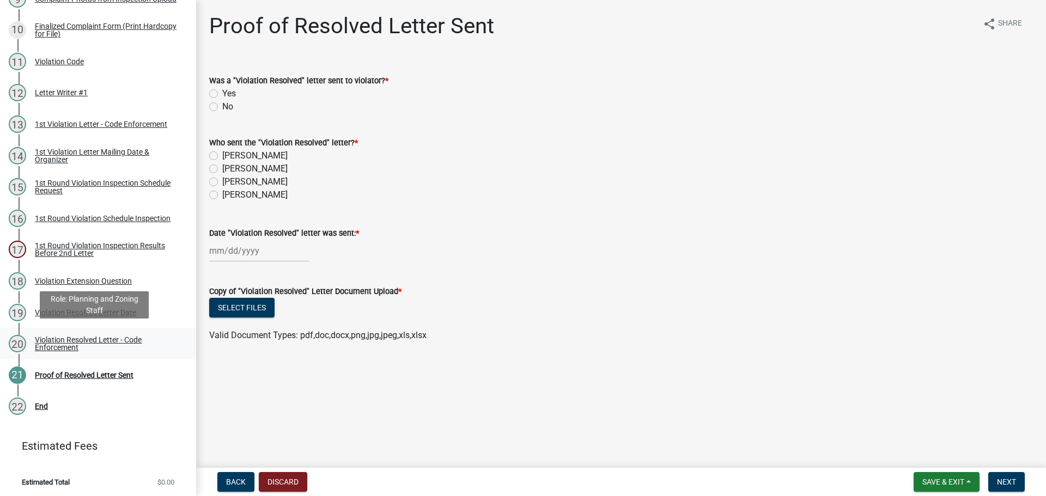
click at [72, 336] on div "Violation Resolved Letter - Code Enforcement" at bounding box center [107, 343] width 144 height 15
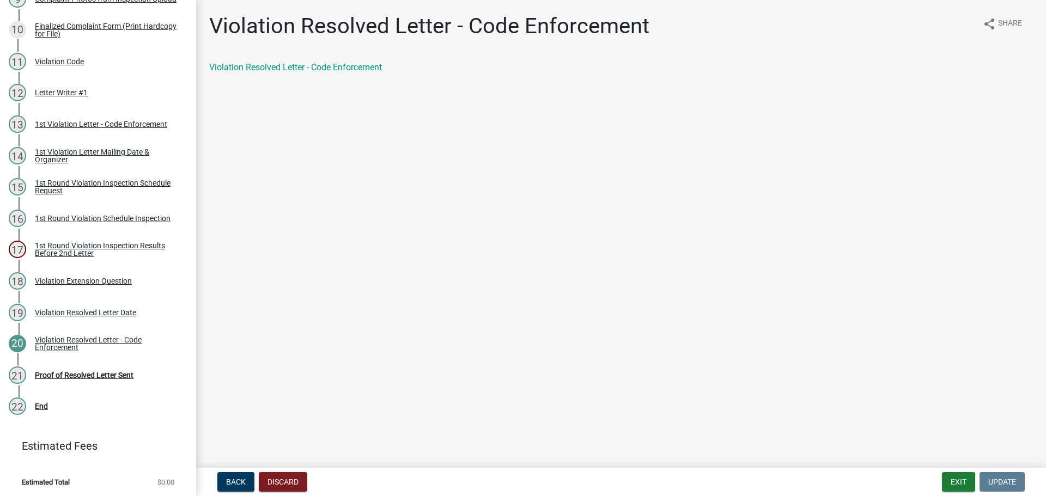
click at [299, 74] on div "Violation Resolved Letter - Code Enforcement" at bounding box center [621, 72] width 840 height 22
click at [301, 68] on link "Violation Resolved Letter - Code Enforcement" at bounding box center [295, 67] width 173 height 10
click at [76, 367] on div "21 Proof of Resolved Letter Sent" at bounding box center [94, 375] width 170 height 17
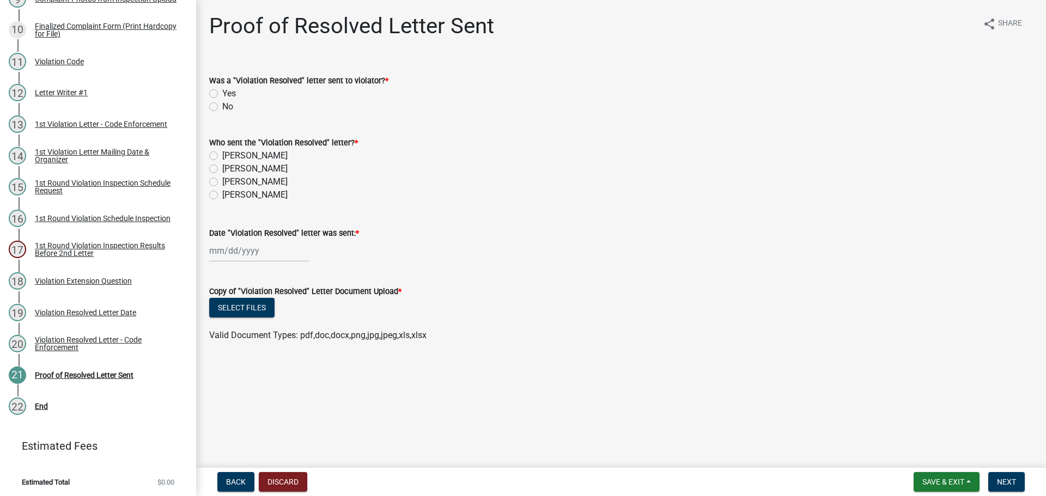
click at [222, 94] on label "Yes" at bounding box center [229, 93] width 14 height 13
click at [222, 94] on input "Yes" at bounding box center [225, 90] width 7 height 7
radio input "true"
click at [222, 185] on label "[PERSON_NAME]" at bounding box center [254, 181] width 65 height 13
click at [222, 182] on input "[PERSON_NAME]" at bounding box center [225, 178] width 7 height 7
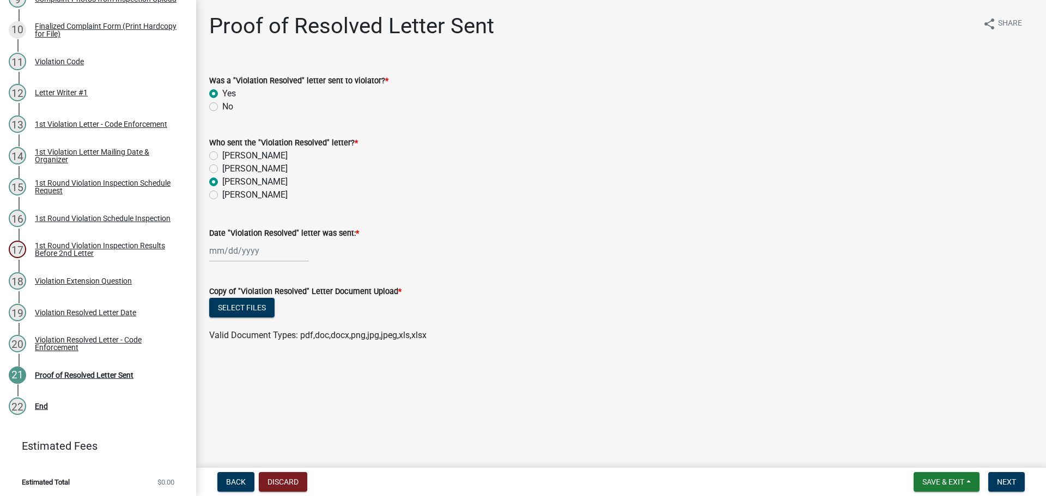
radio input "true"
select select "9"
select select "2025"
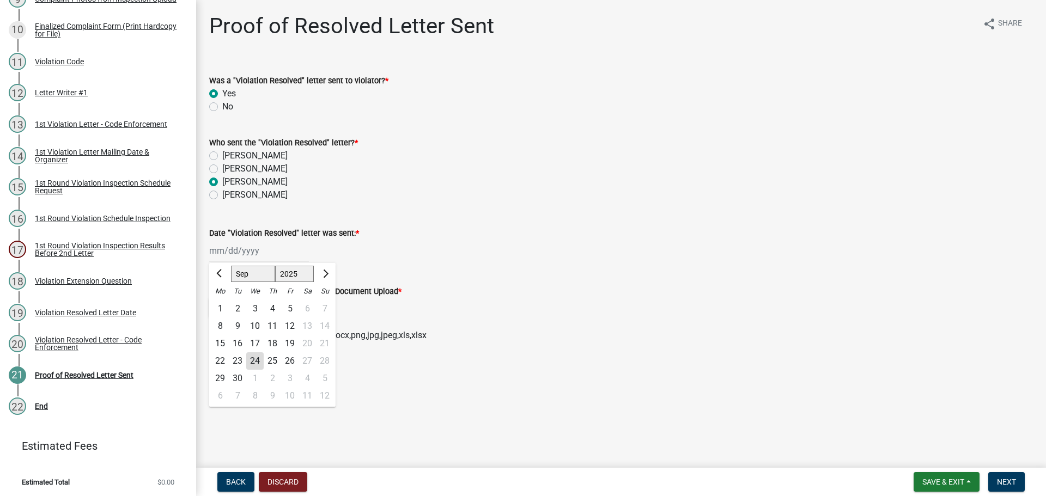
click at [233, 248] on div "[PERSON_NAME] Feb Mar Apr [PERSON_NAME][DATE] Oct Nov [DATE] 1526 1527 1528 152…" at bounding box center [259, 251] width 100 height 22
click at [258, 367] on div "24" at bounding box center [254, 360] width 17 height 17
type input "[DATE]"
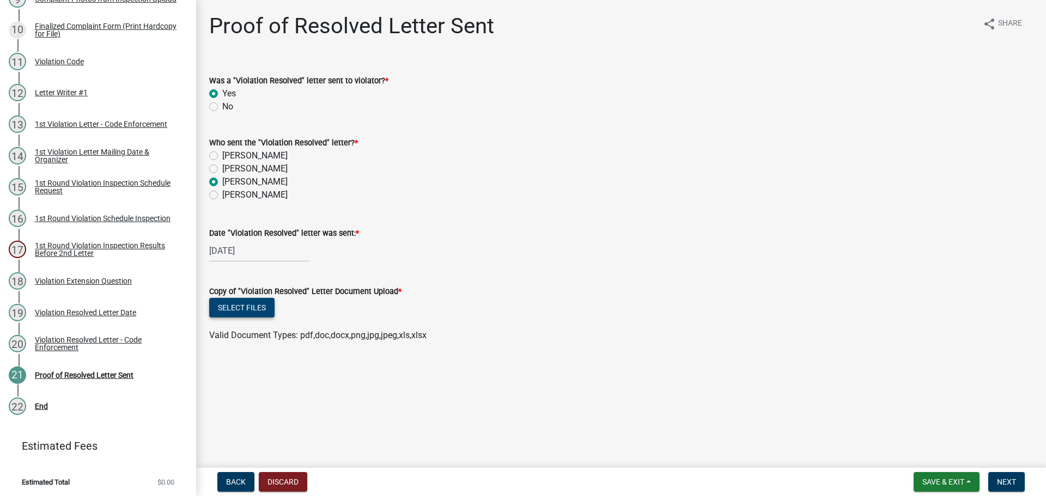
click at [262, 312] on button "Select files" at bounding box center [241, 308] width 65 height 20
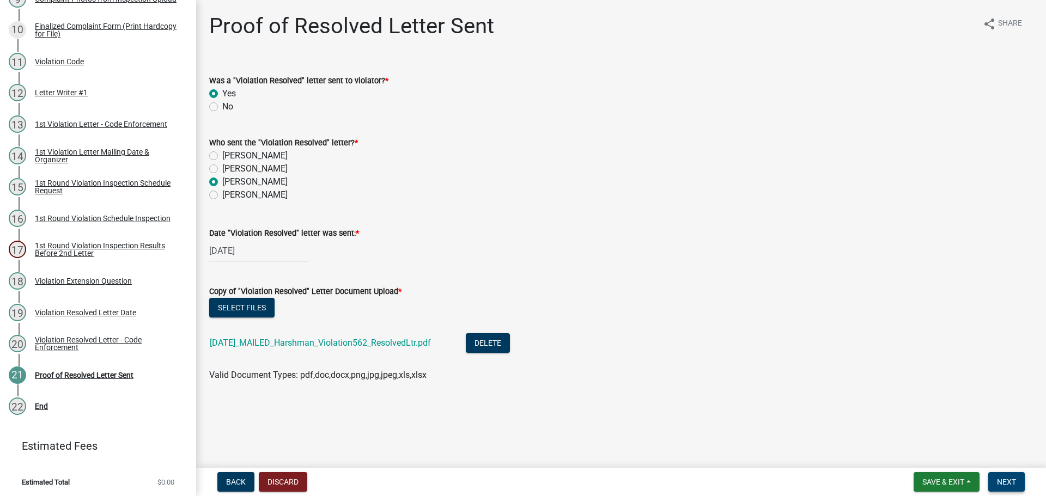
click at [1015, 476] on button "Next" at bounding box center [1006, 482] width 36 height 20
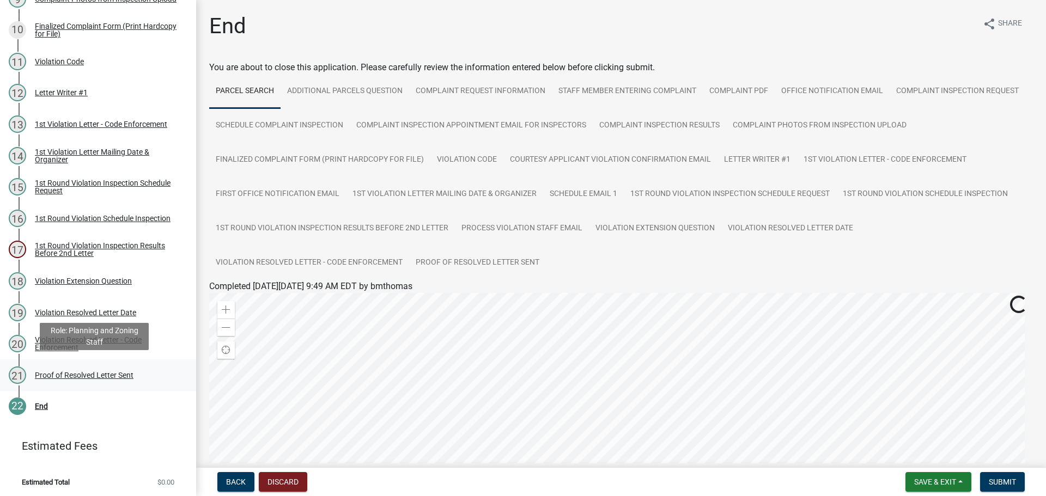
click at [63, 374] on div "Proof of Resolved Letter Sent" at bounding box center [84, 375] width 99 height 8
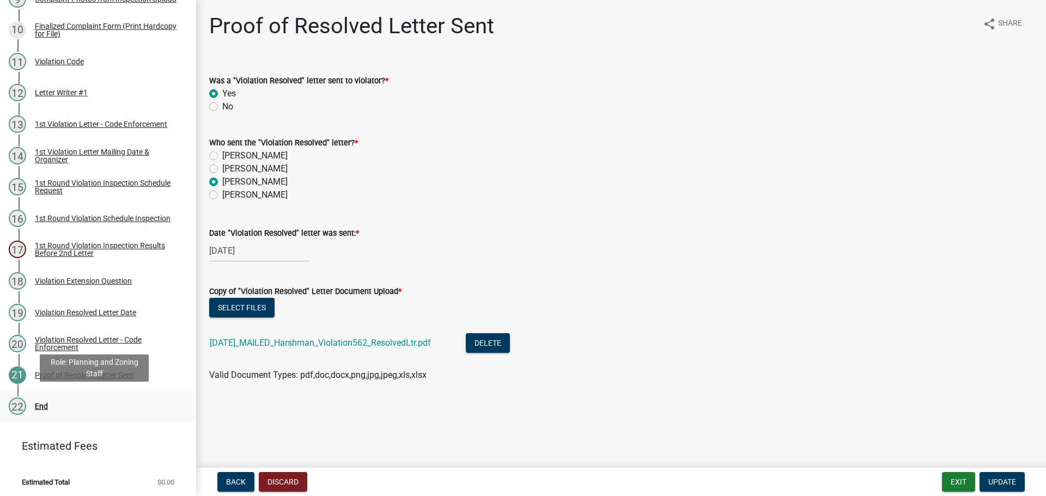
click at [32, 400] on div "22 End" at bounding box center [94, 406] width 170 height 17
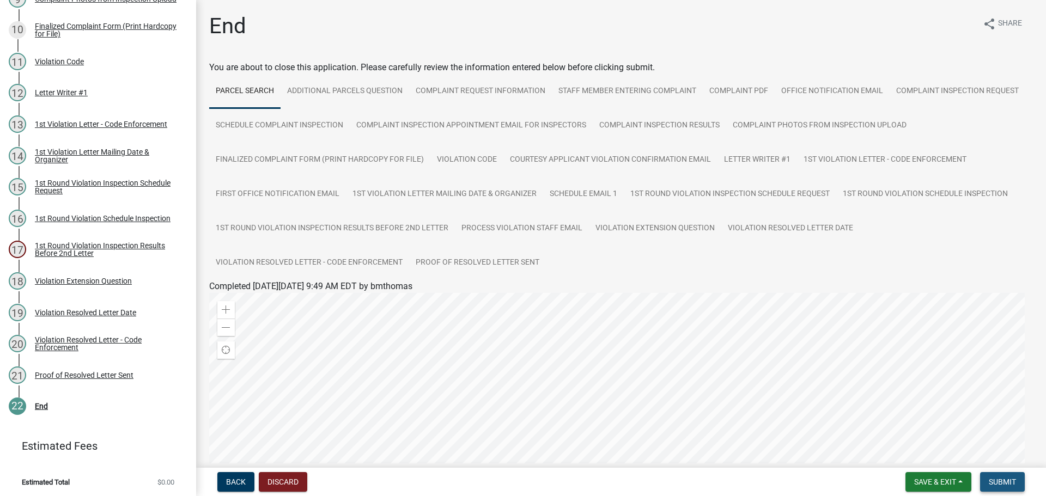
click at [1022, 489] on button "Submit" at bounding box center [1002, 482] width 45 height 20
